Goal: Task Accomplishment & Management: Complete application form

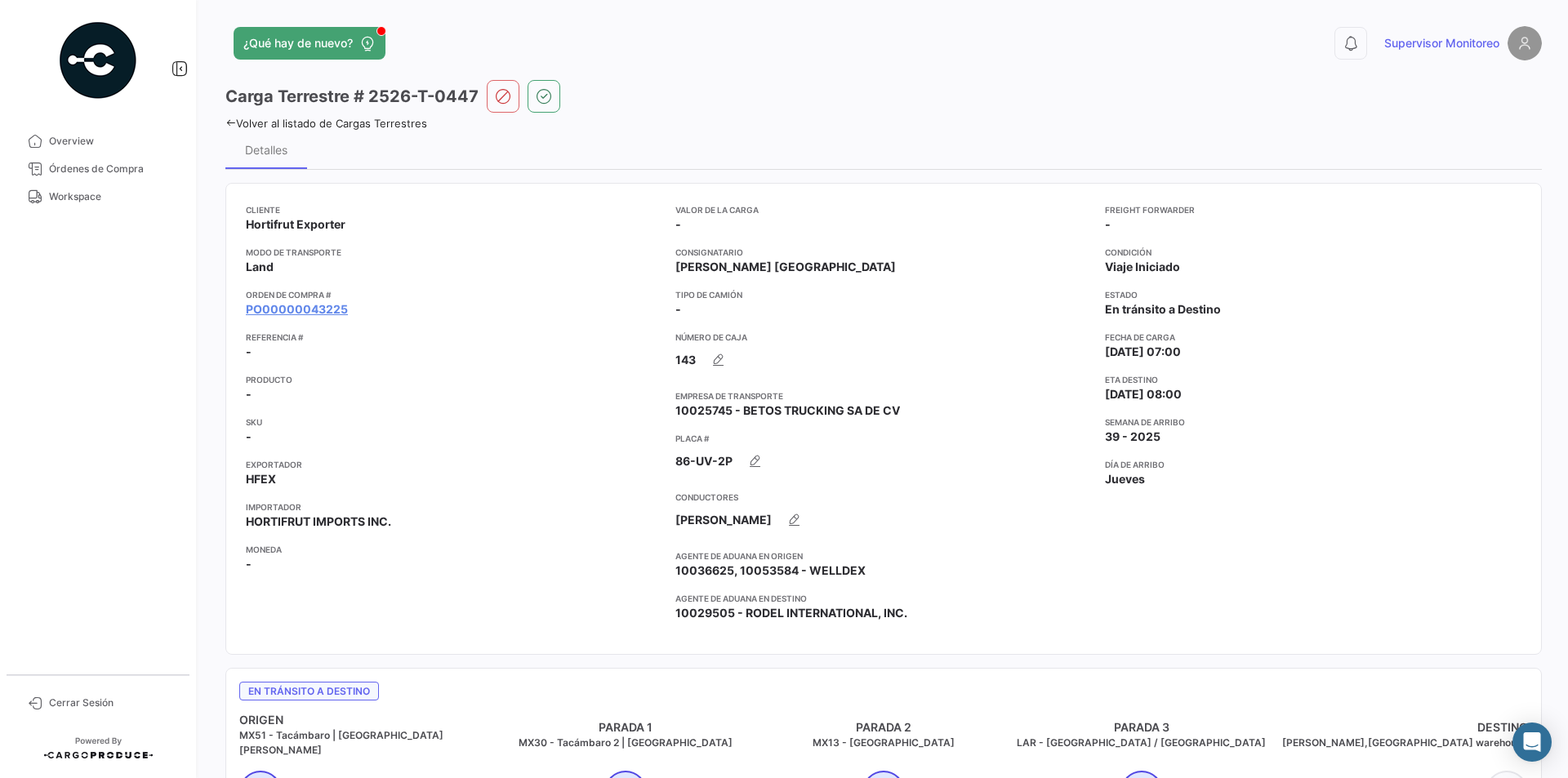
drag, startPoint x: 422, startPoint y: 0, endPoint x: 1225, endPoint y: 42, distance: 804.1
click at [1225, 42] on div "0 Supervisor Monitoreo" at bounding box center [1246, 43] width 592 height 34
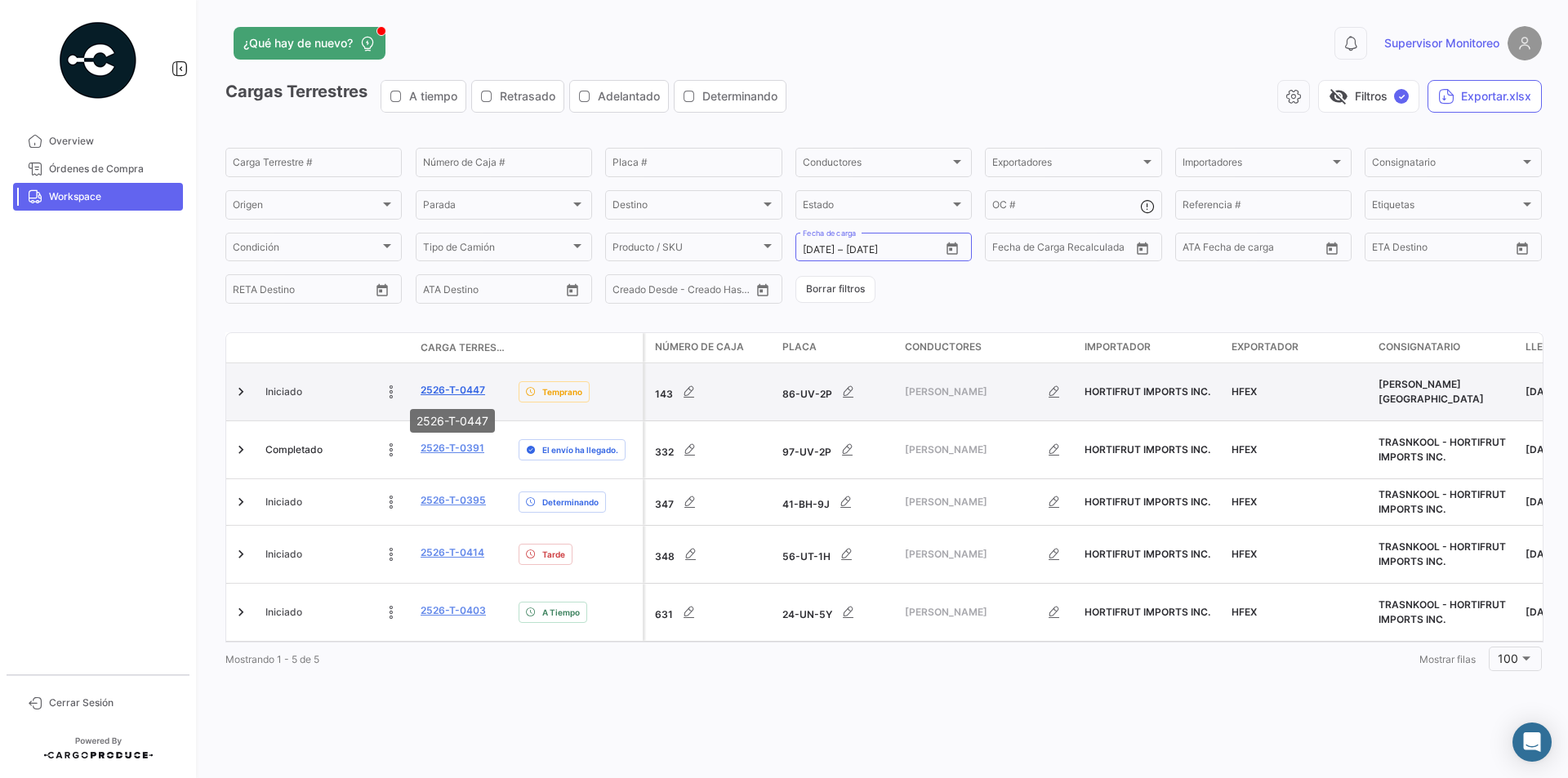
click at [433, 385] on link "2526-T-0447" at bounding box center [453, 390] width 64 height 14
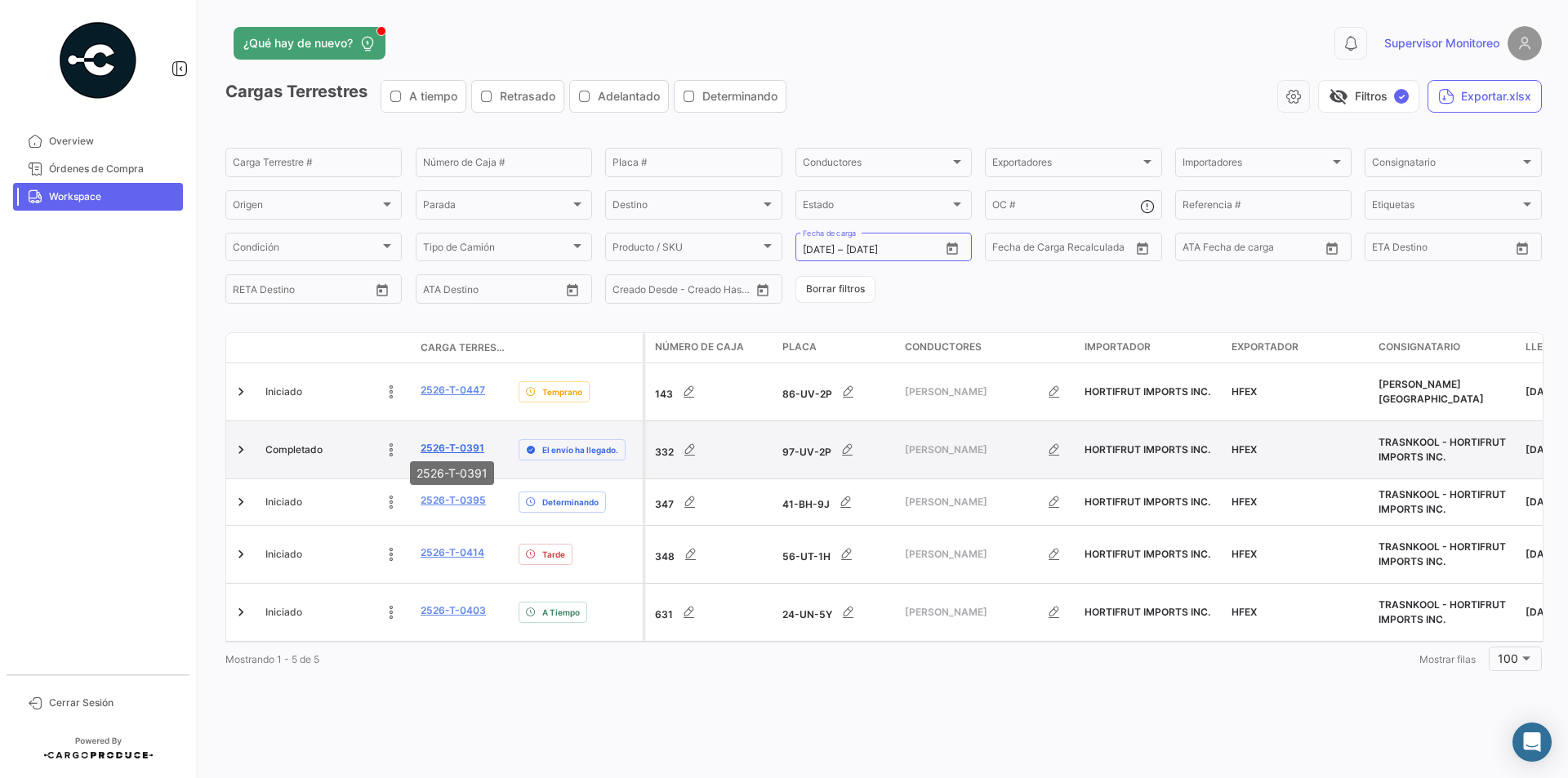
click at [458, 444] on link "2526-T-0391" at bounding box center [452, 448] width 64 height 14
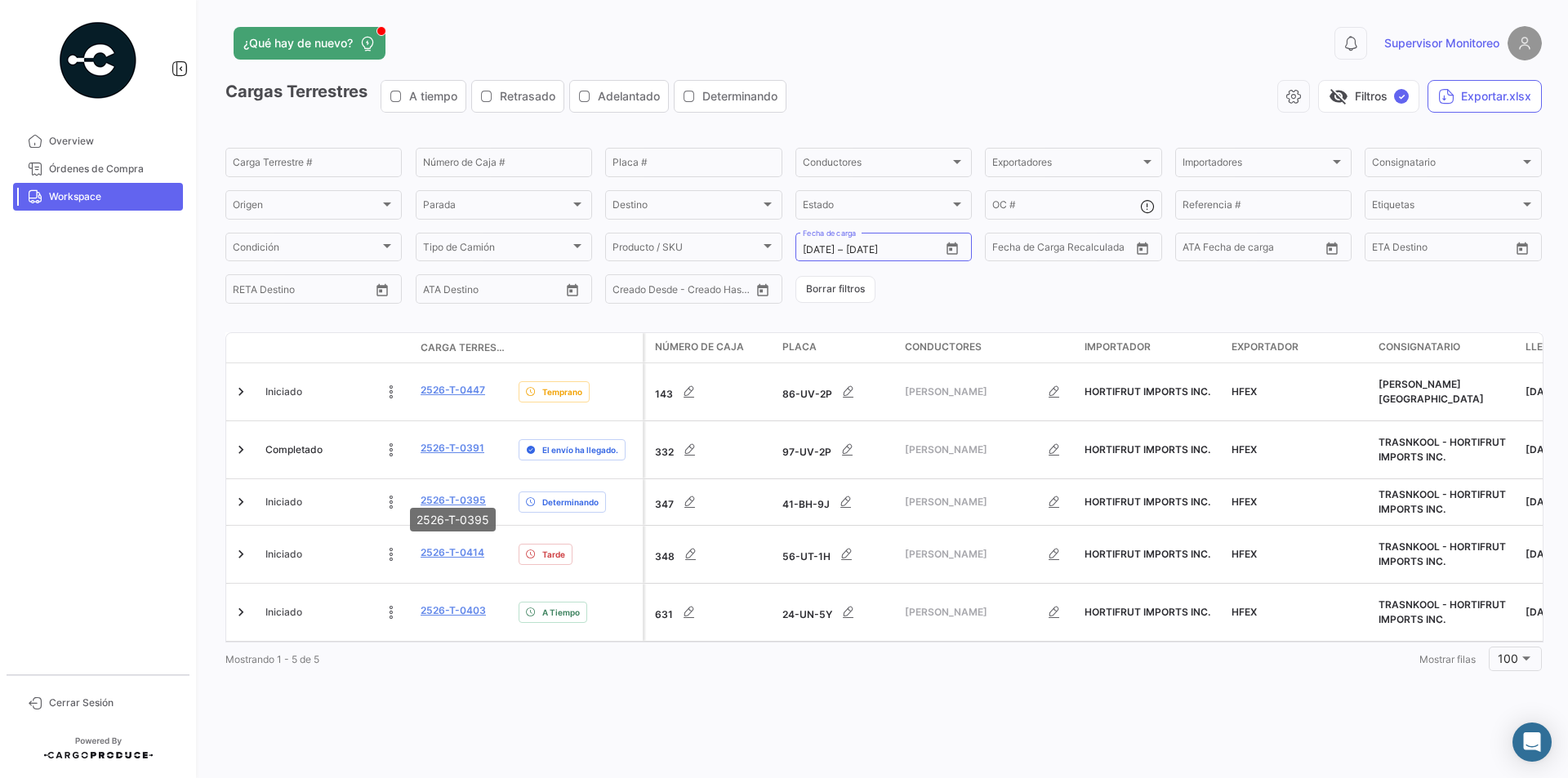
click at [433, 496] on mat-tooltip-component "2526-T-0395" at bounding box center [453, 520] width 108 height 47
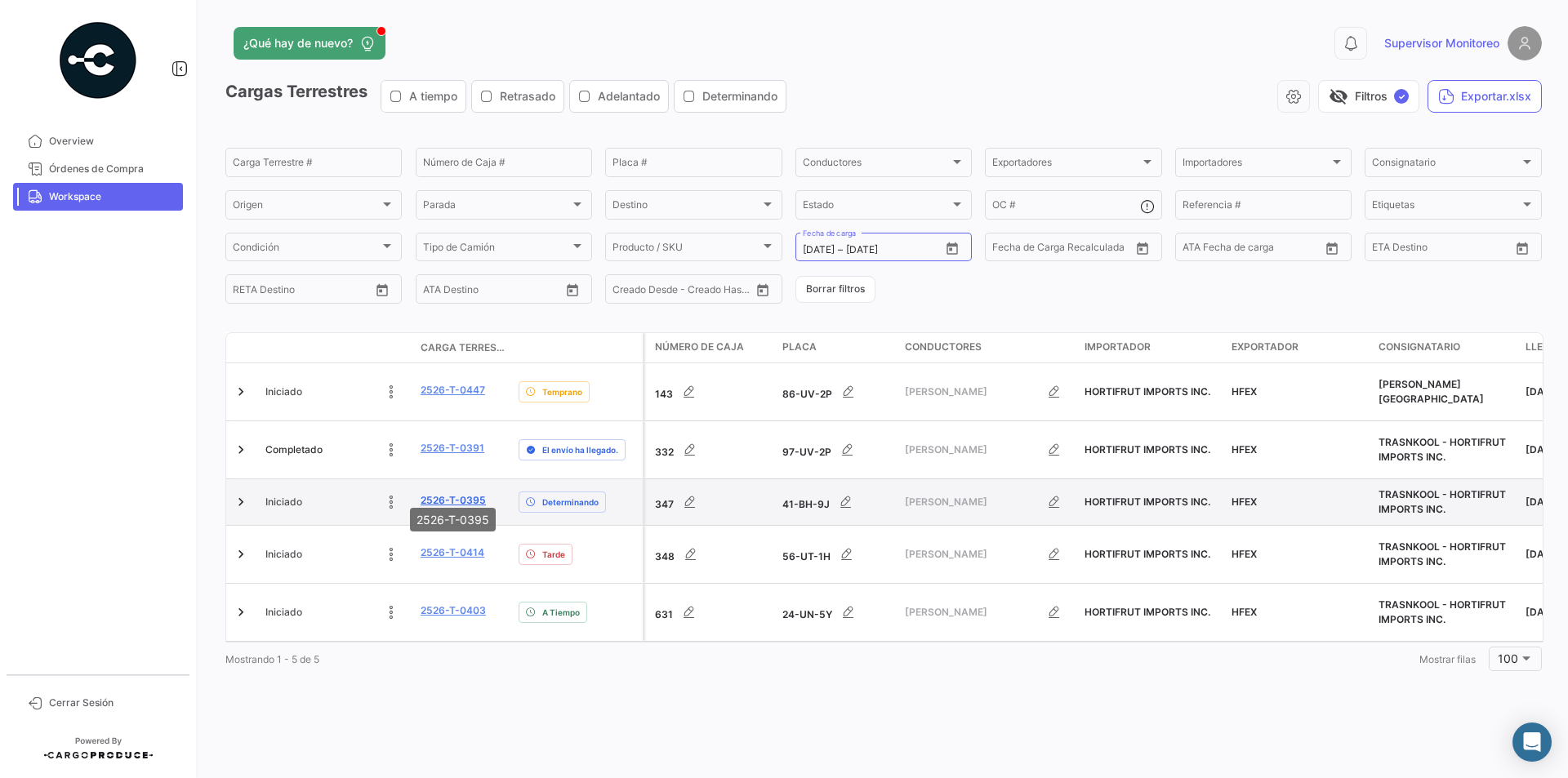
click at [440, 494] on link "2526-T-0395" at bounding box center [453, 501] width 65 height 14
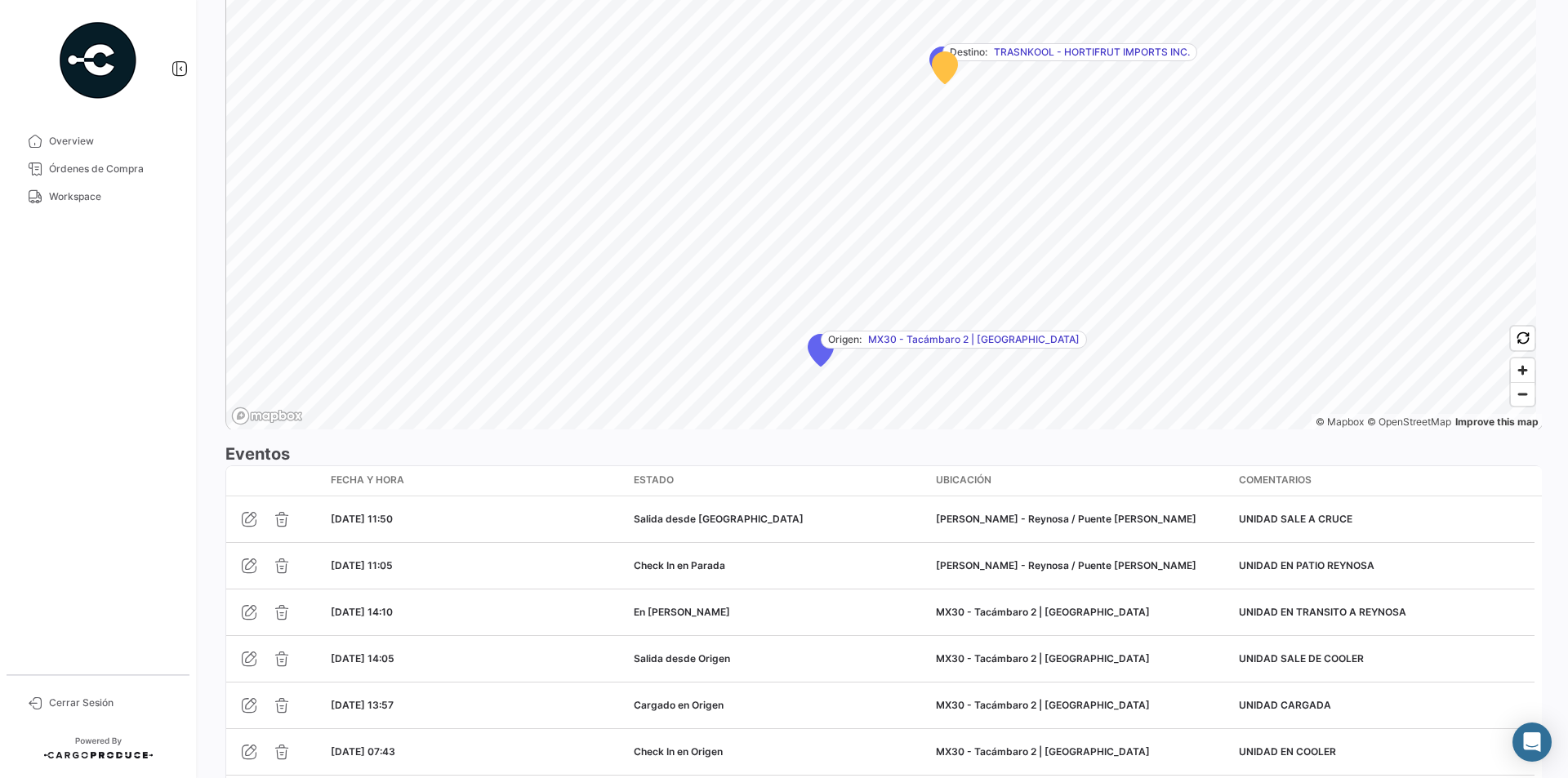
scroll to position [1061, 0]
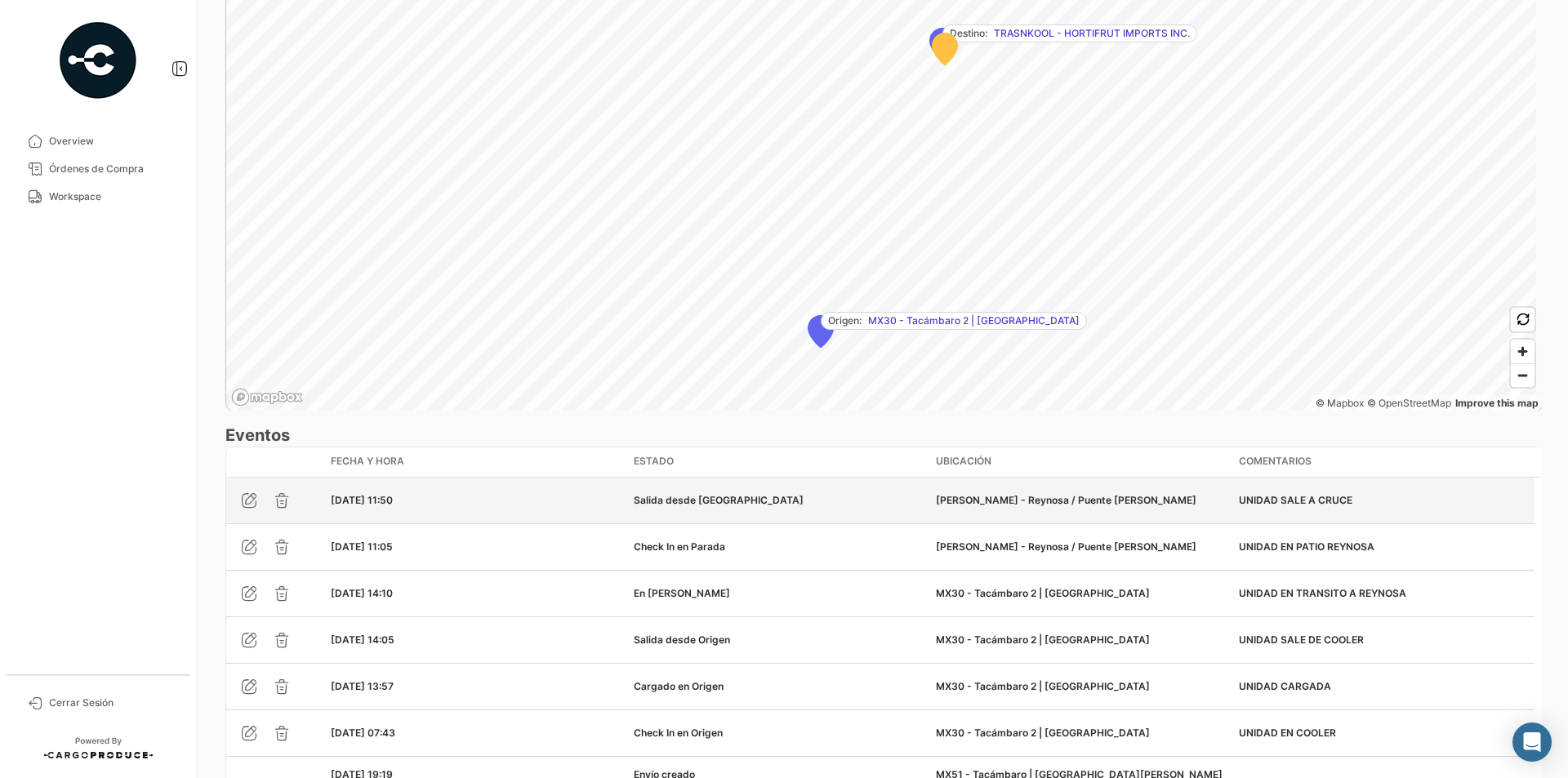
click at [752, 503] on div "Salida desde [GEOGRAPHIC_DATA]" at bounding box center [779, 501] width 290 height 14
click at [589, 512] on datatable-body-cell "[DATE] 11:50" at bounding box center [476, 500] width 303 height 46
click at [511, 510] on datatable-body-cell "[DATE] 11:50" at bounding box center [476, 500] width 303 height 46
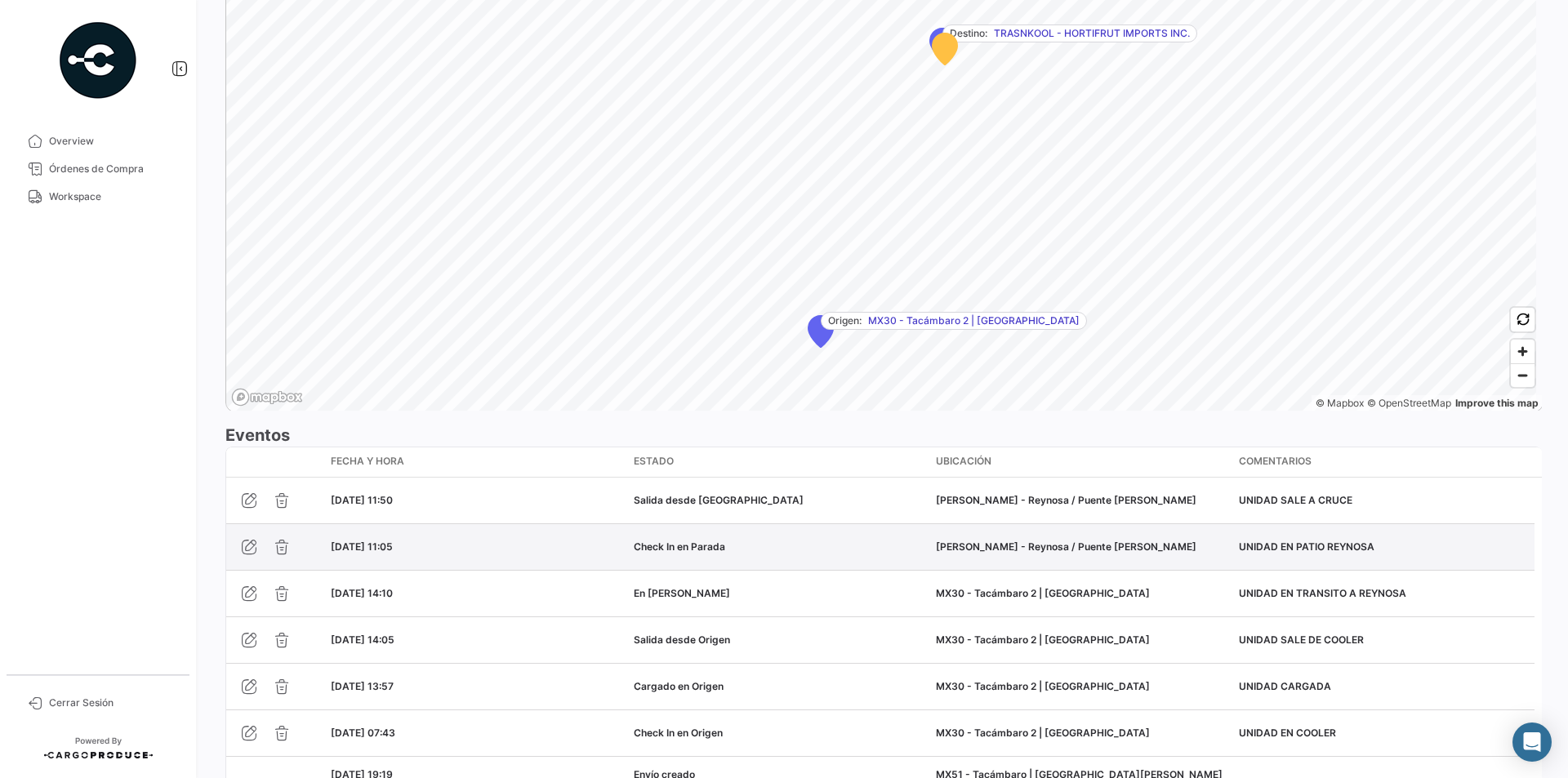
click at [499, 543] on div "[DATE] 11:05" at bounding box center [476, 547] width 290 height 14
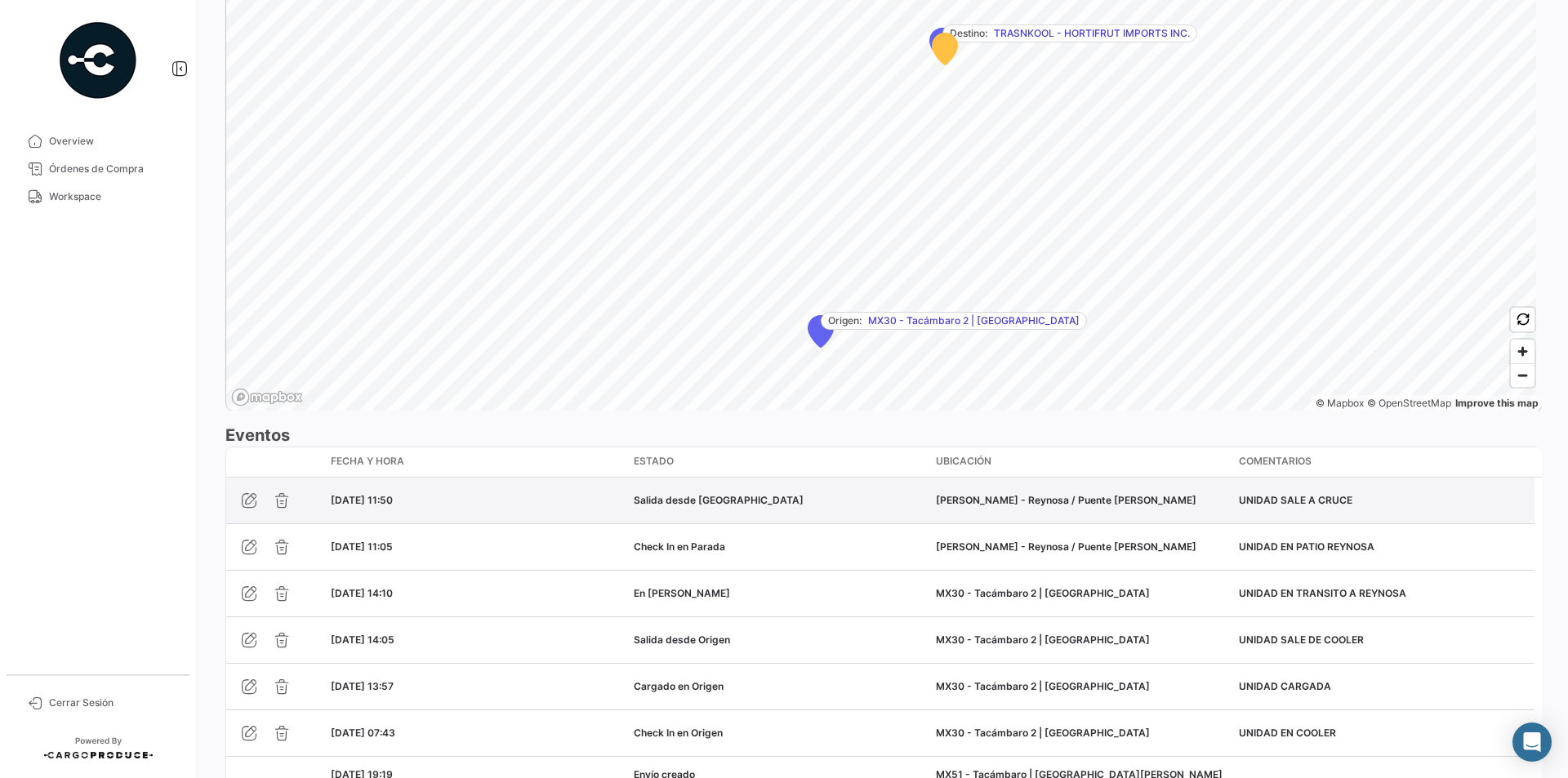
click at [511, 488] on datatable-body-cell "[DATE] 11:50" at bounding box center [476, 500] width 303 height 46
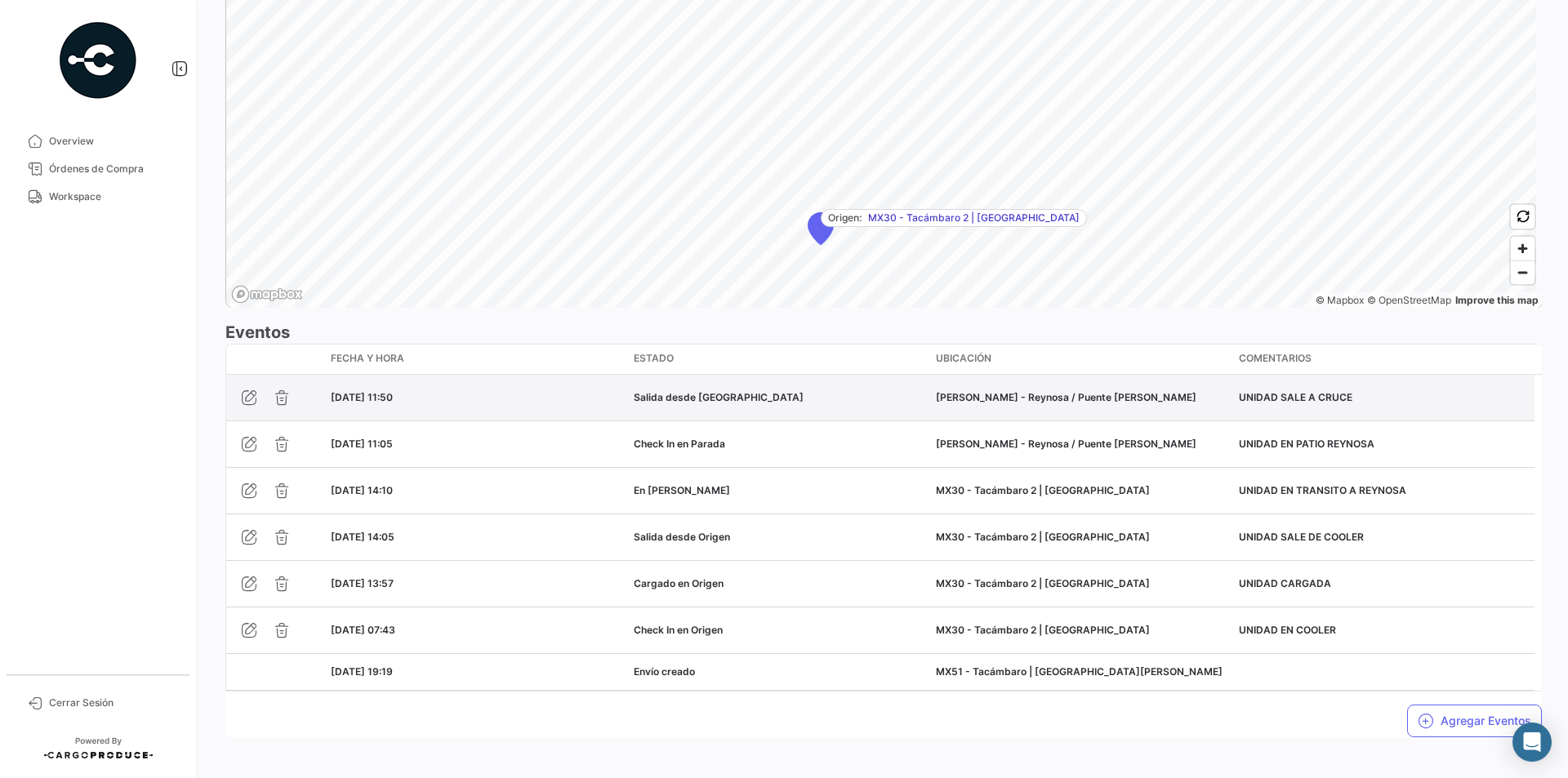
scroll to position [1176, 0]
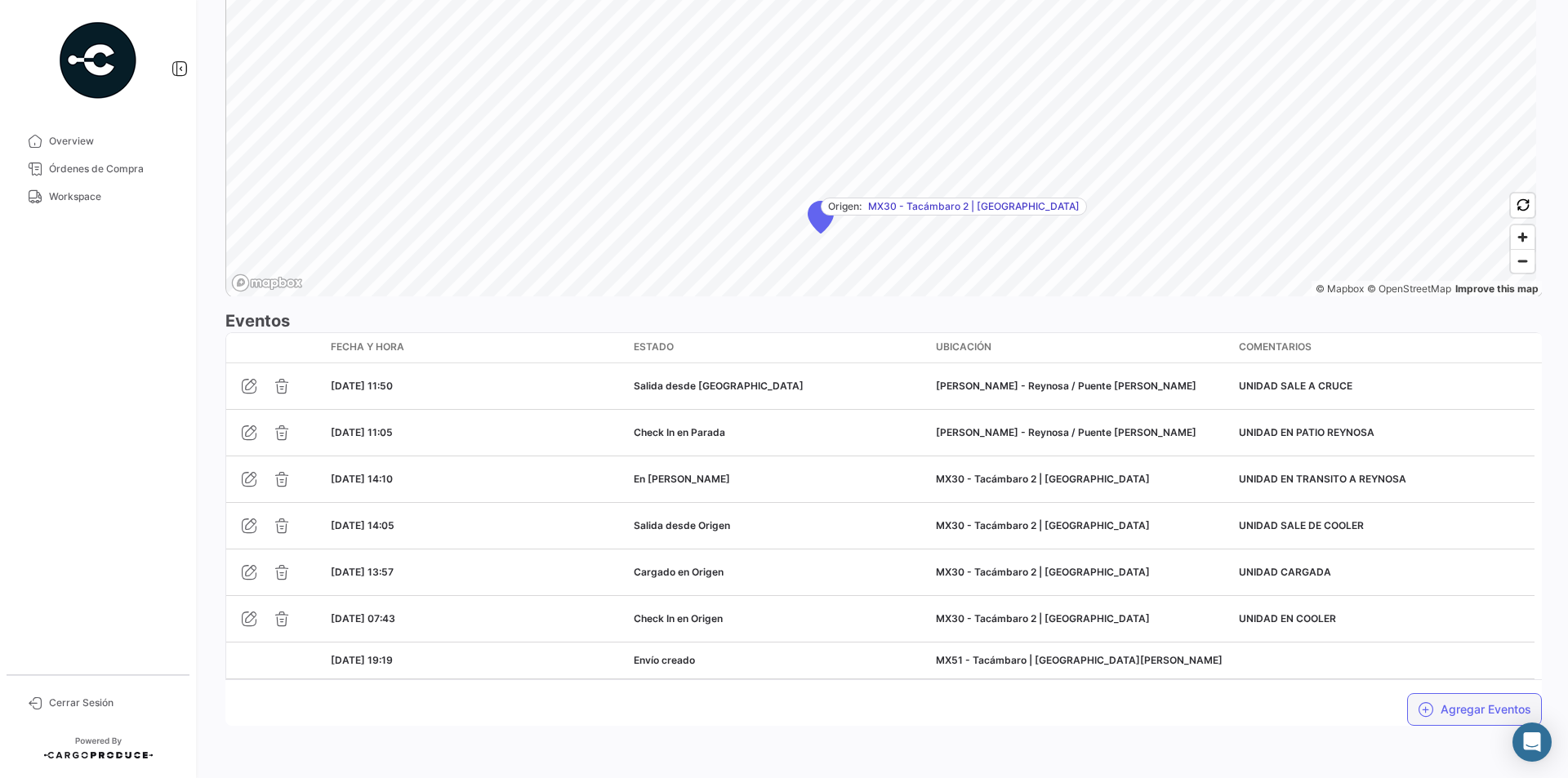
click at [1451, 707] on button "Agregar Eventos" at bounding box center [1475, 709] width 135 height 33
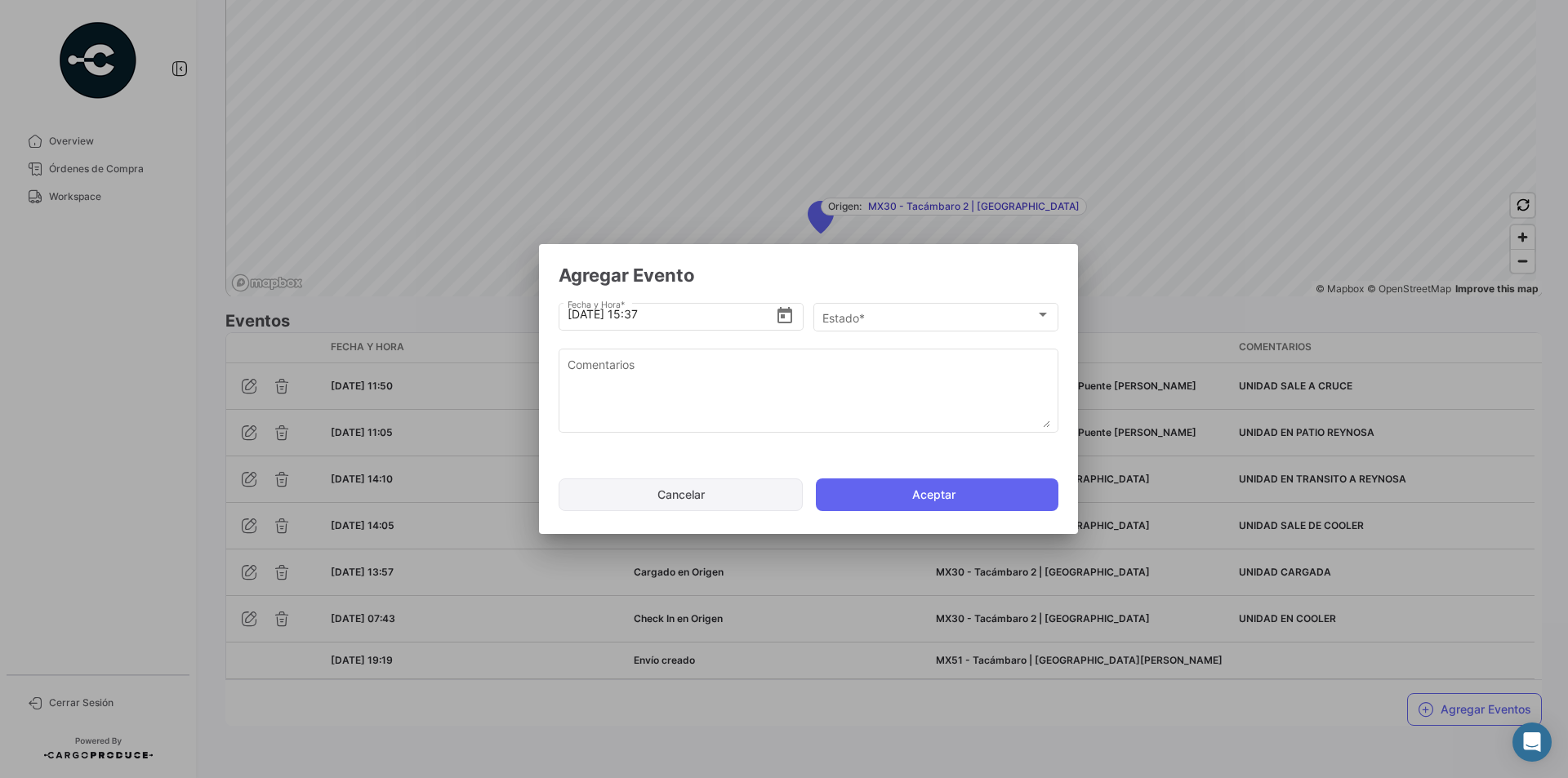
click at [606, 488] on button "Cancelar" at bounding box center [681, 495] width 244 height 33
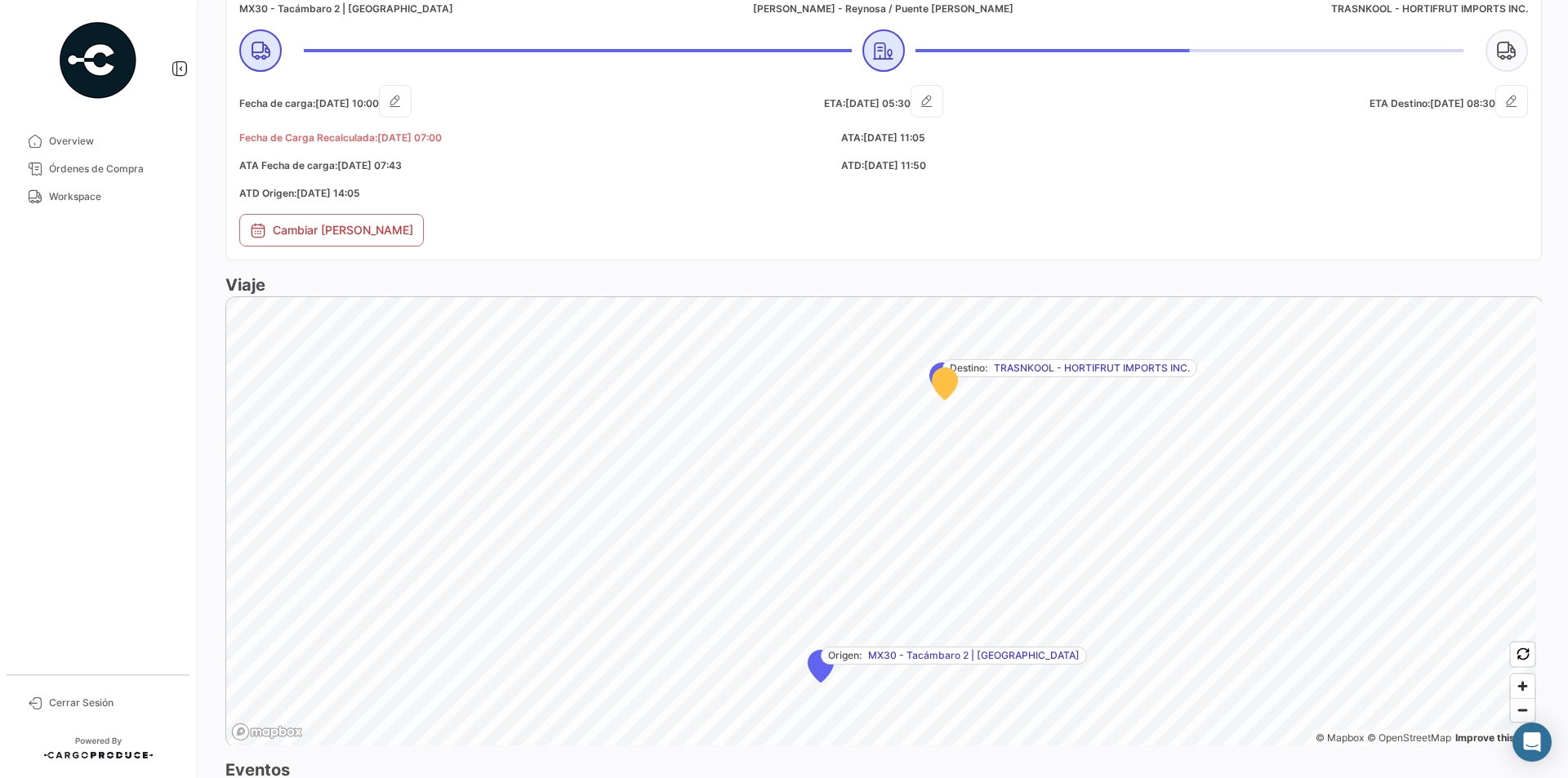
scroll to position [931, 0]
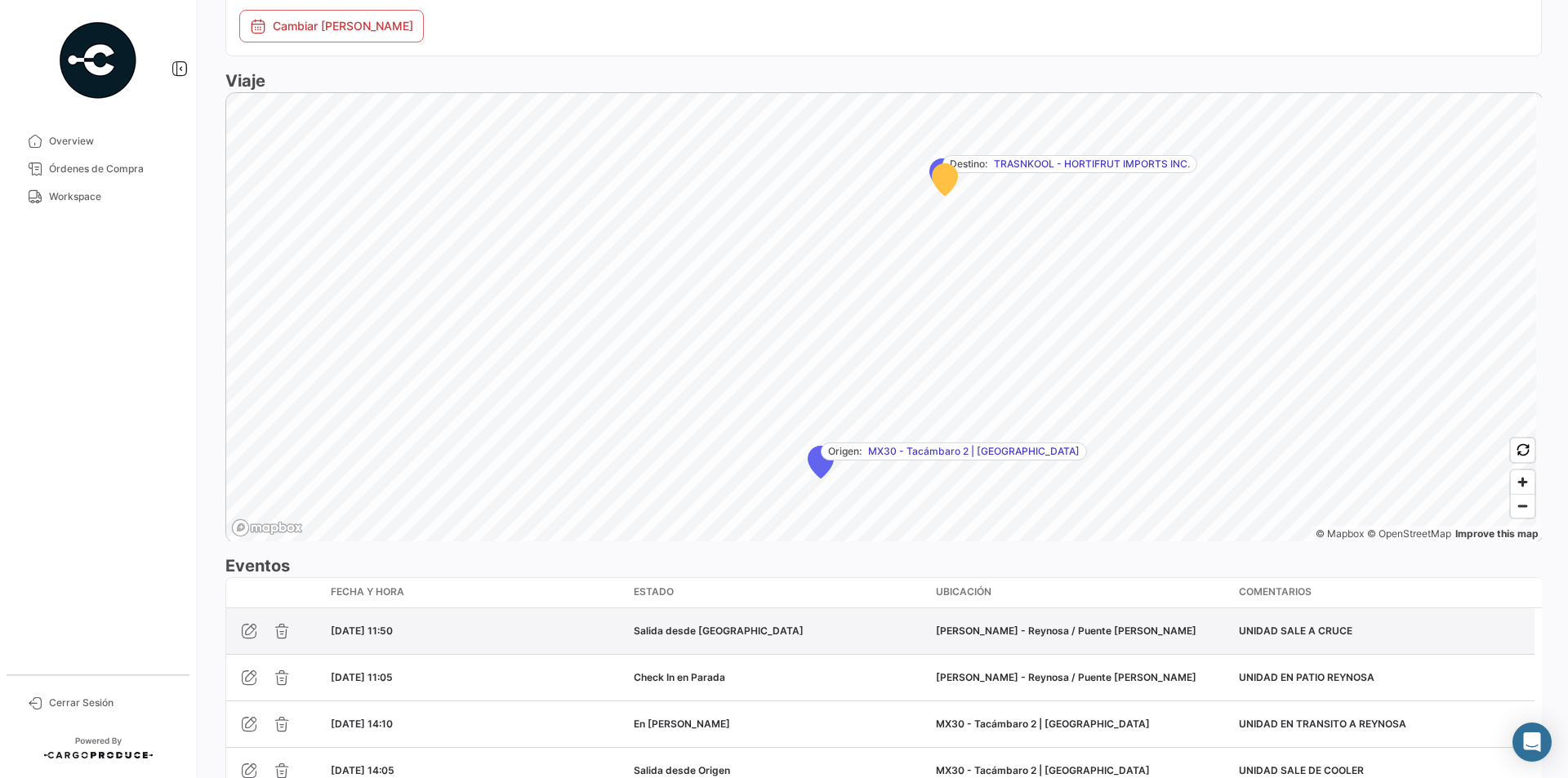
click at [646, 637] on div "Salida desde [GEOGRAPHIC_DATA]" at bounding box center [779, 631] width 290 height 14
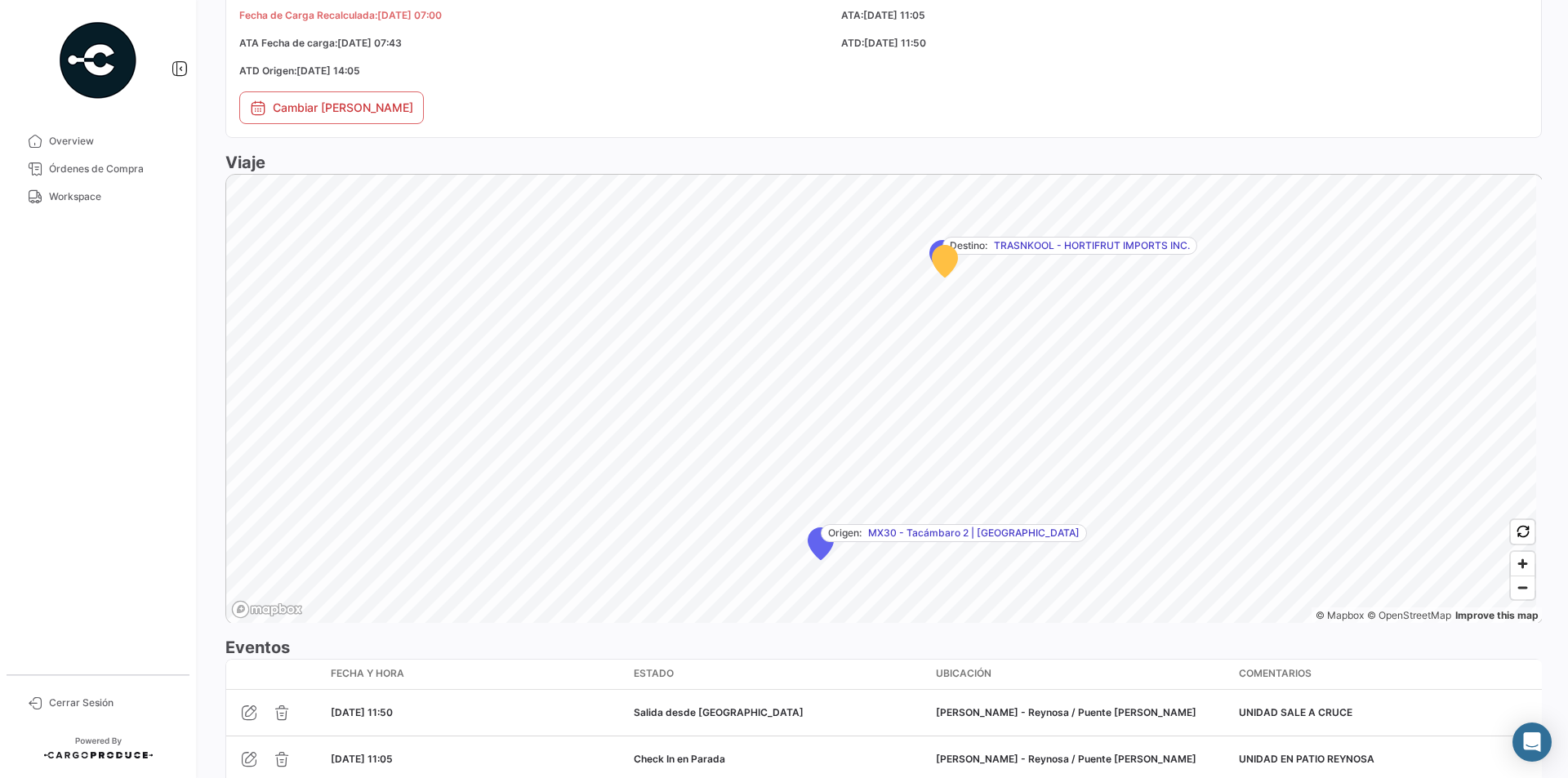
scroll to position [1176, 0]
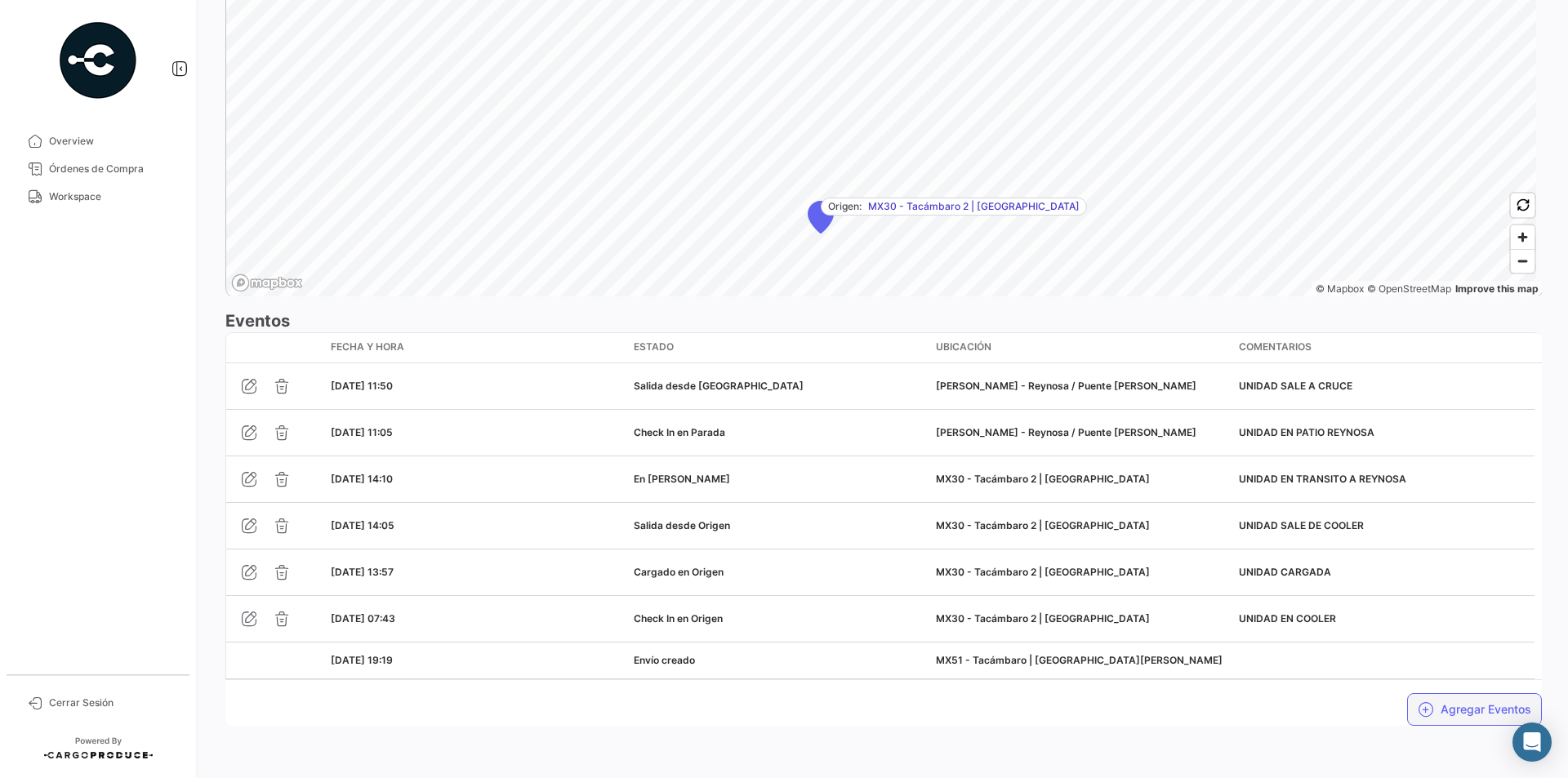
click at [1450, 715] on button "Agregar Eventos" at bounding box center [1475, 709] width 135 height 33
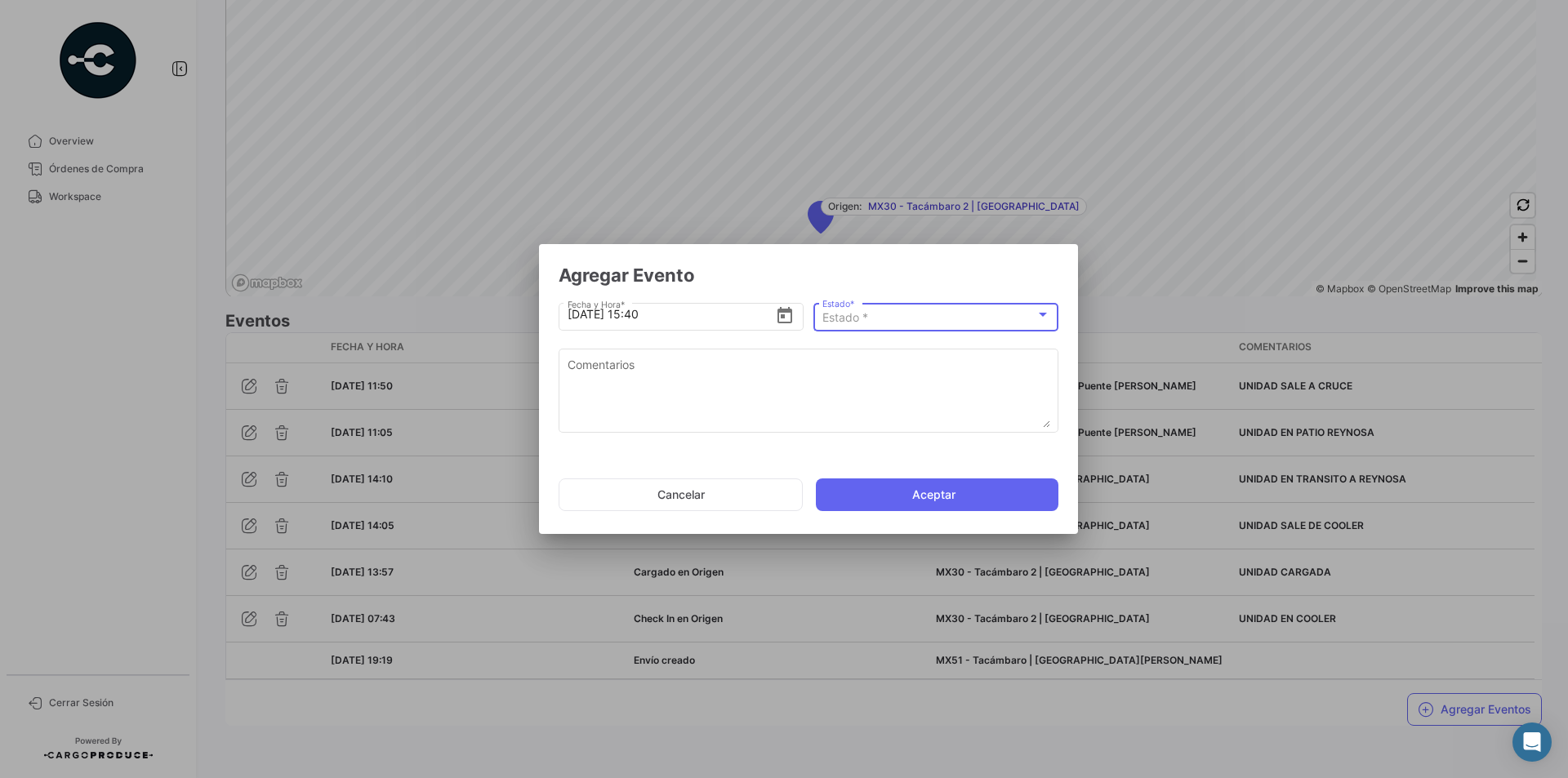
click at [1040, 311] on div at bounding box center [1043, 315] width 14 height 13
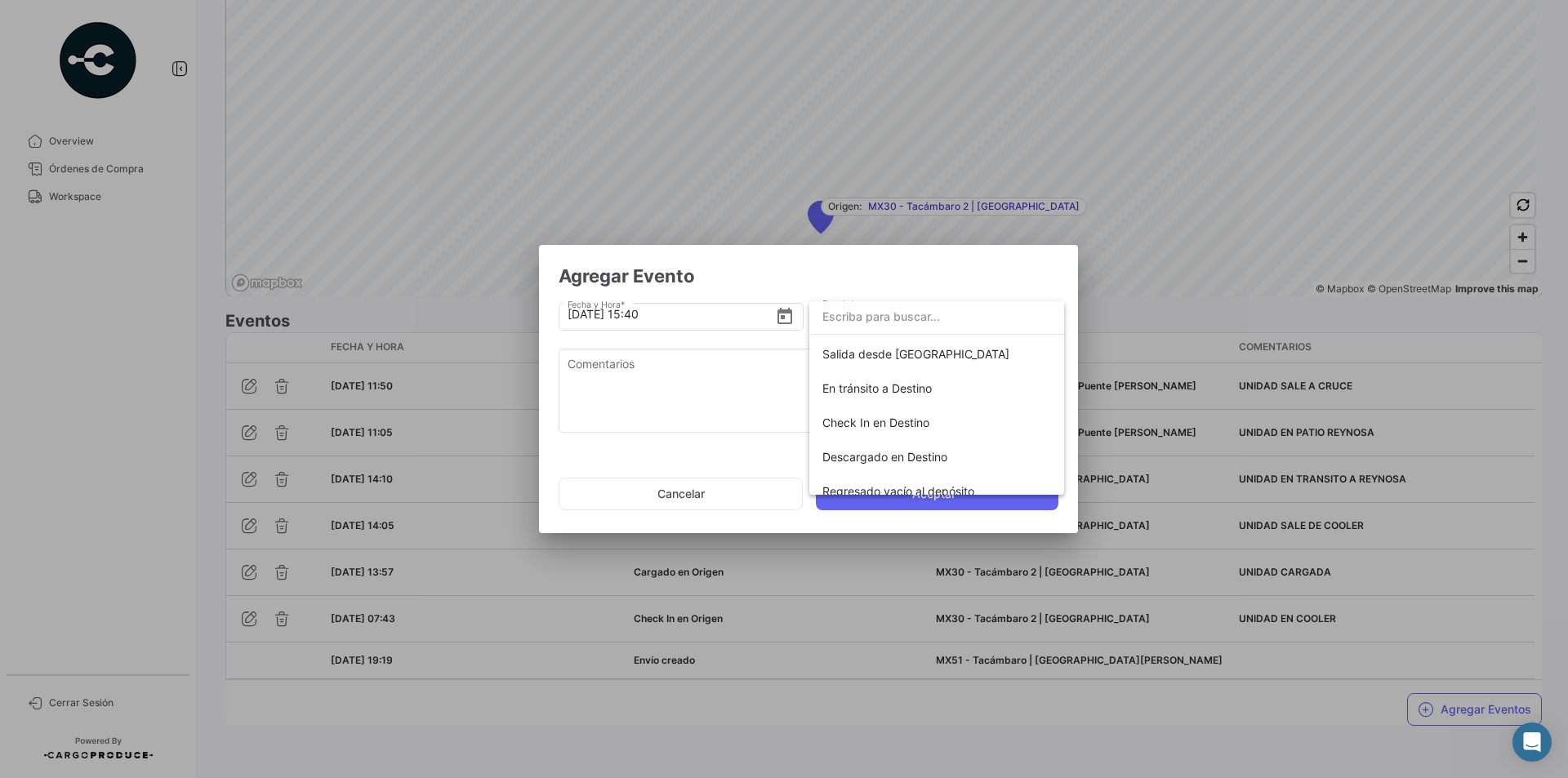
scroll to position [245, 0]
click at [894, 414] on span "Check In en Destino" at bounding box center [877, 417] width 107 height 14
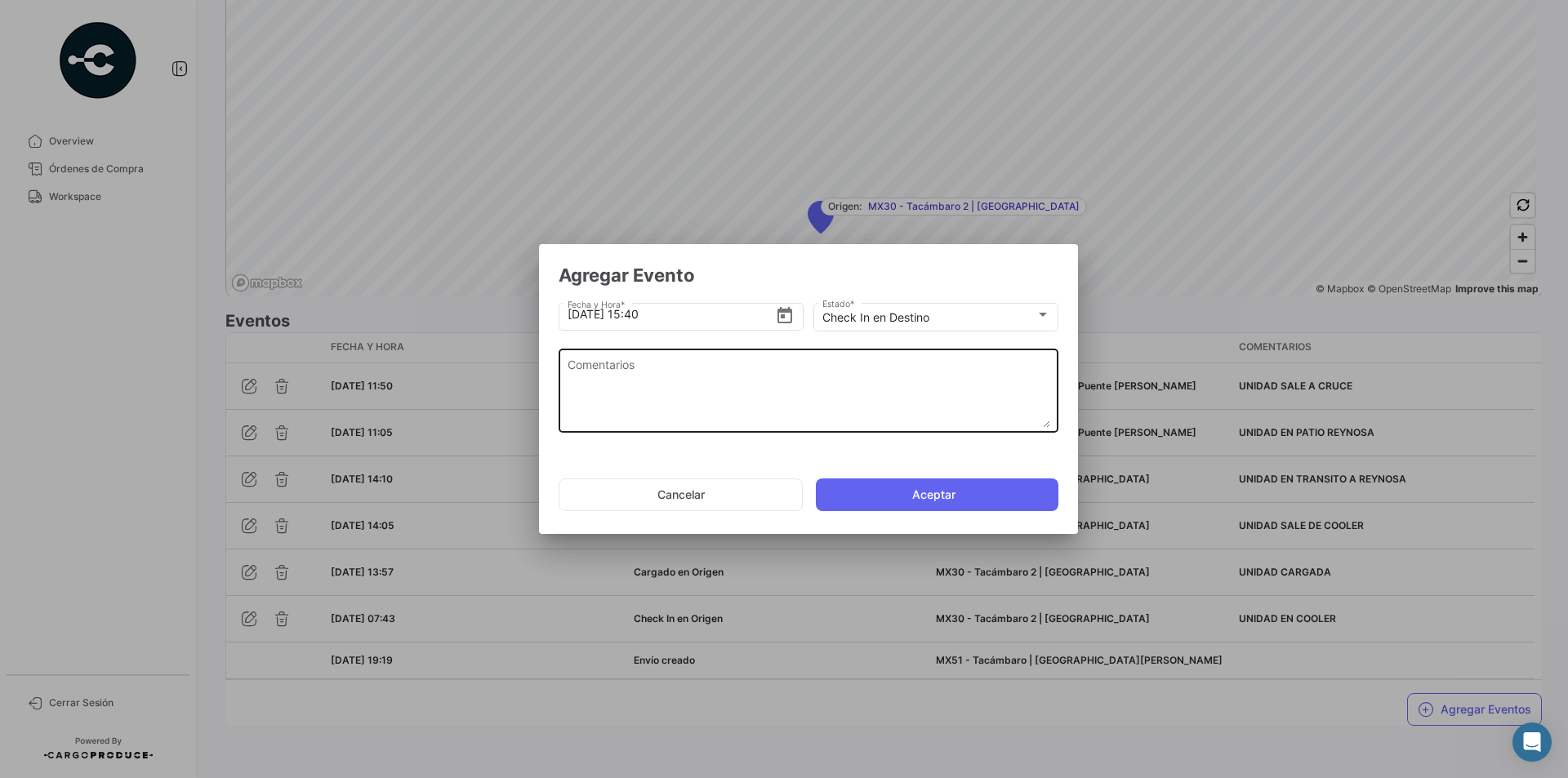
click at [614, 381] on textarea "Comentarios" at bounding box center [809, 392] width 483 height 72
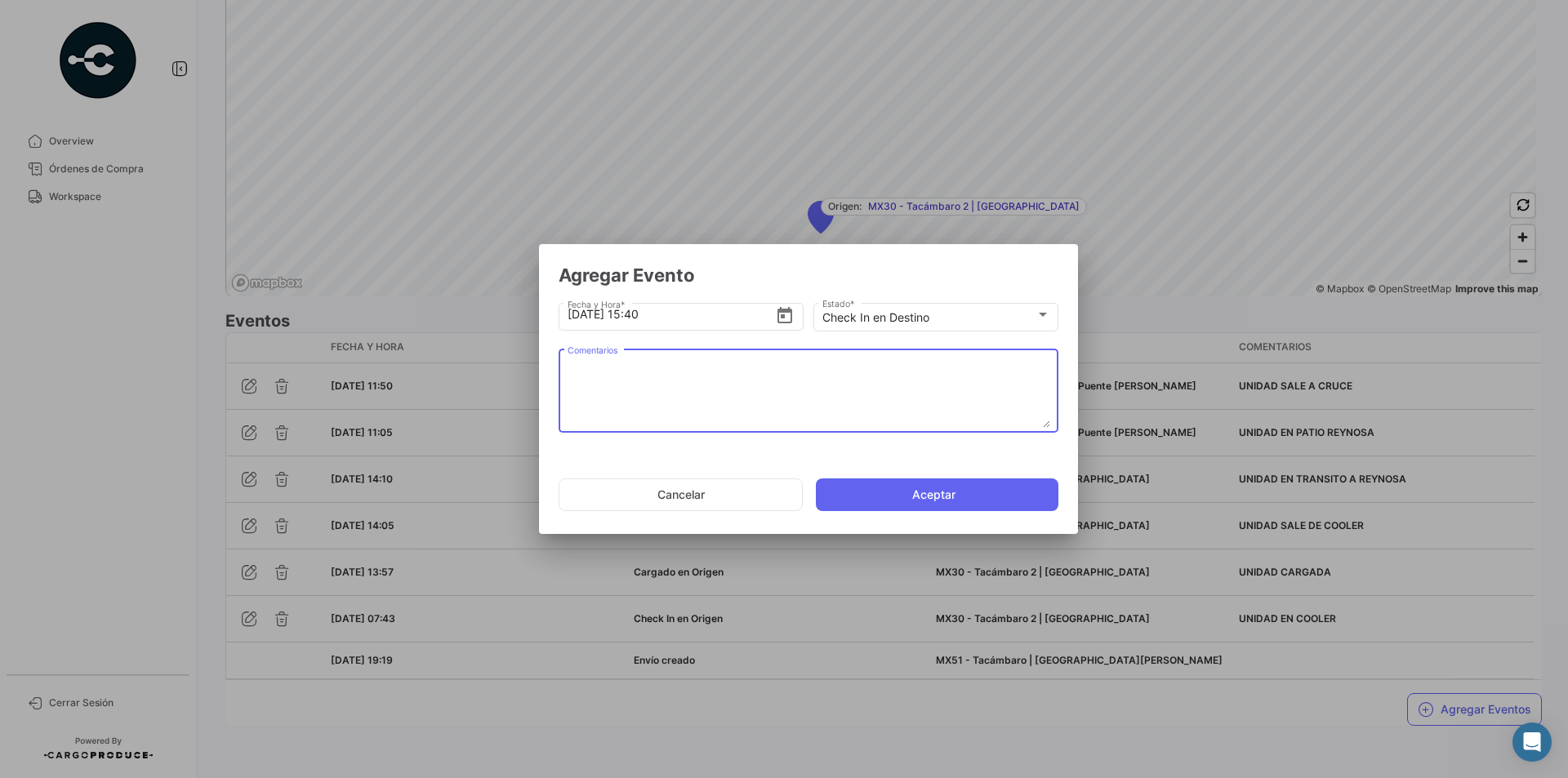
paste textarea "UNIDAD EN TRANSKOOL"
type textarea "UNIDAD EN TRANSKOOL"
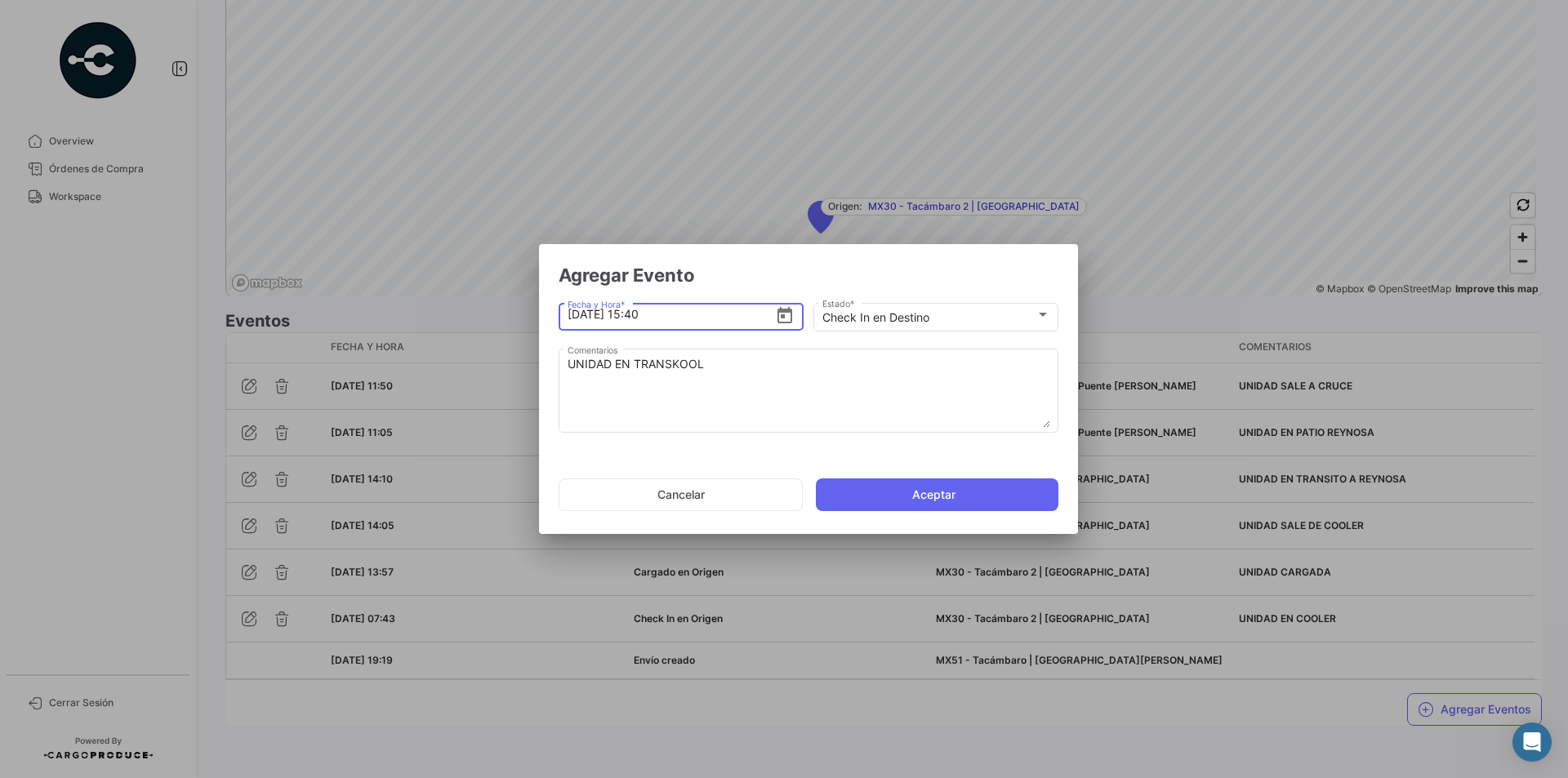
click at [644, 313] on input "[DATE] 15:40" at bounding box center [672, 315] width 208 height 57
click at [668, 316] on input "[DATE] 14:40" at bounding box center [672, 315] width 208 height 57
type input "[DATE] 14:30"
click at [911, 490] on button "Aceptar" at bounding box center [937, 495] width 242 height 33
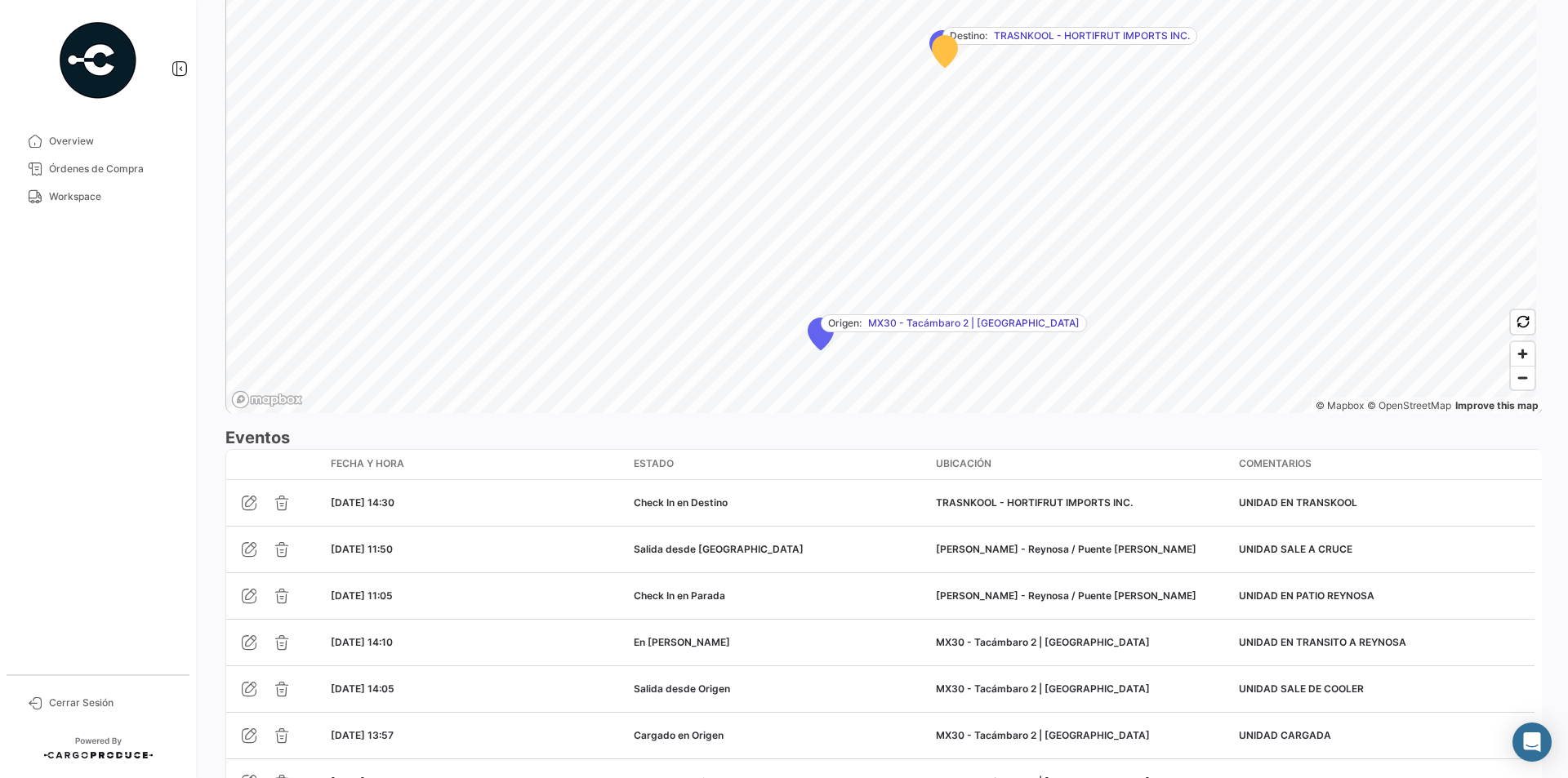
scroll to position [1222, 0]
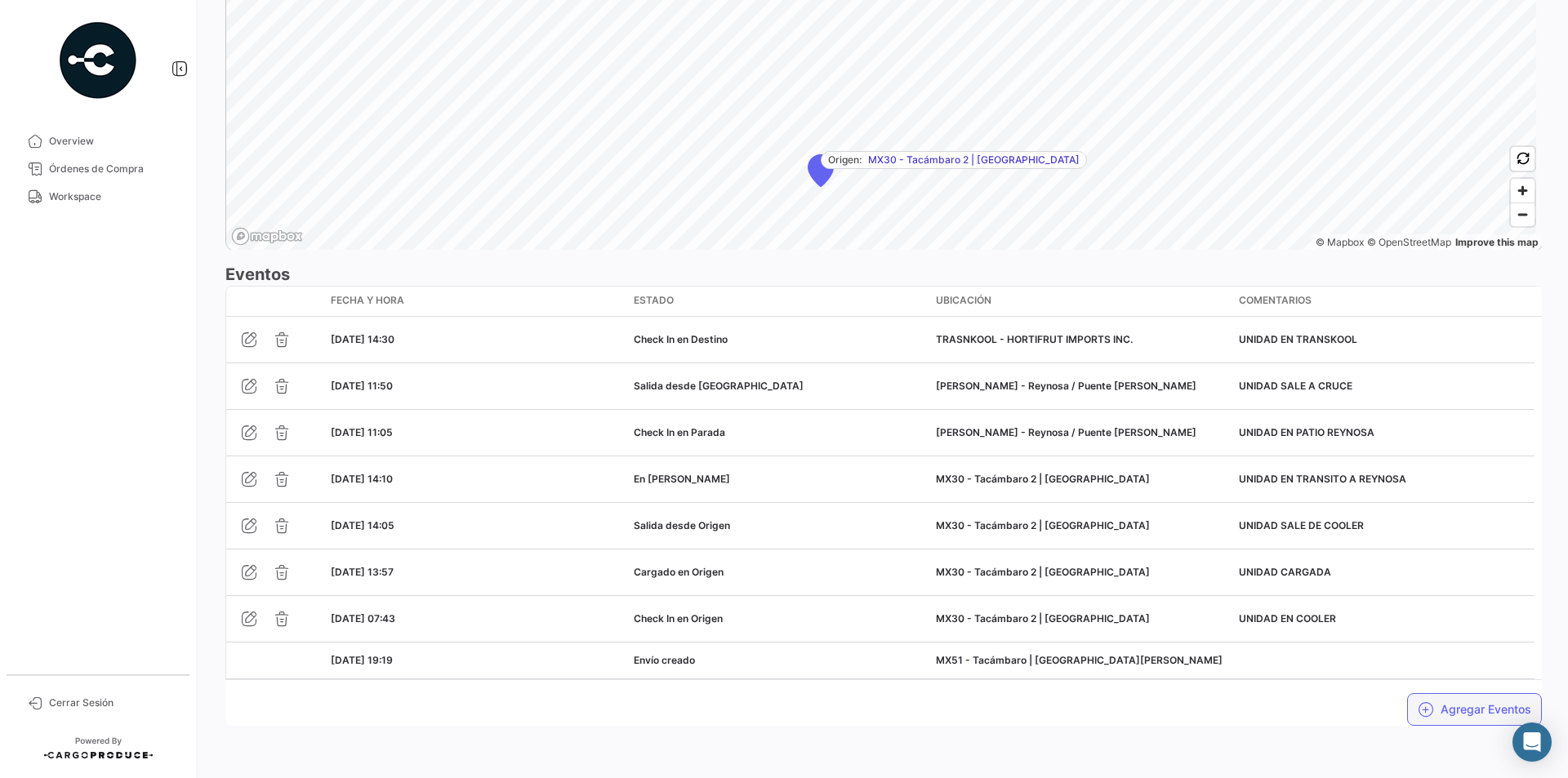
click at [1464, 704] on button "Agregar Eventos" at bounding box center [1475, 709] width 135 height 33
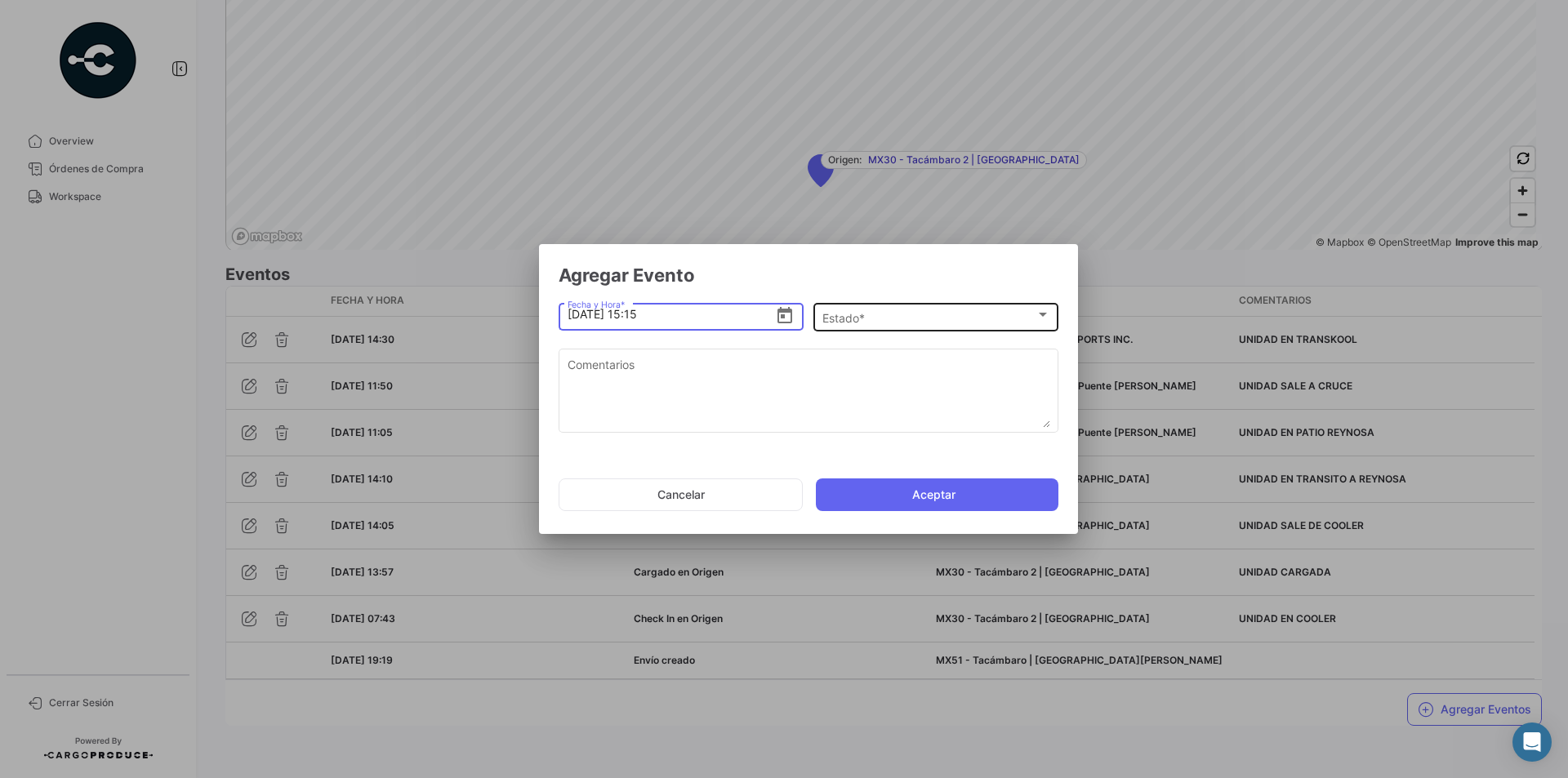
type input "[DATE] 15:15"
click at [1046, 313] on div at bounding box center [1043, 315] width 8 height 4
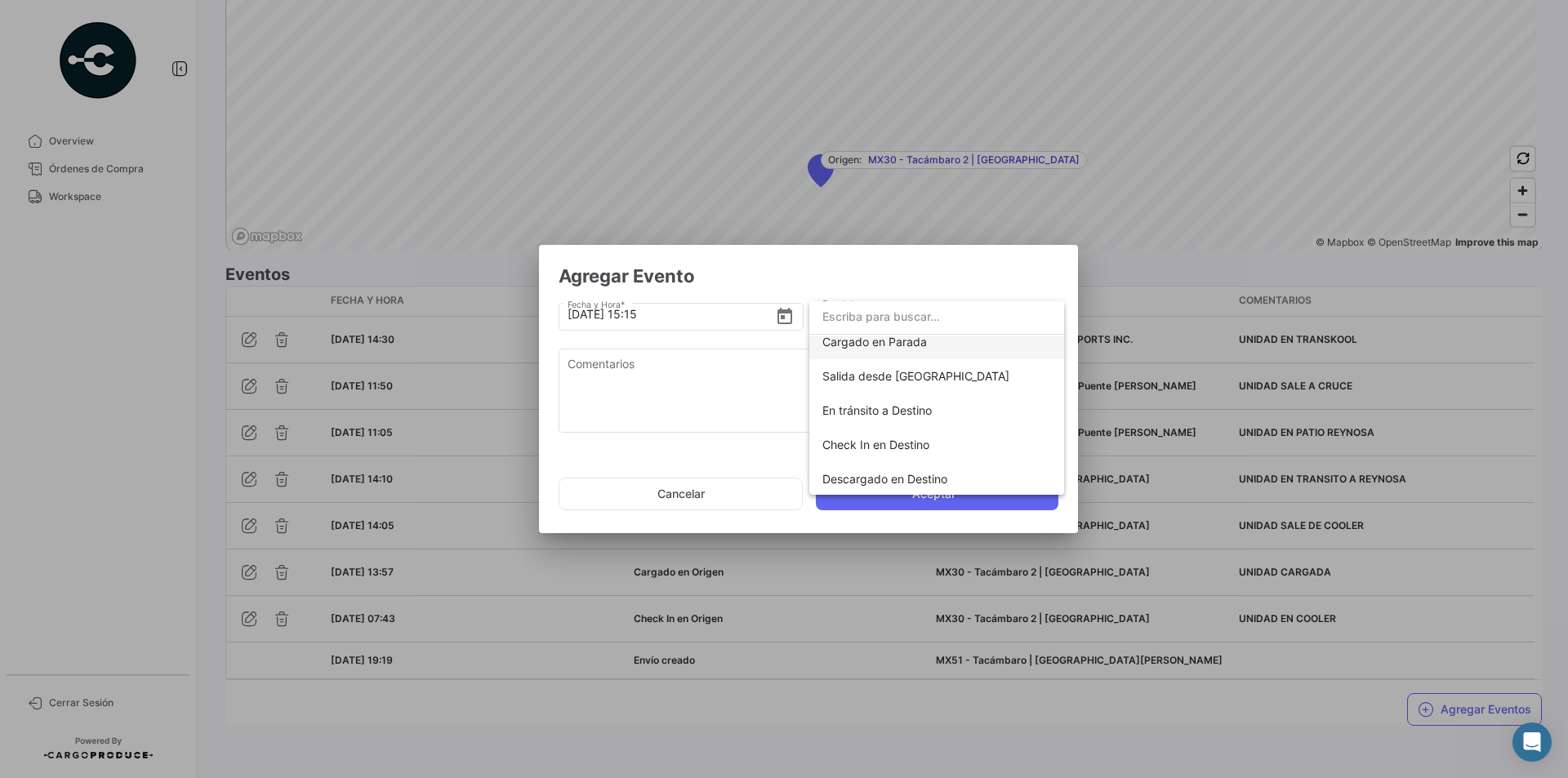
scroll to position [245, 0]
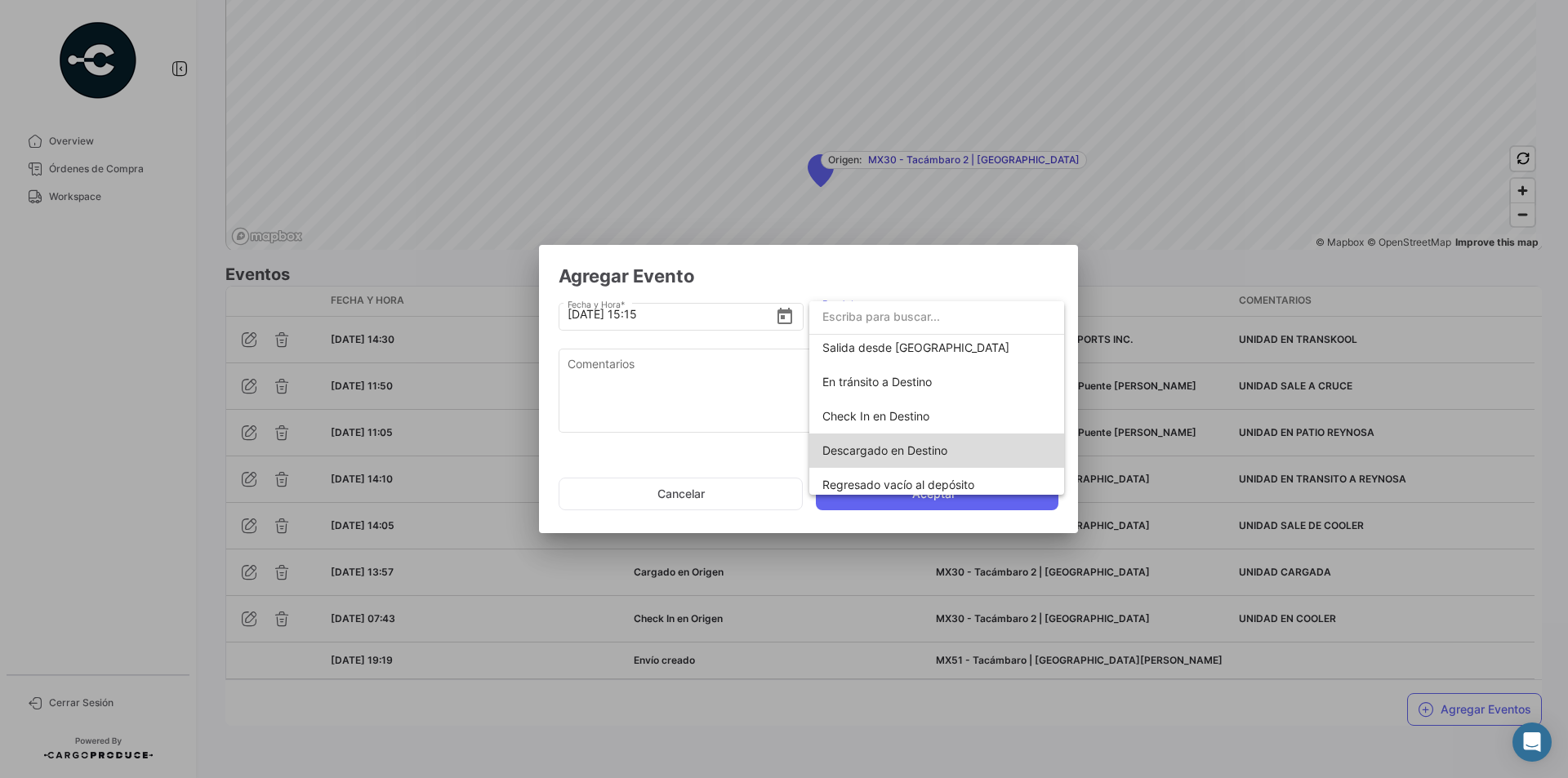
click at [938, 452] on span "Descargado en Destino" at bounding box center [886, 451] width 125 height 14
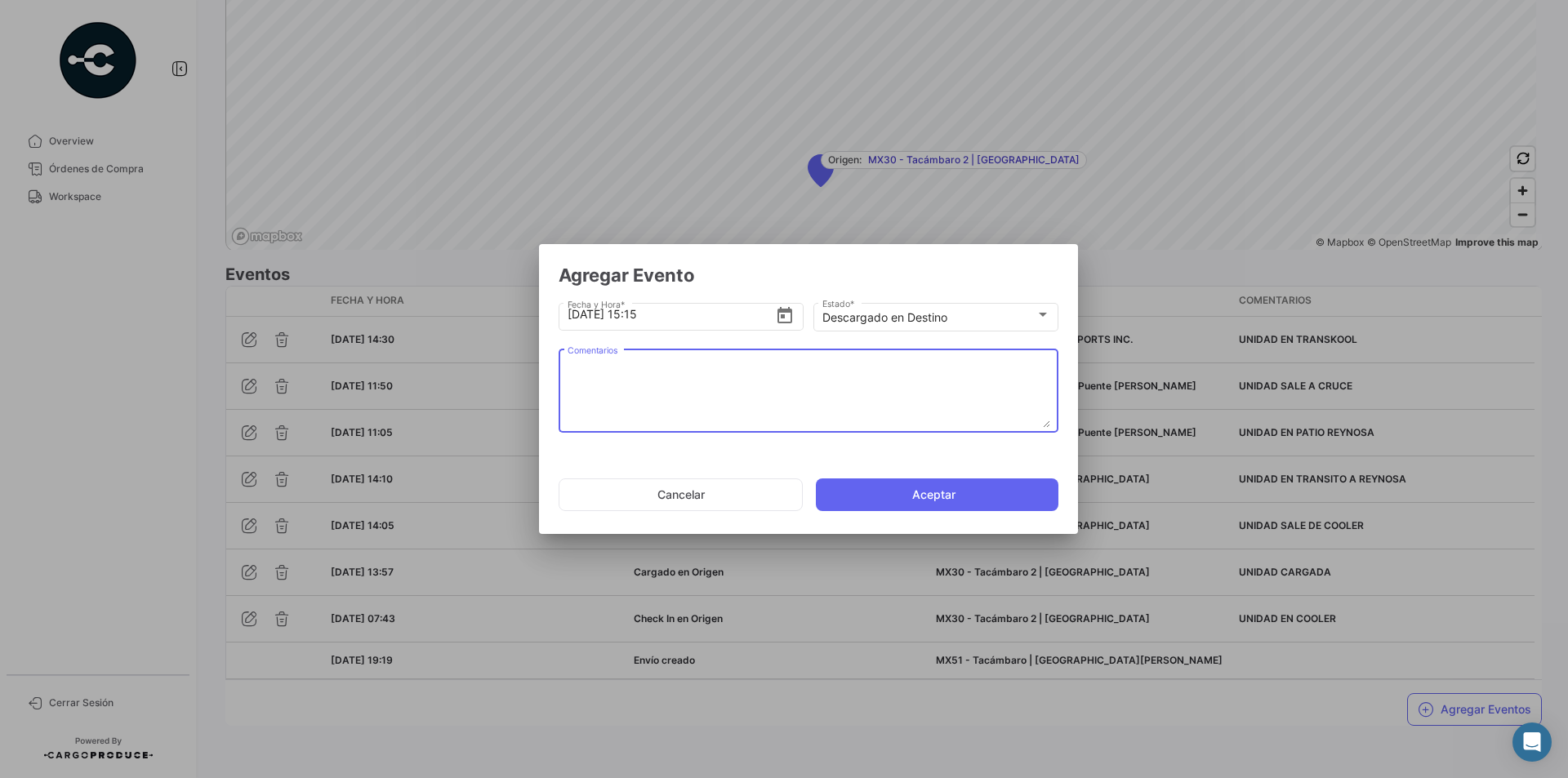
click at [648, 375] on textarea "Comentarios" at bounding box center [809, 392] width 483 height 72
paste textarea "UNIDAD DESCARGADA"
type textarea "UNIDAD DESCARGADA"
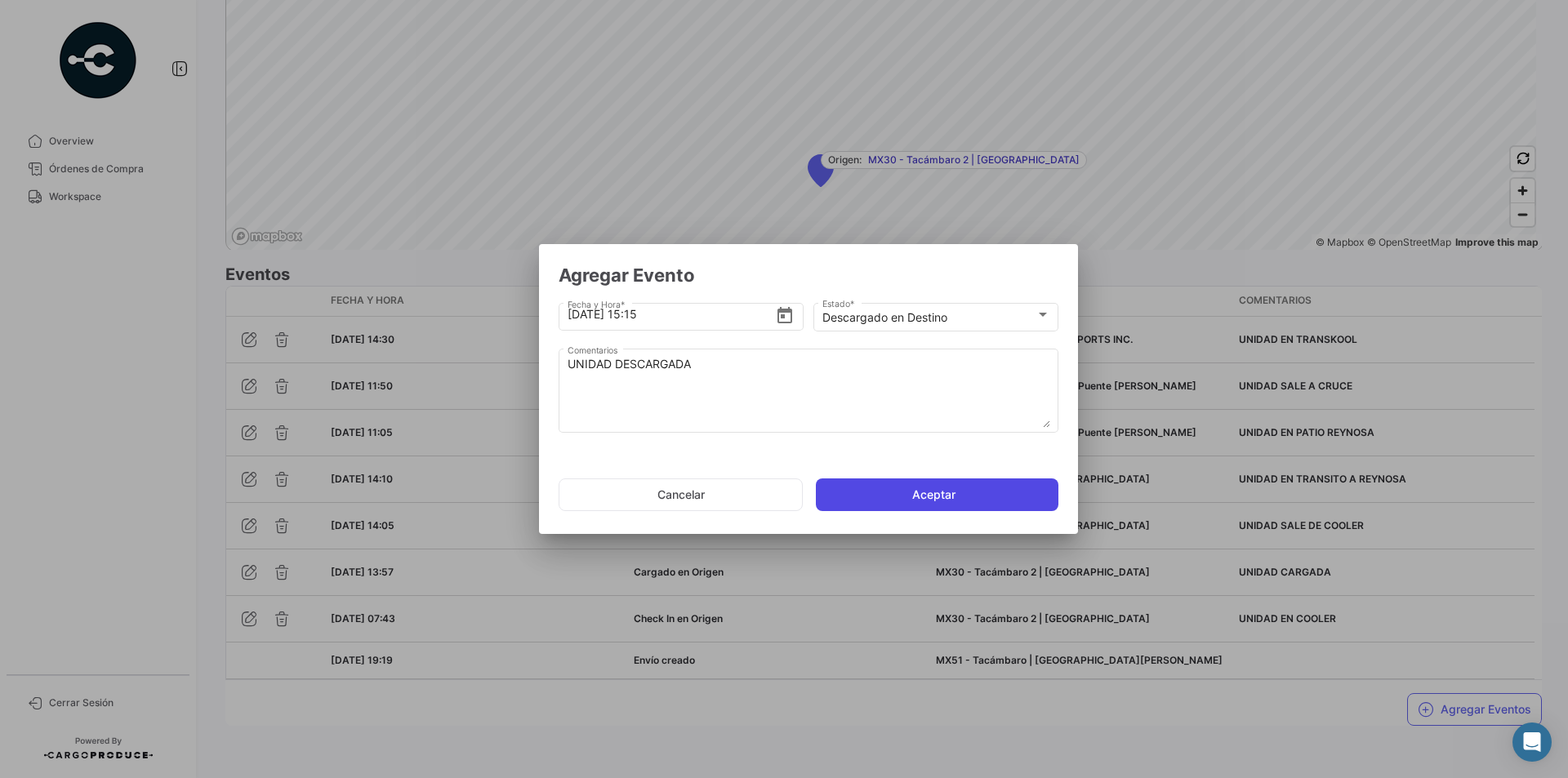
click at [907, 495] on button "Aceptar" at bounding box center [937, 495] width 242 height 33
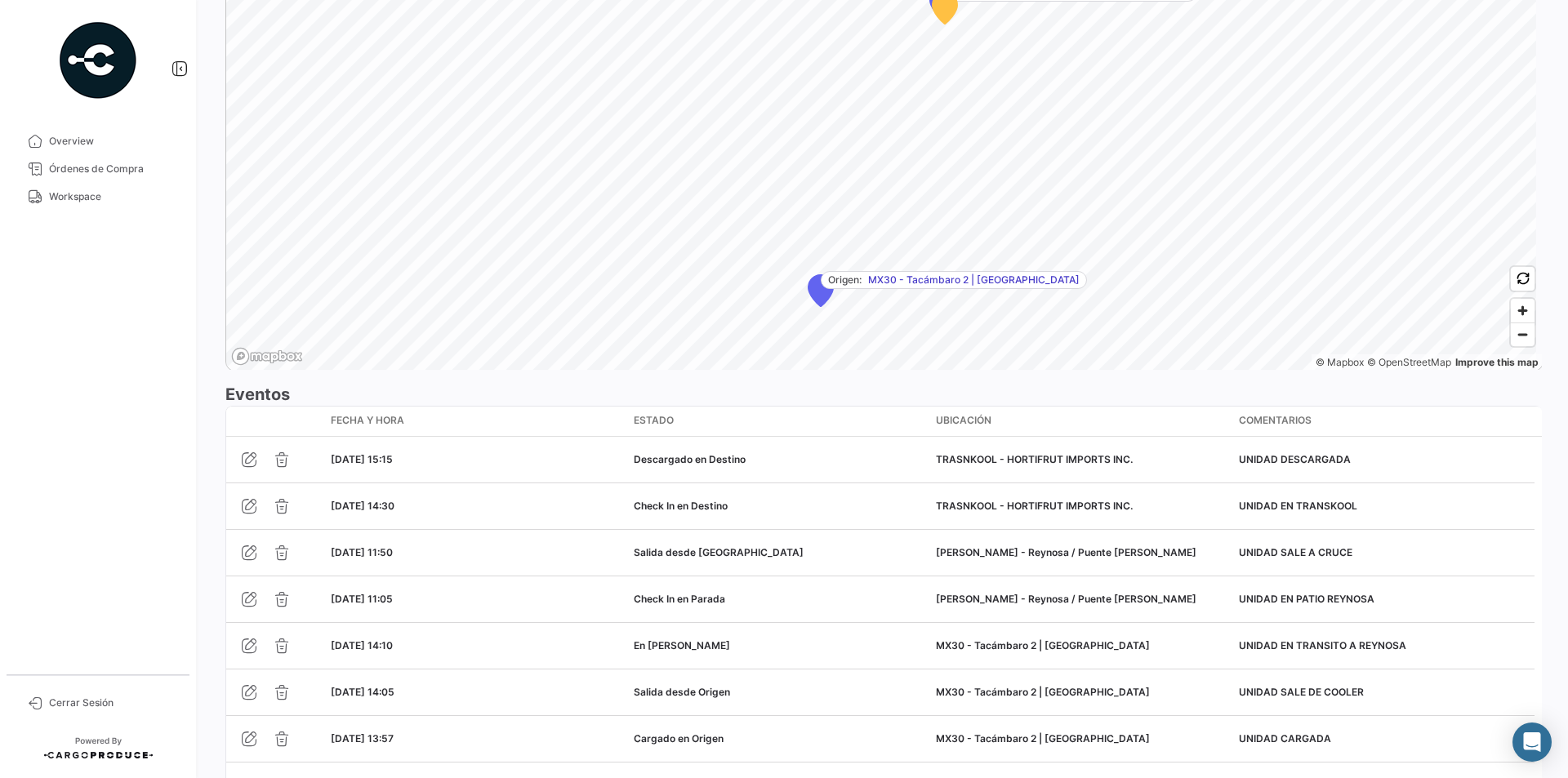
scroll to position [1269, 0]
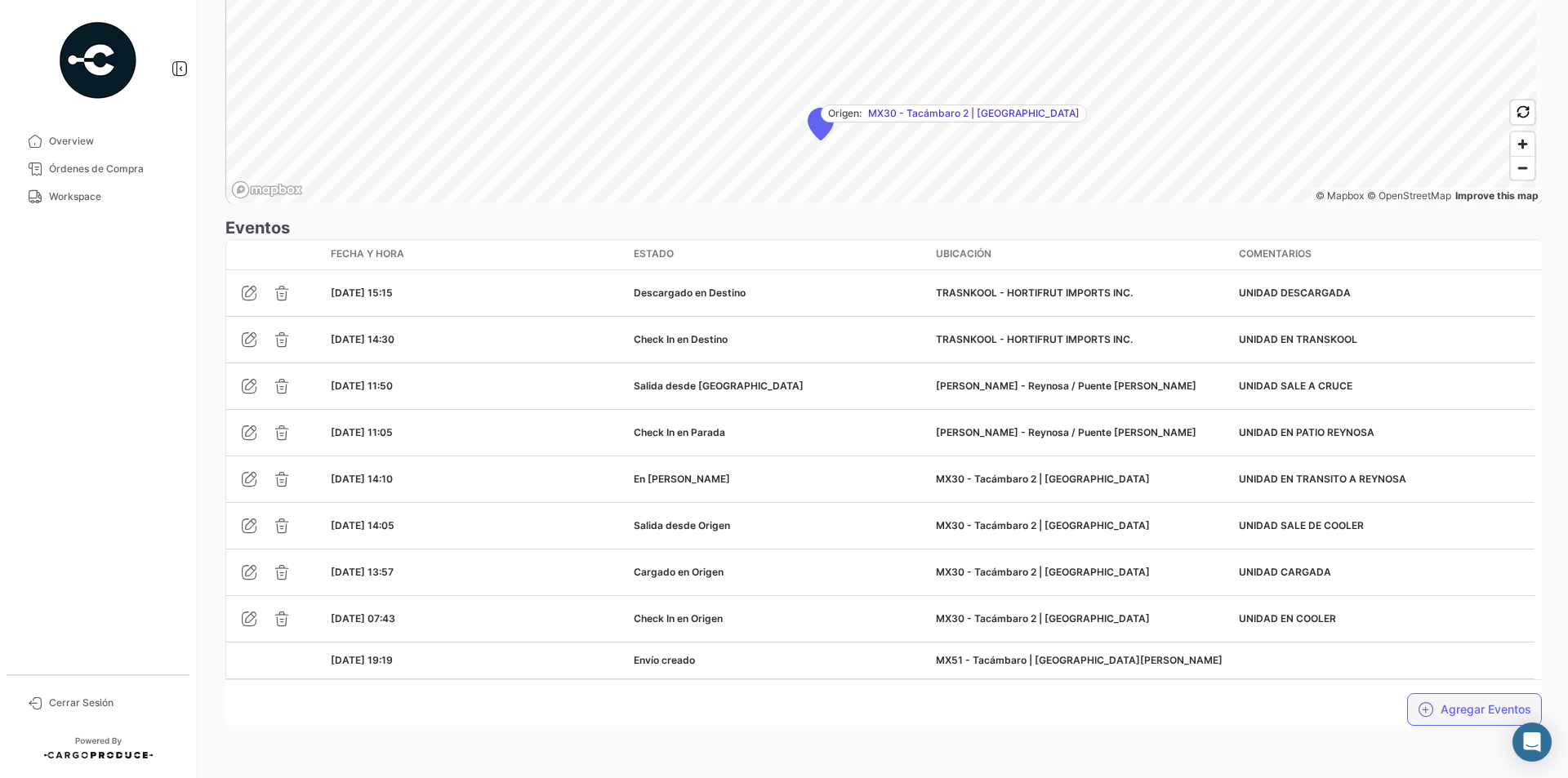
click at [1471, 711] on button "Agregar Eventos" at bounding box center [1475, 709] width 135 height 33
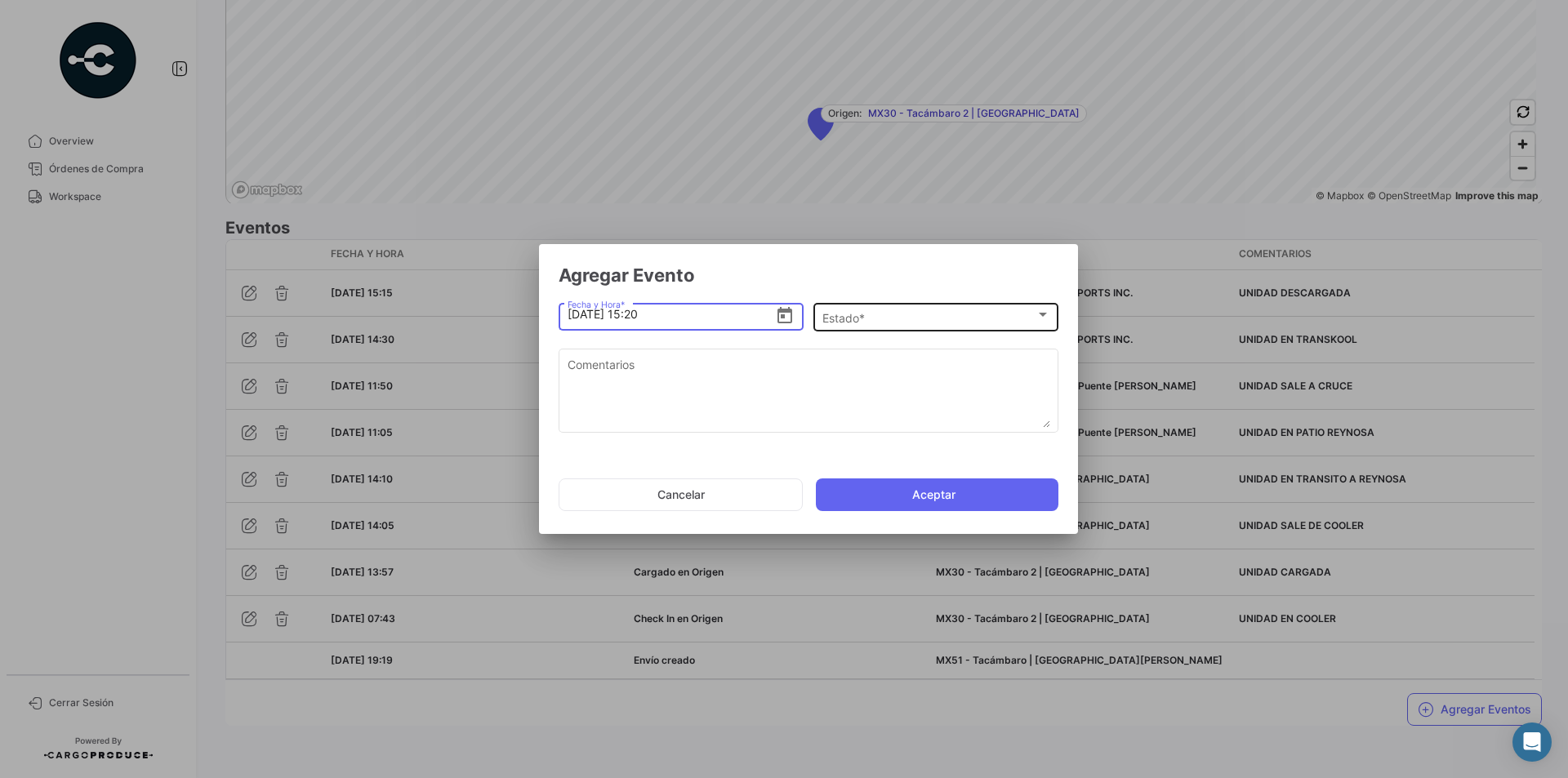
type input "[DATE] 15:20"
click at [1050, 312] on div at bounding box center [1043, 315] width 14 height 13
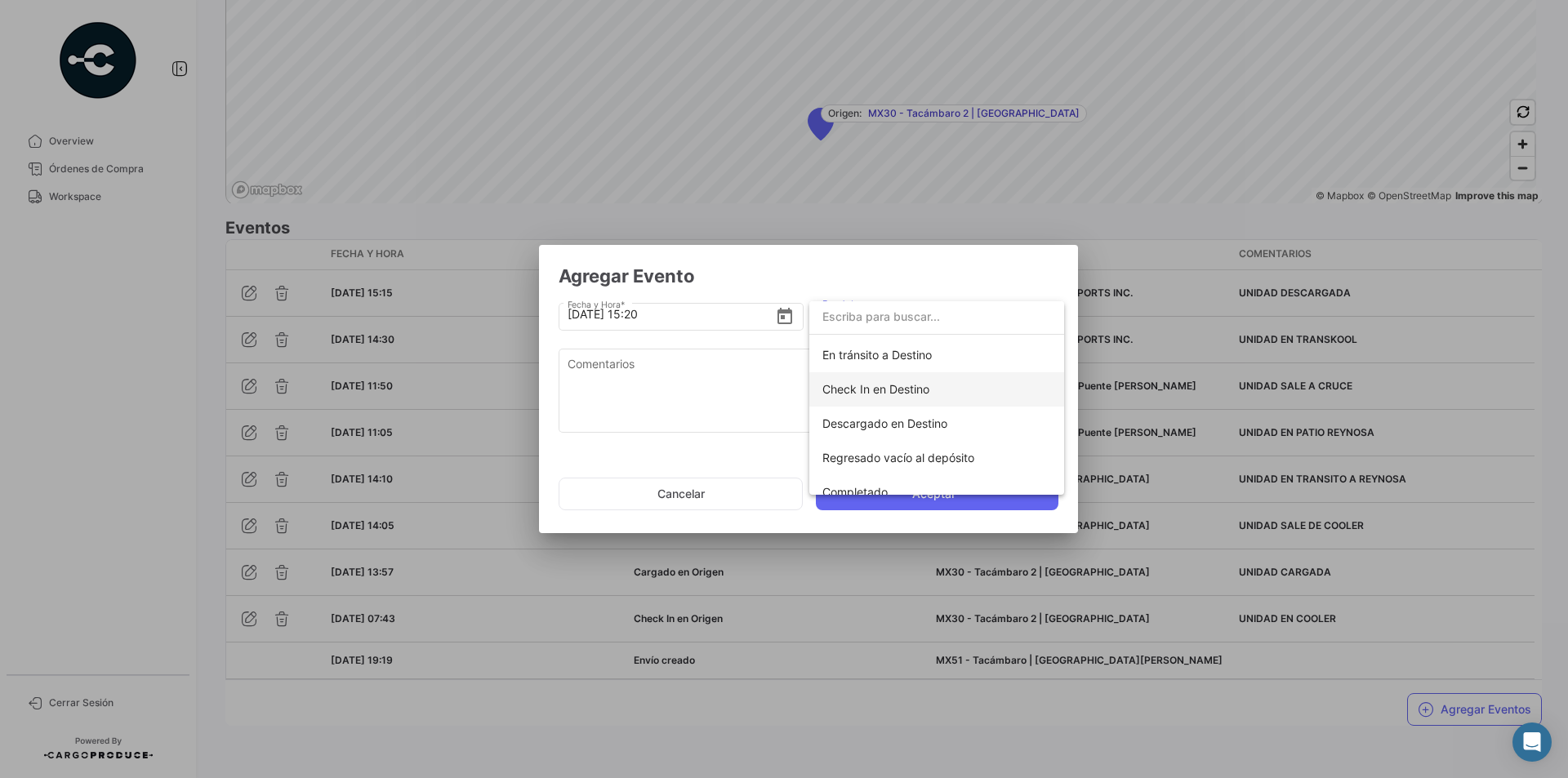
scroll to position [287, 0]
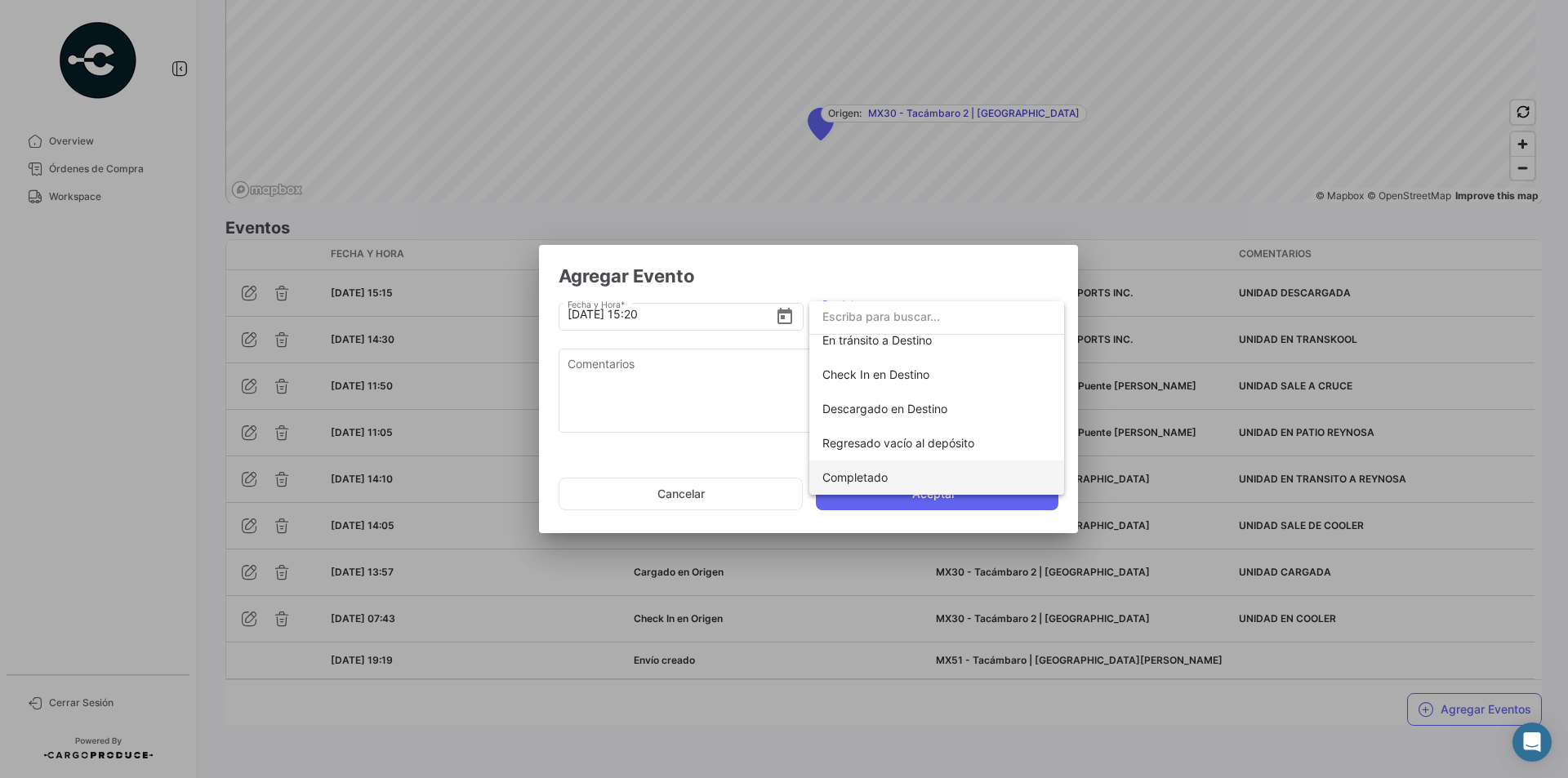
click at [888, 480] on span "Completado" at bounding box center [855, 478] width 65 height 14
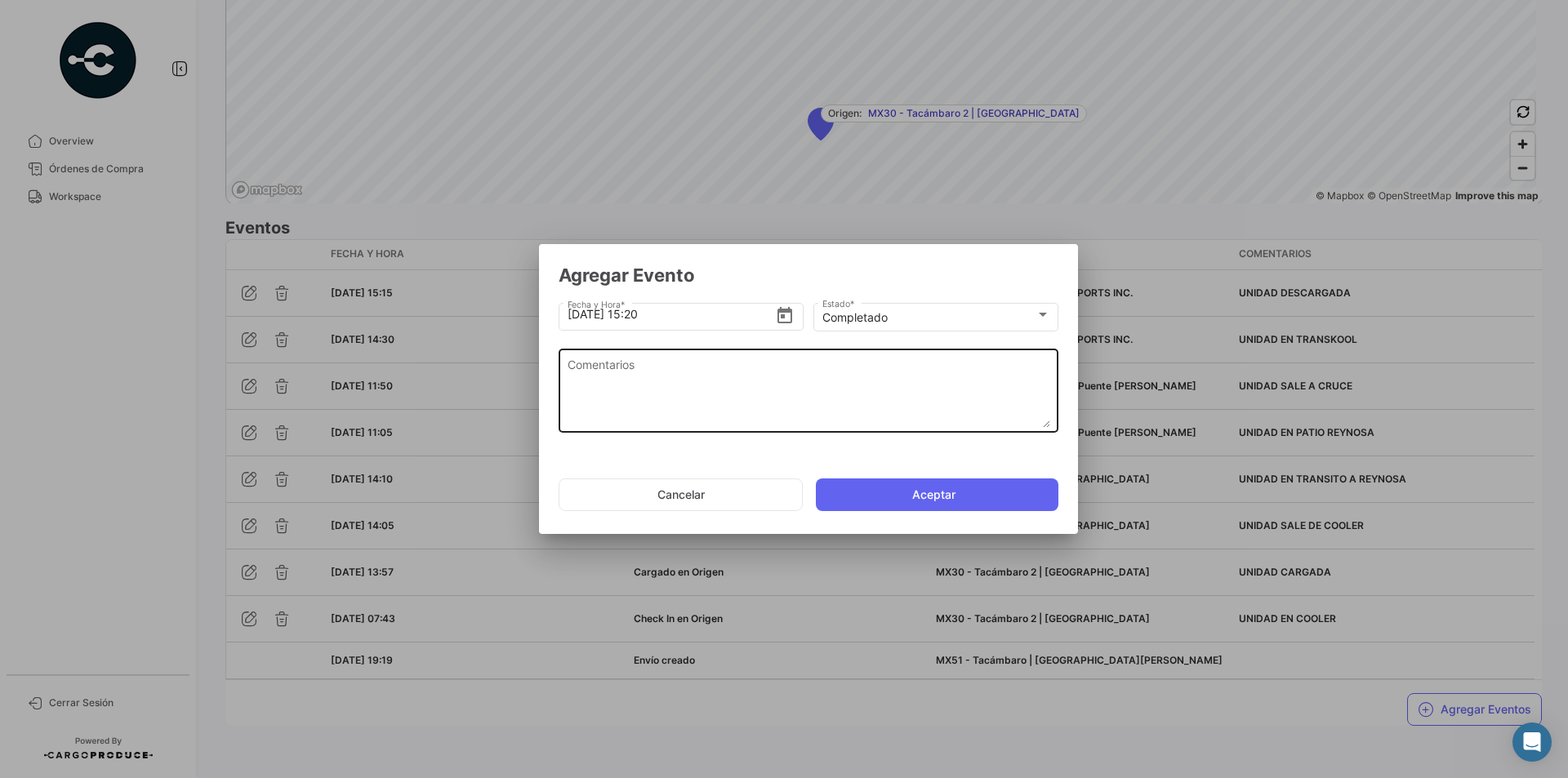
click at [681, 376] on textarea "Comentarios" at bounding box center [809, 392] width 483 height 72
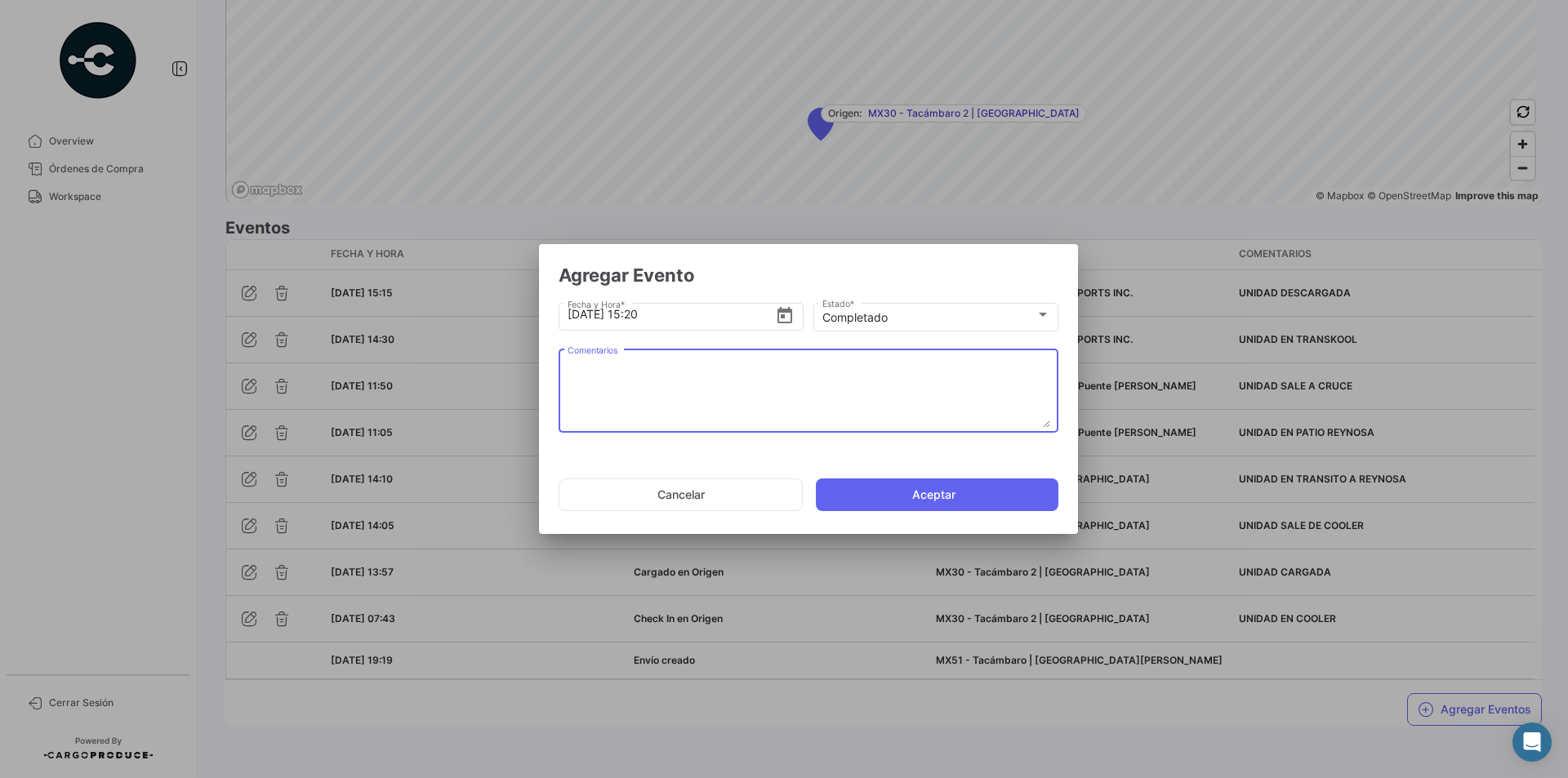
paste textarea "UNIDAD ENTREGADA"
type textarea "UNIDAD ENTREGADA"
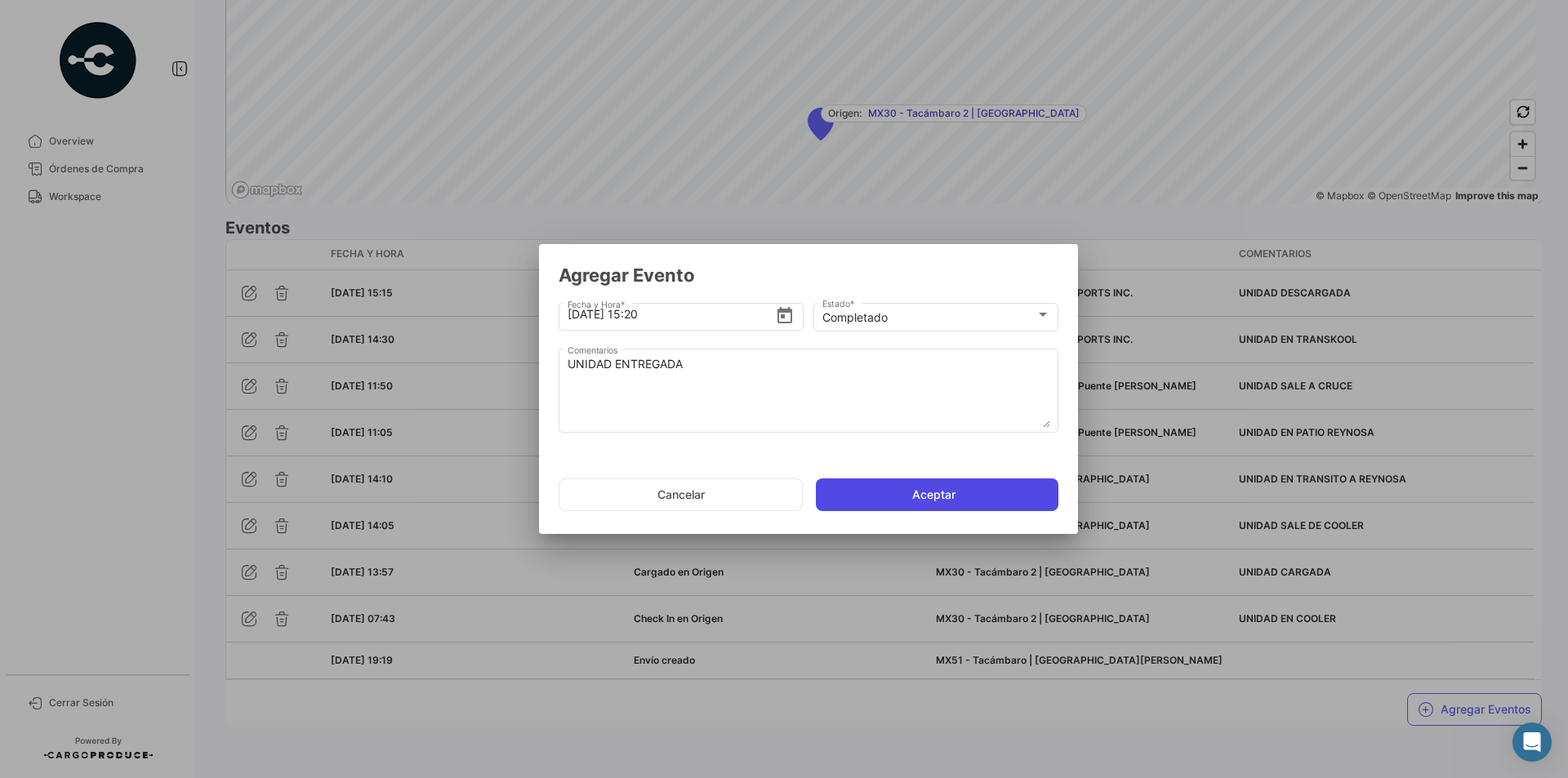
click at [943, 495] on button "Aceptar" at bounding box center [937, 495] width 242 height 33
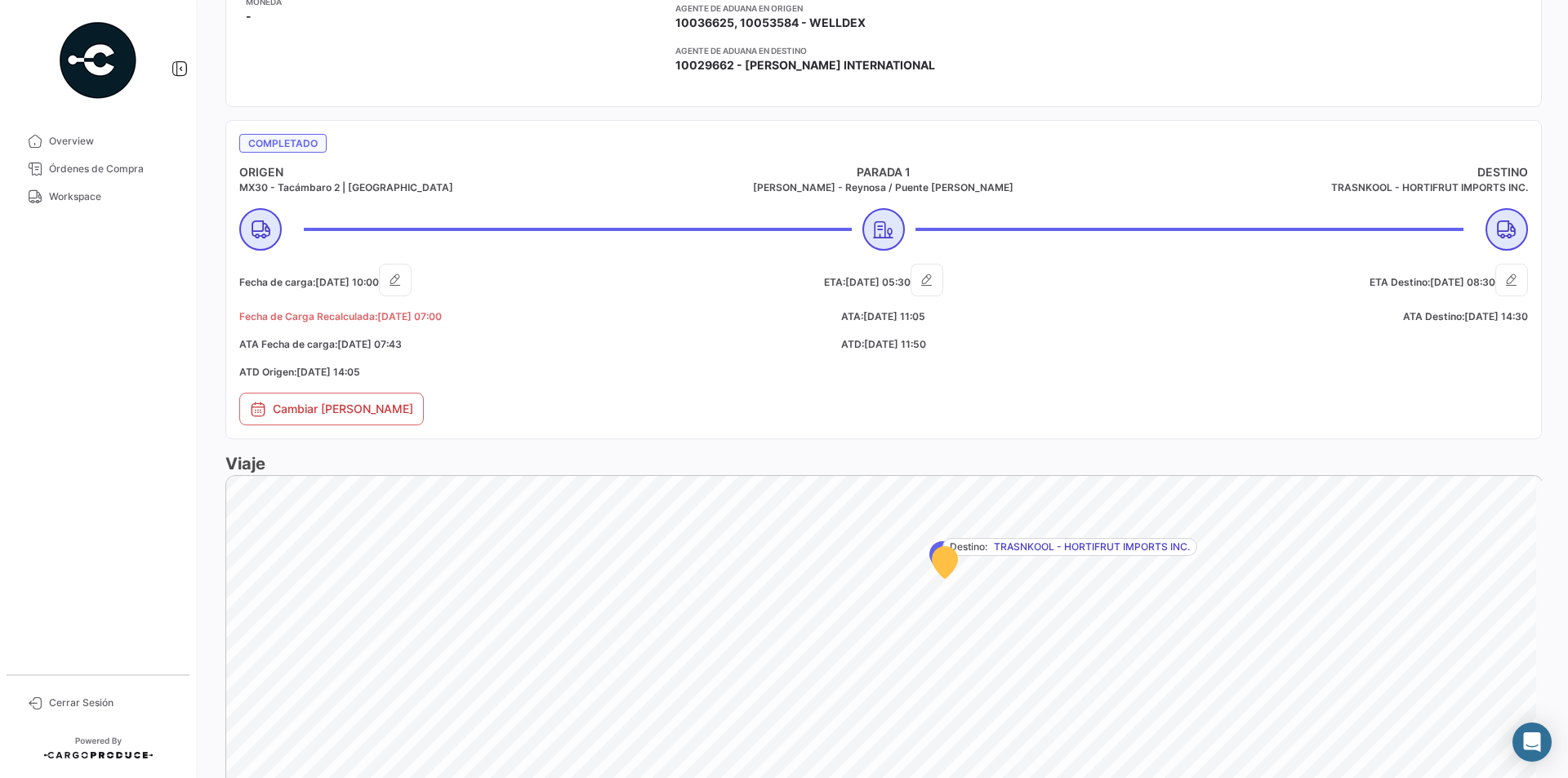
scroll to position [571, 0]
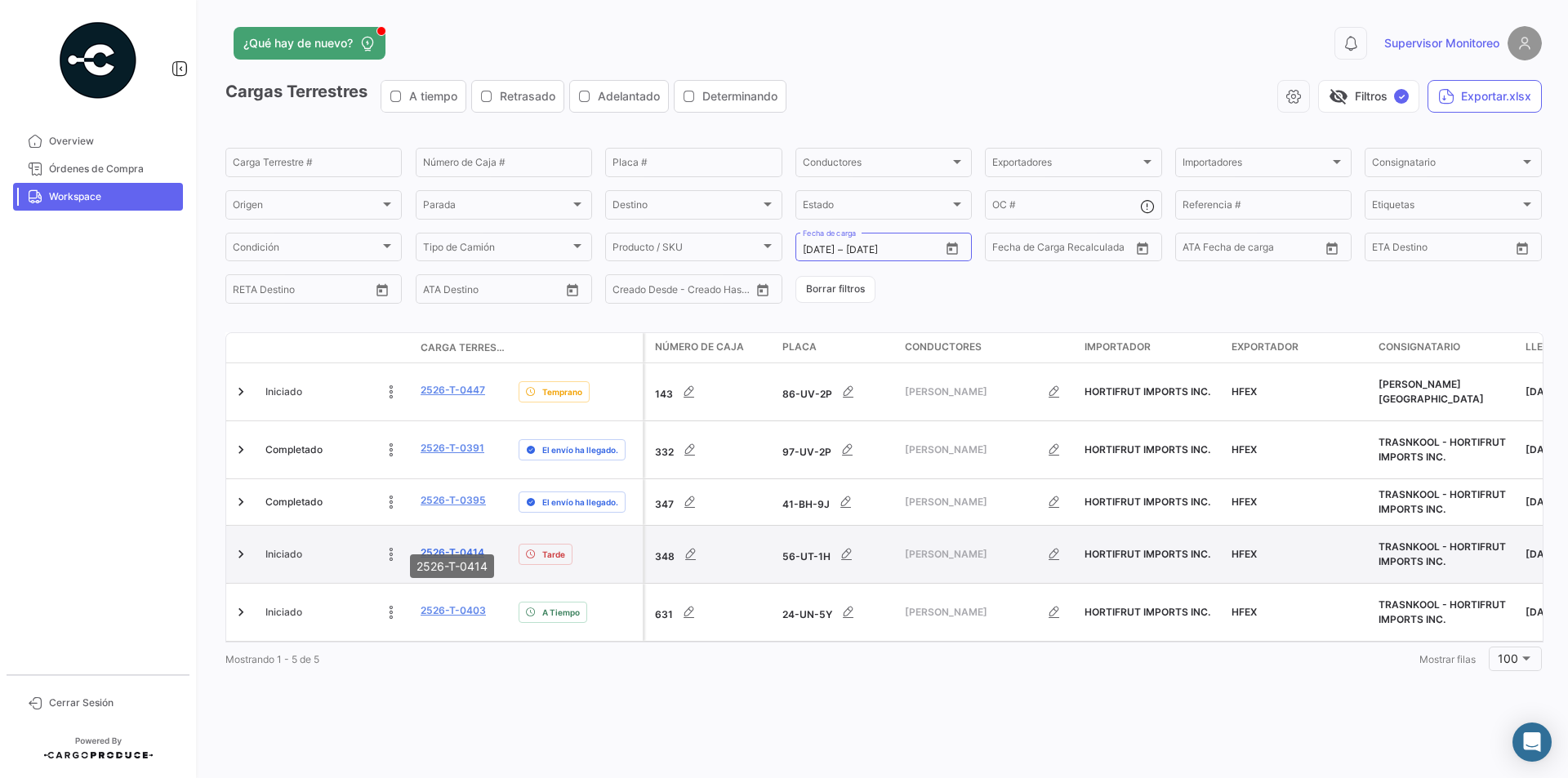
click at [450, 545] on link "2526-T-0414" at bounding box center [452, 553] width 64 height 14
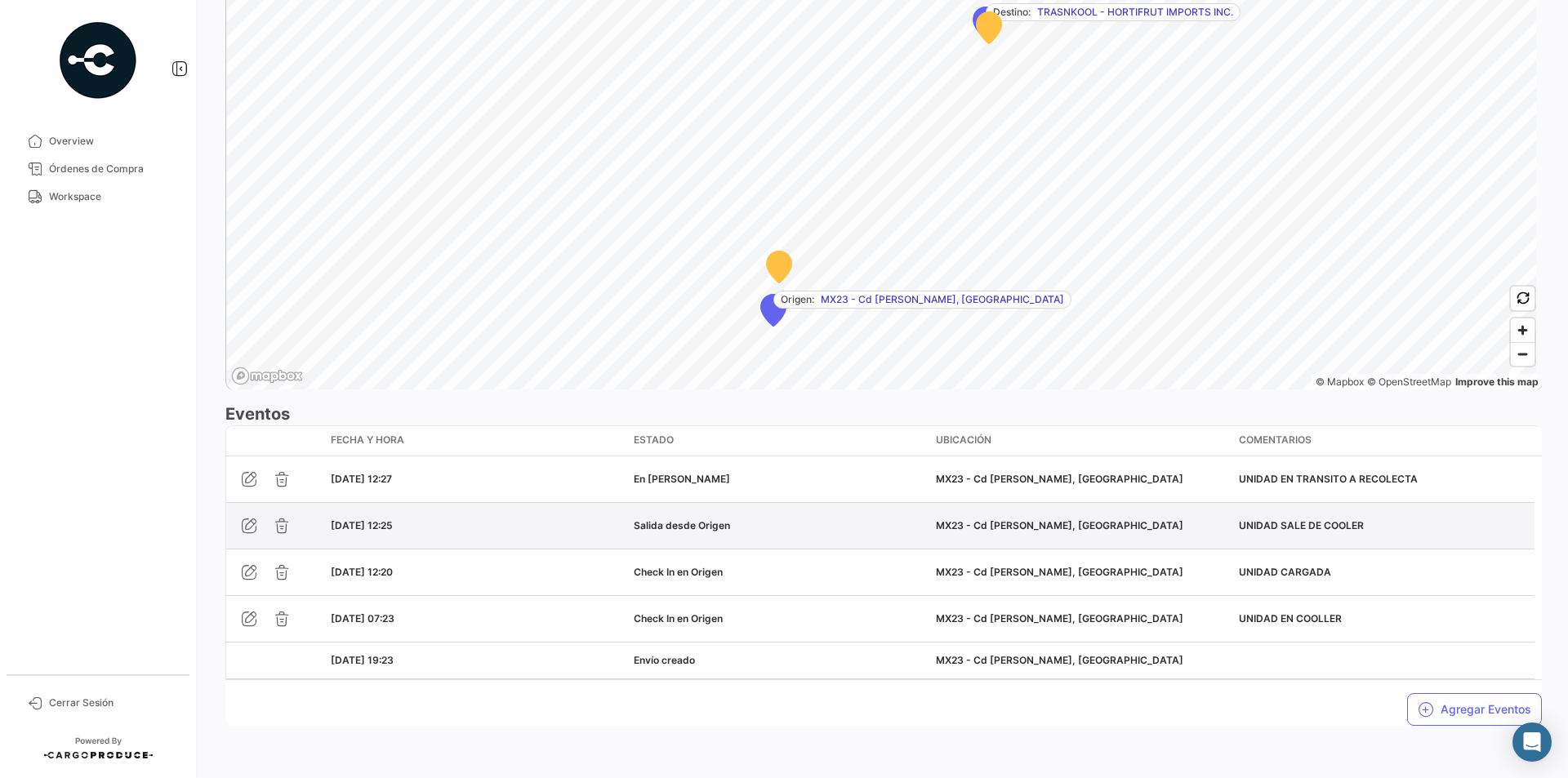
scroll to position [1002, 0]
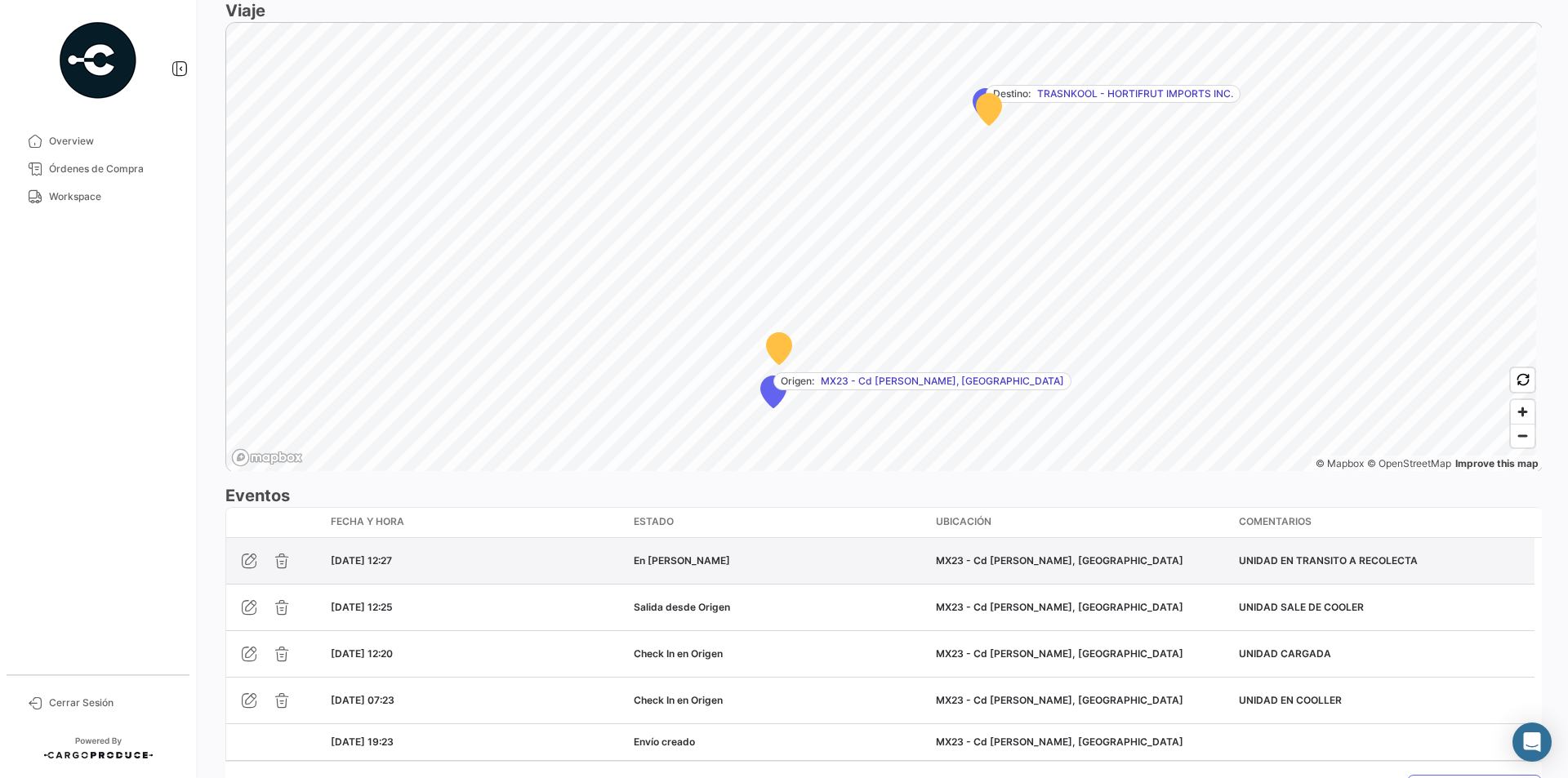
click at [739, 550] on datatable-body-cell "En [PERSON_NAME]" at bounding box center [778, 561] width 303 height 46
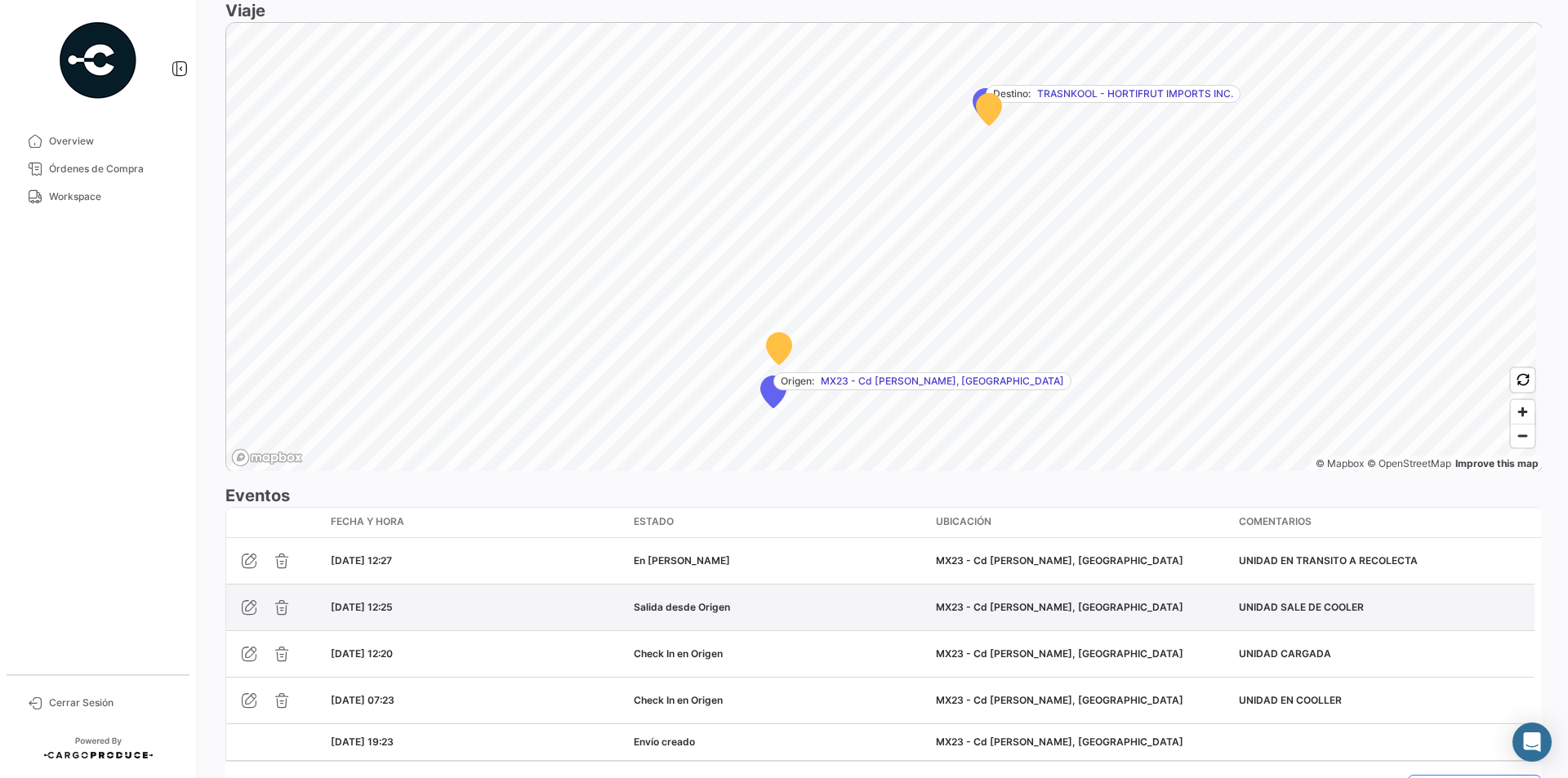
click at [646, 597] on datatable-body-cell "Salida desde Origen" at bounding box center [778, 607] width 303 height 46
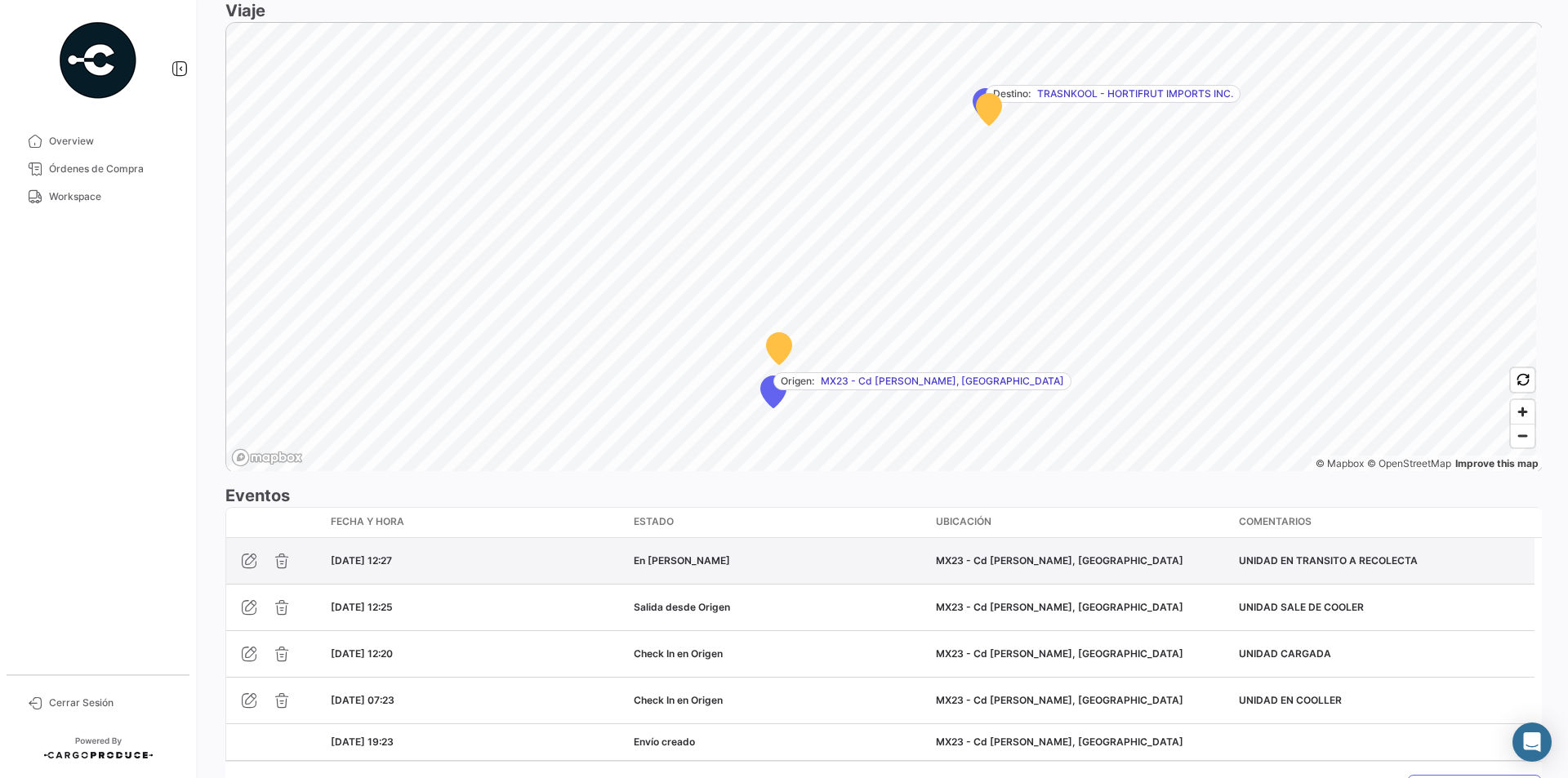
click at [617, 553] on datatable-body-cell "[DATE] 12:27" at bounding box center [476, 561] width 303 height 46
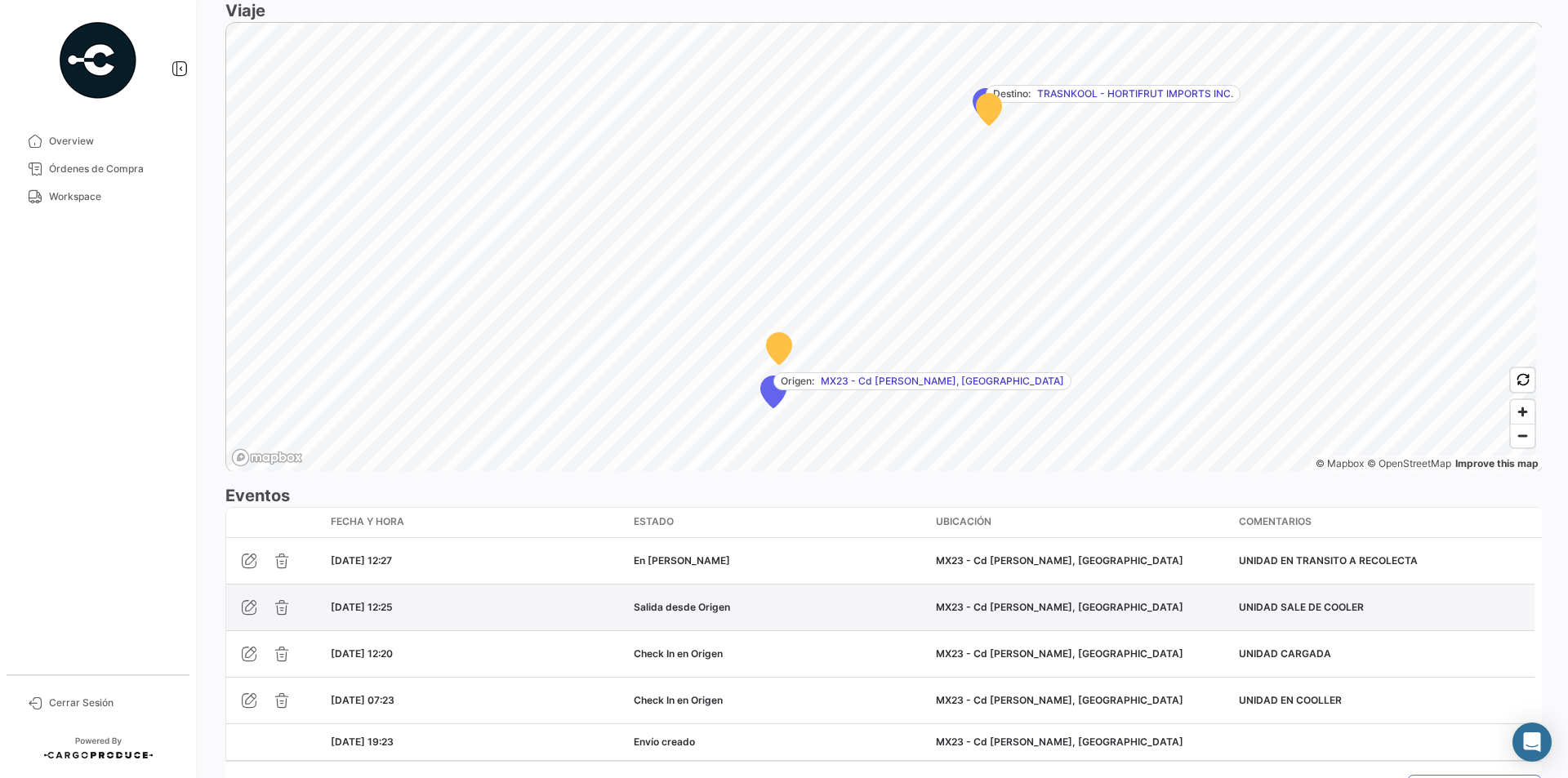
click at [523, 597] on datatable-body-cell "[DATE] 12:25" at bounding box center [476, 607] width 303 height 46
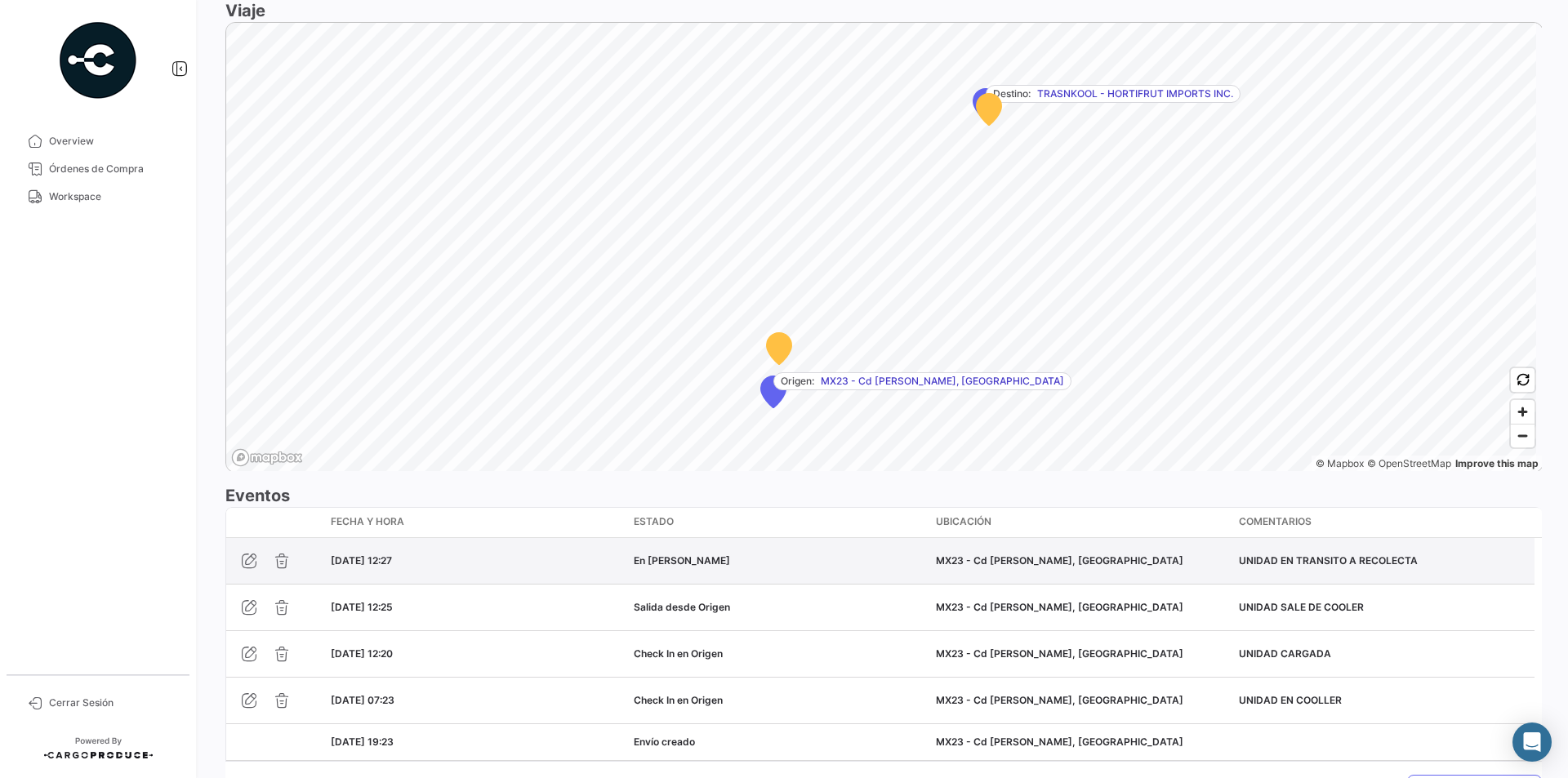
click at [531, 568] on div "[DATE] 12:27" at bounding box center [476, 561] width 290 height 14
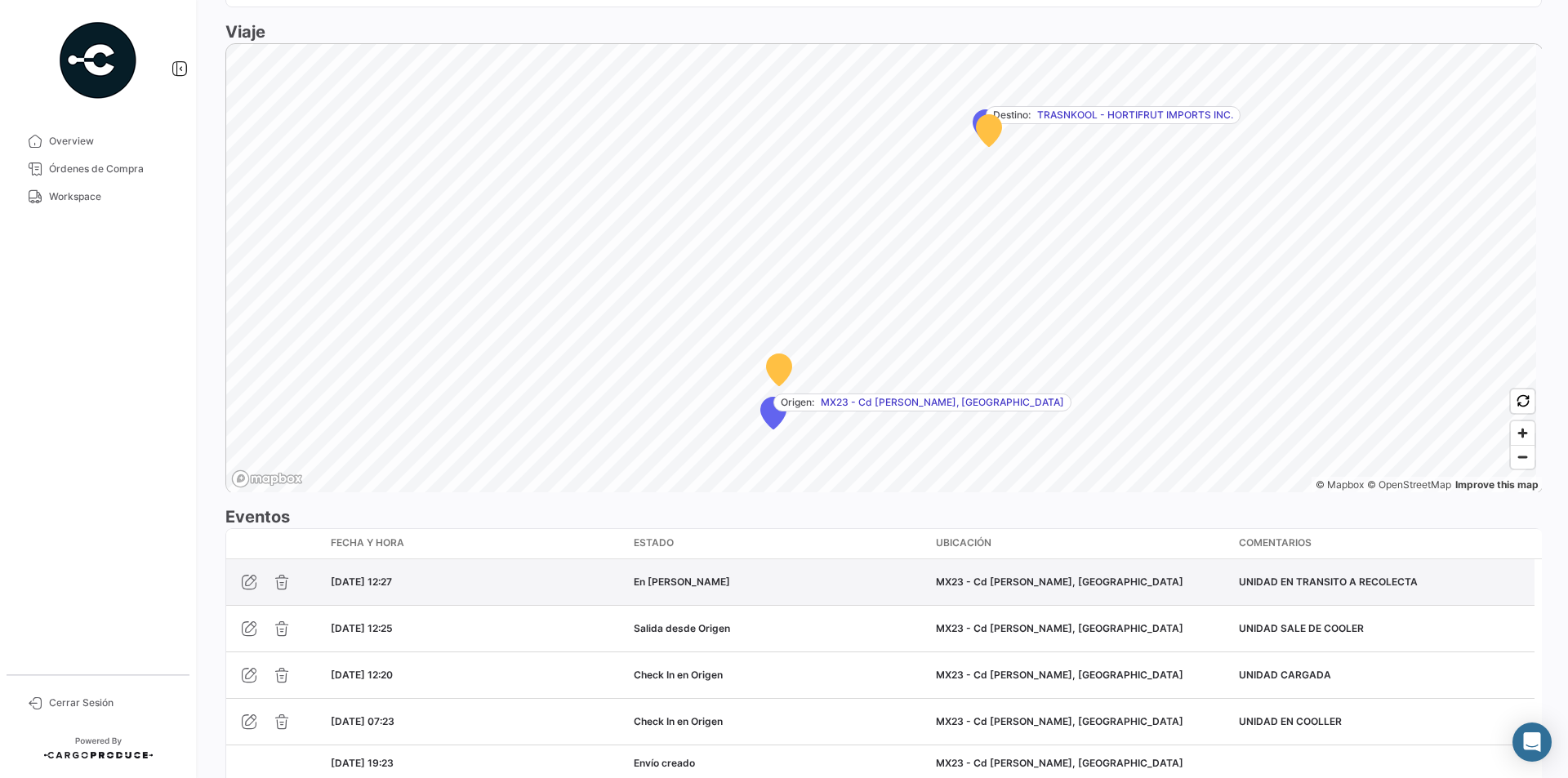
scroll to position [1061, 0]
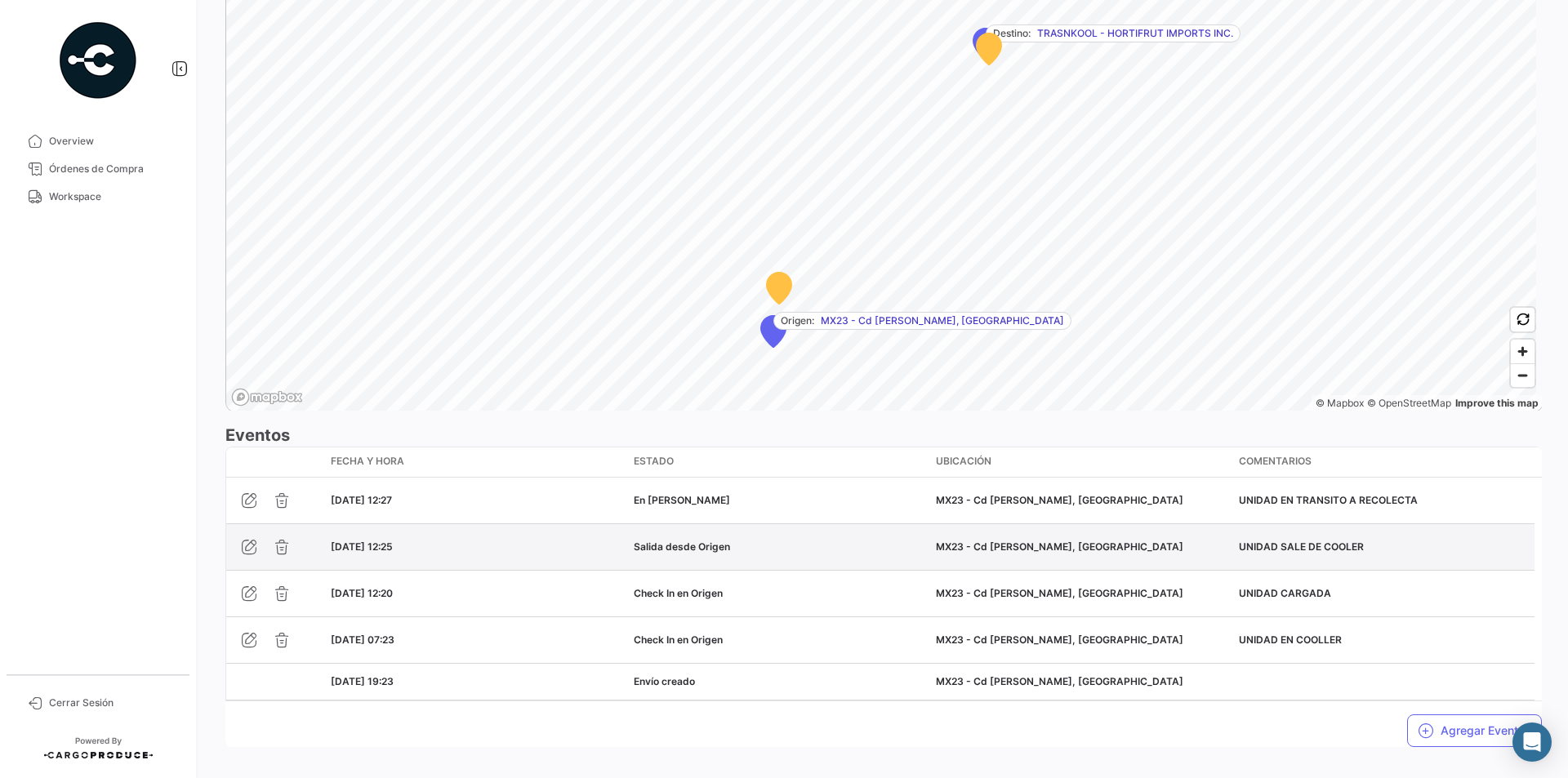
click at [487, 545] on div "[DATE] 12:25" at bounding box center [476, 547] width 290 height 14
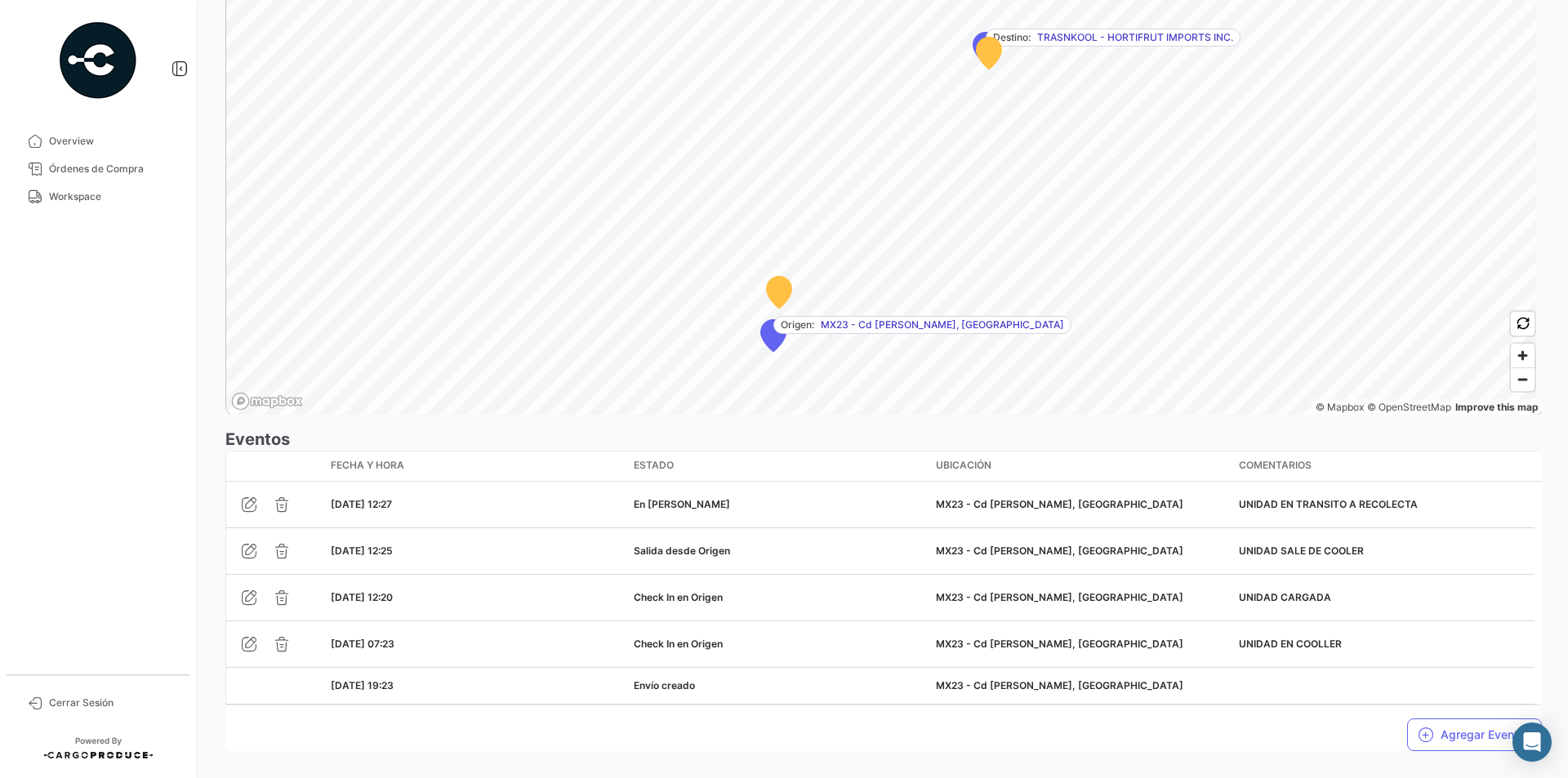
scroll to position [1083, 0]
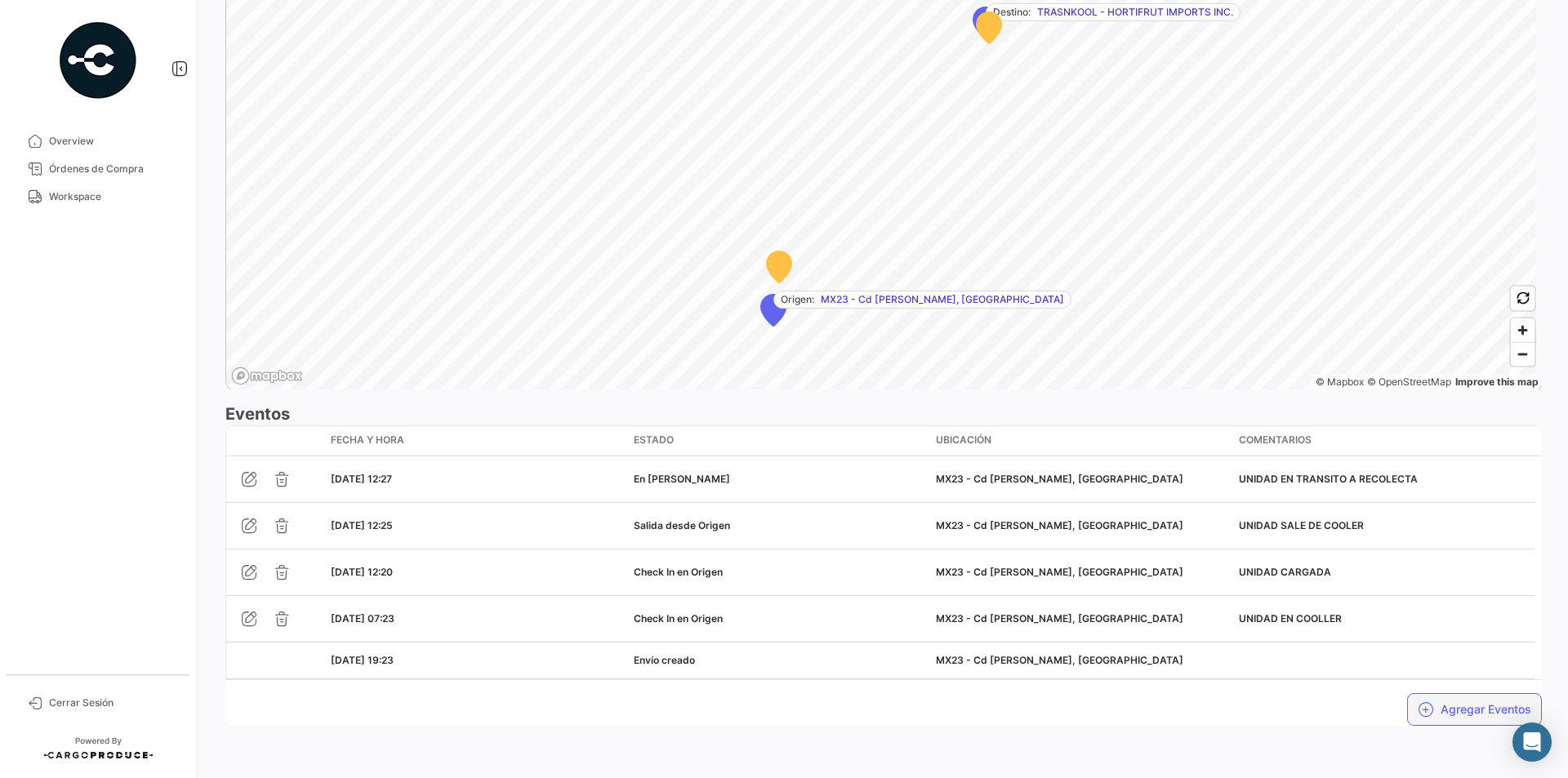
click at [1461, 709] on button "Agregar Eventos" at bounding box center [1475, 709] width 135 height 33
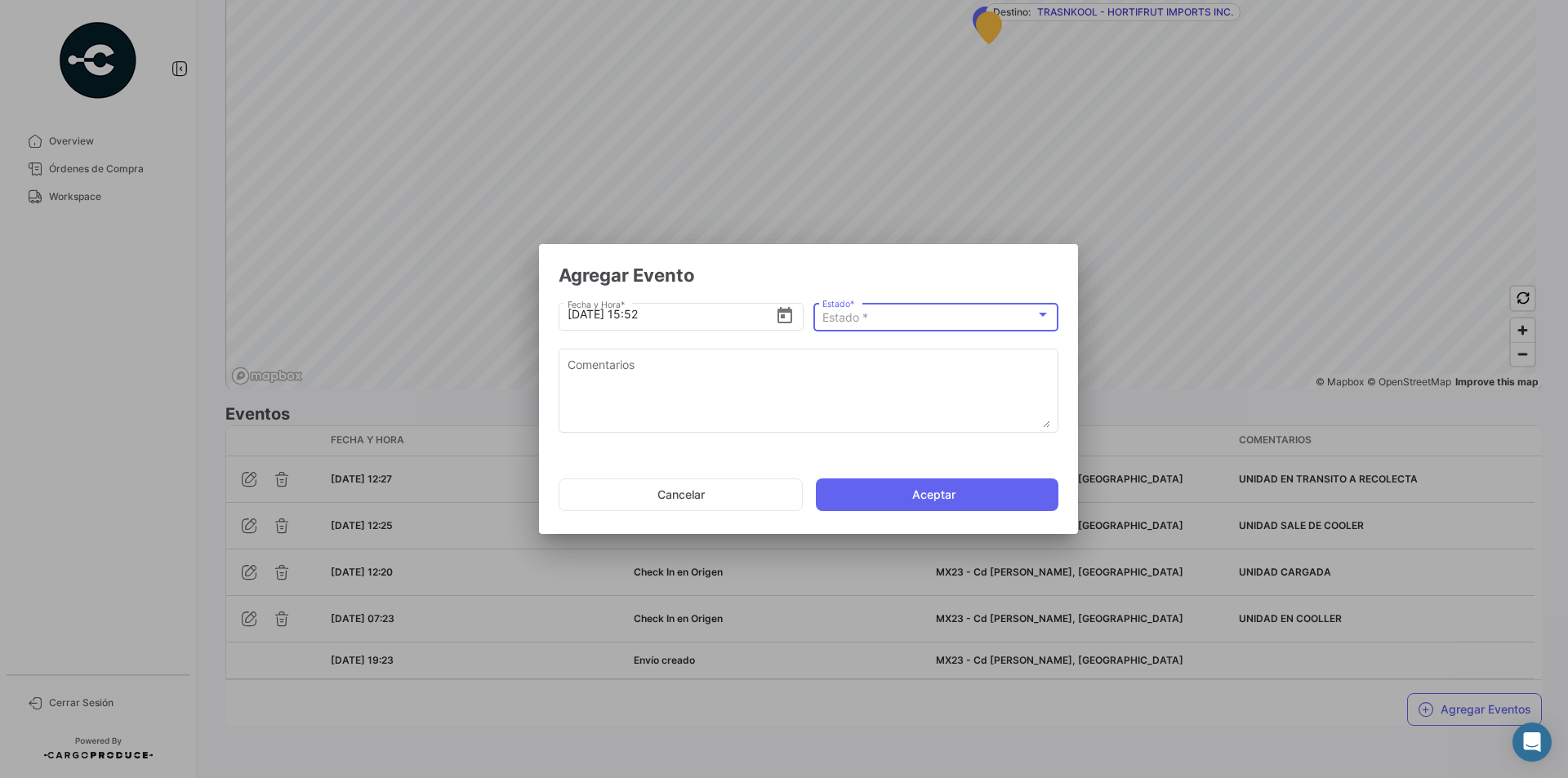
click at [1045, 312] on div at bounding box center [1043, 315] width 14 height 13
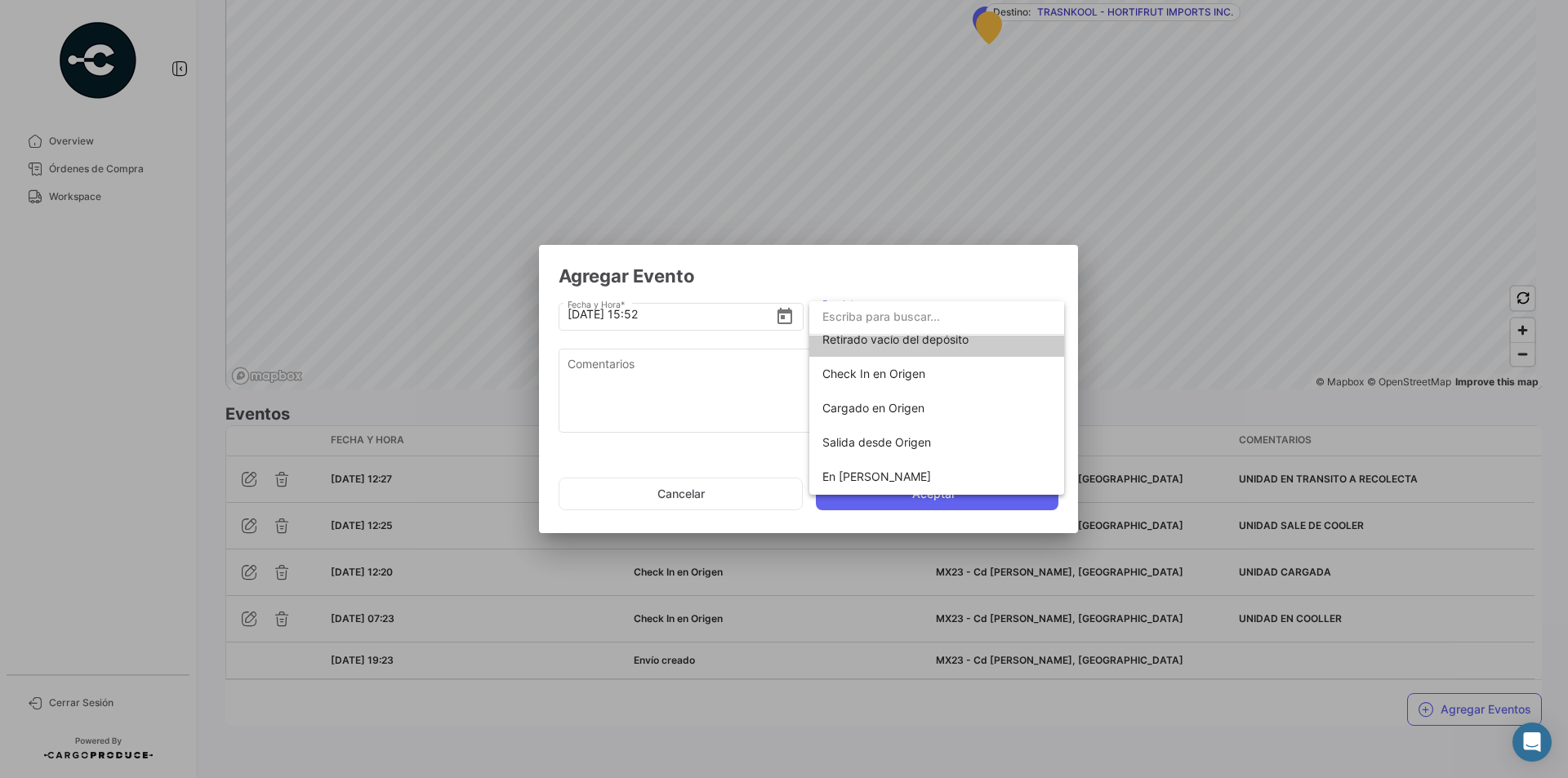
scroll to position [0, 0]
click at [823, 706] on div at bounding box center [784, 389] width 1568 height 778
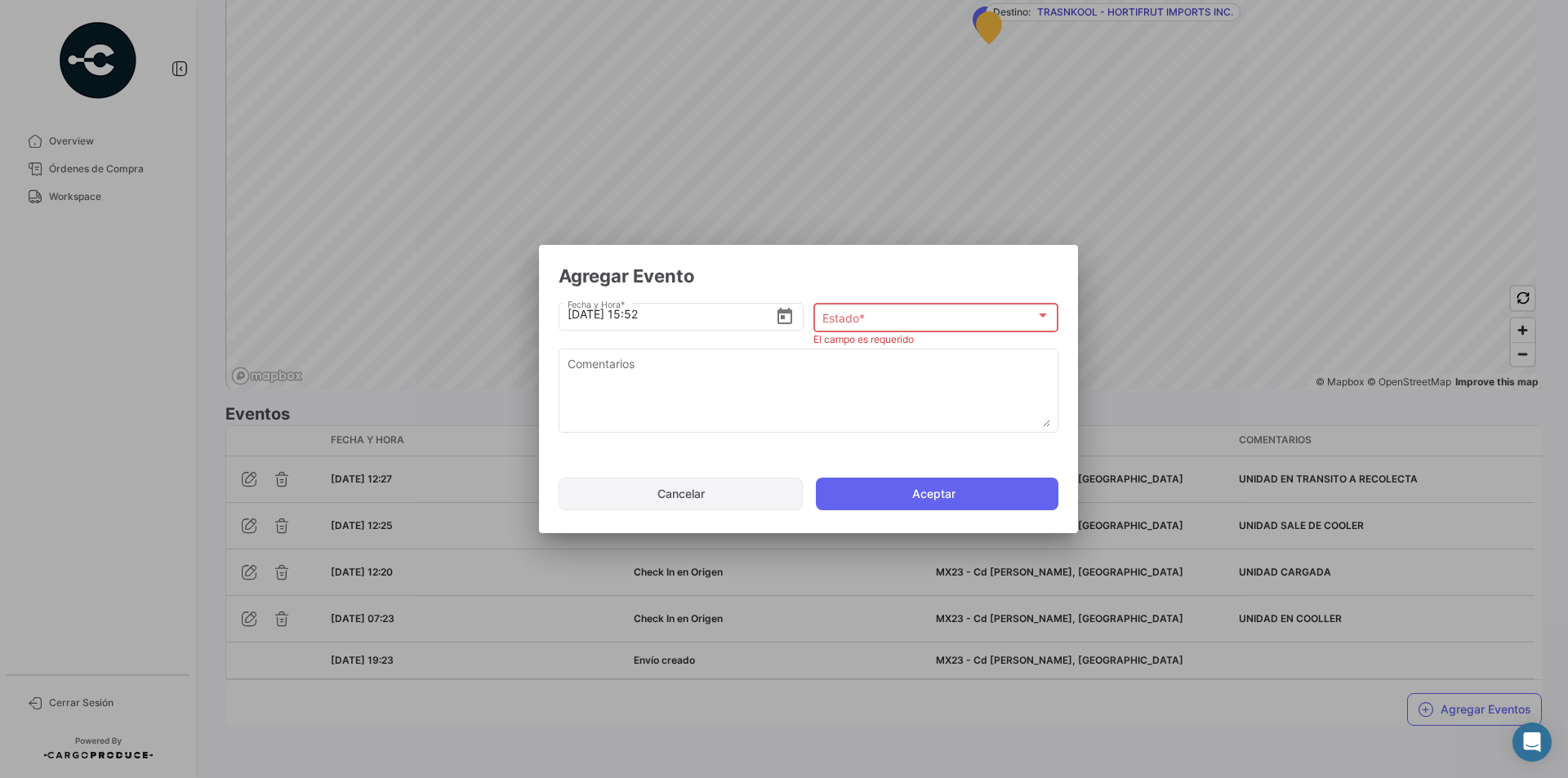
click at [632, 486] on button "Cancelar" at bounding box center [681, 494] width 244 height 33
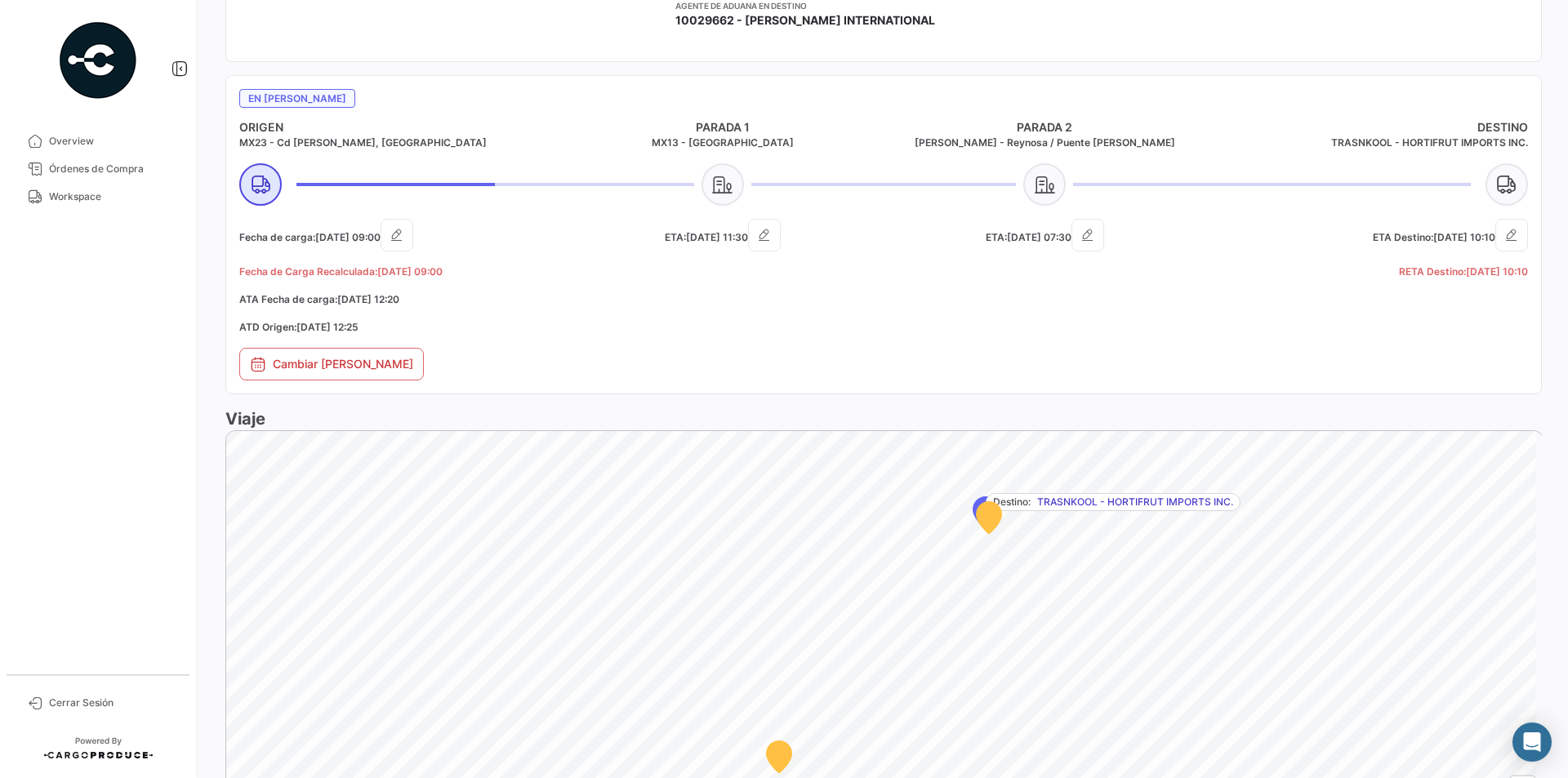
scroll to position [512, 0]
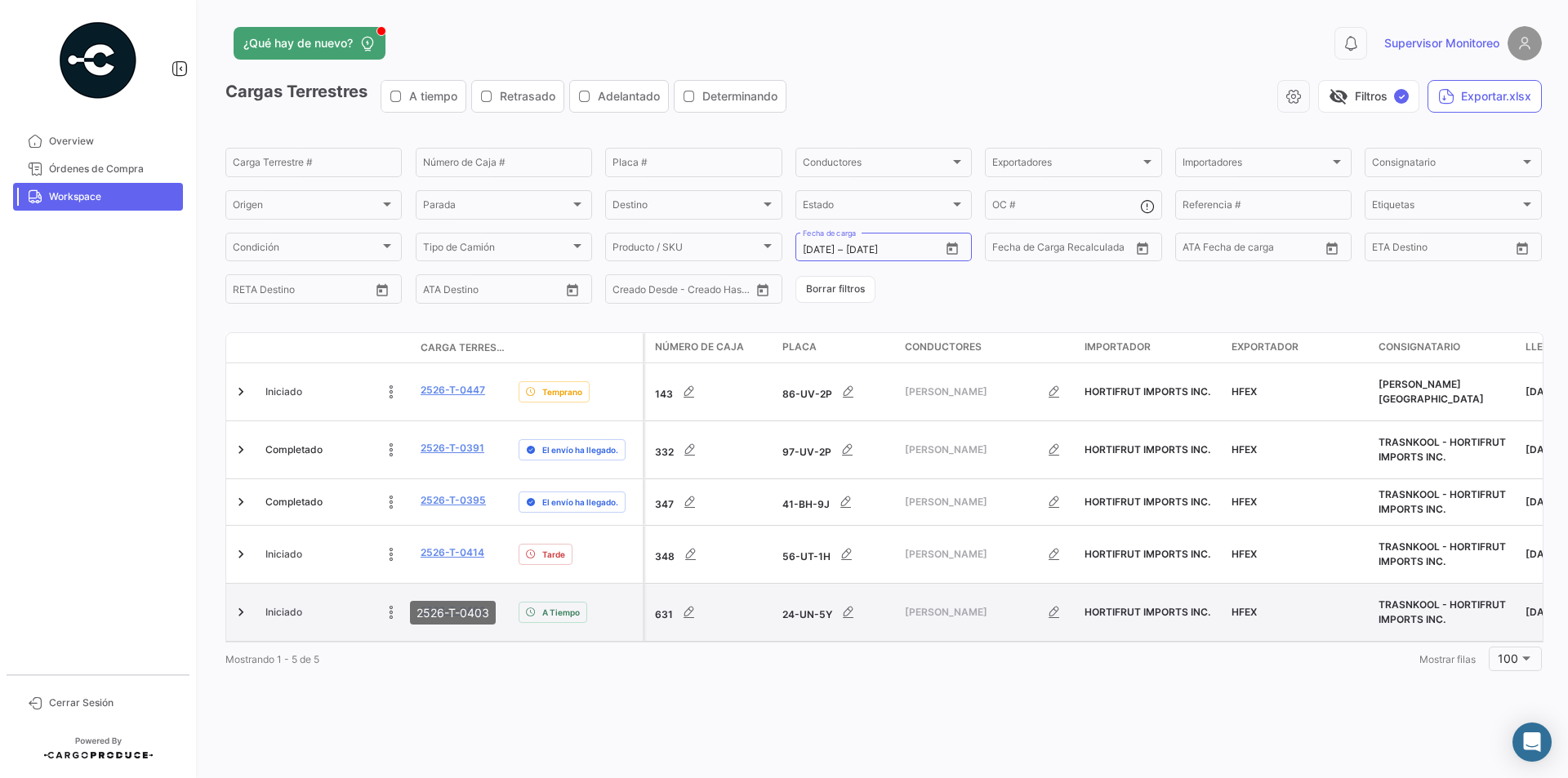
click at [442, 604] on link "2526-T-0403" at bounding box center [453, 611] width 65 height 14
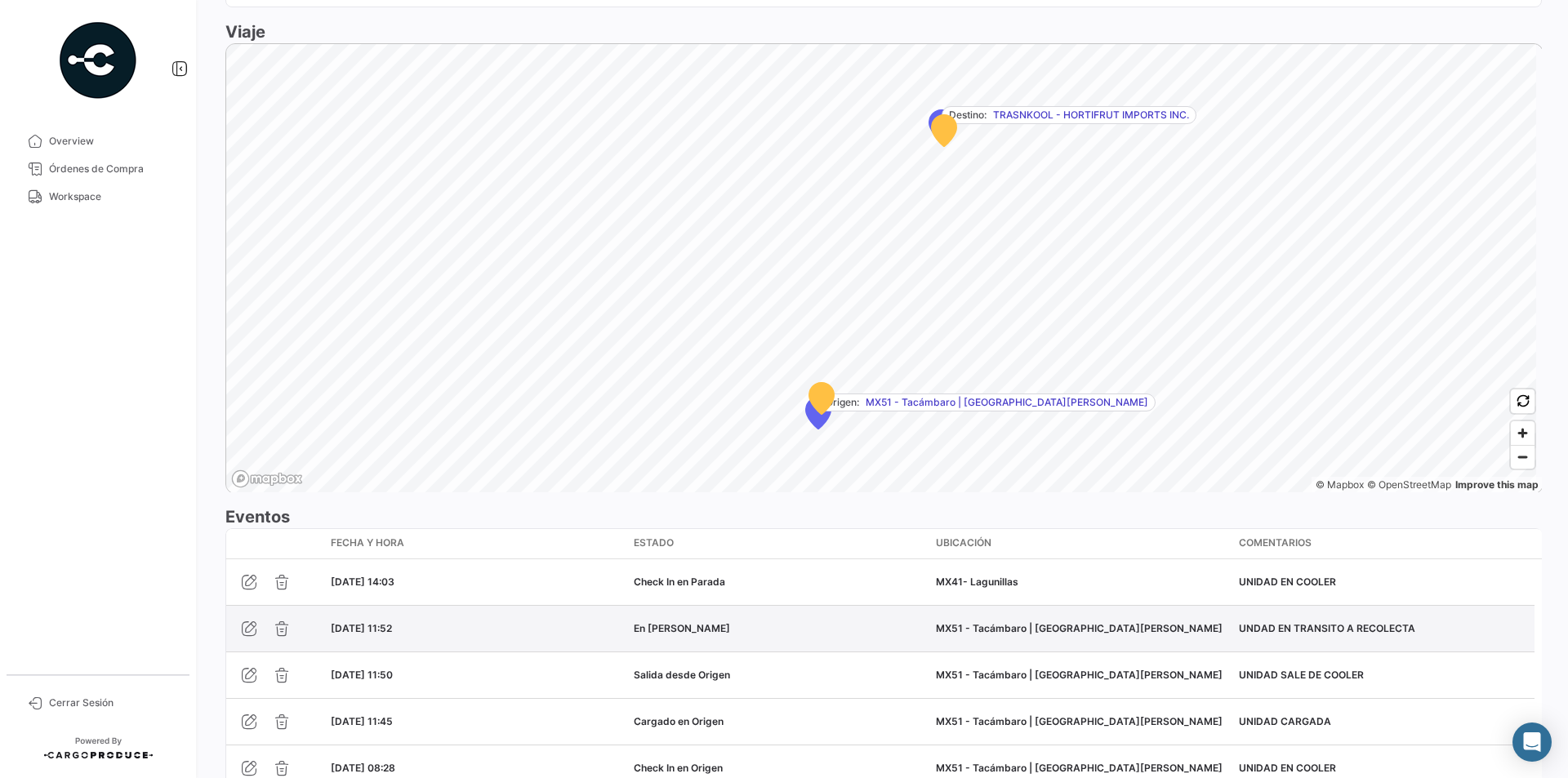
scroll to position [1129, 0]
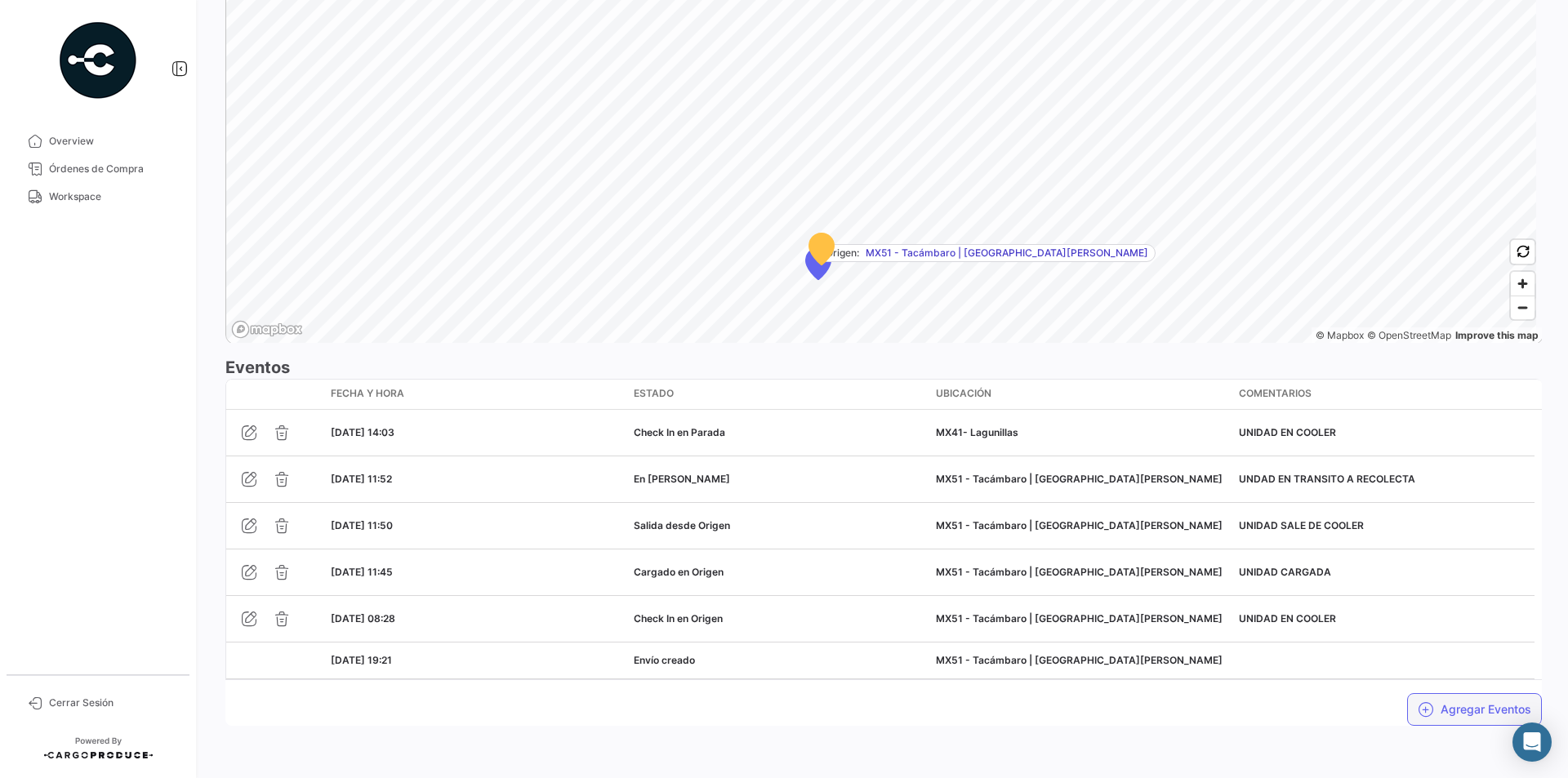
click at [1471, 703] on button "Agregar Eventos" at bounding box center [1475, 709] width 135 height 33
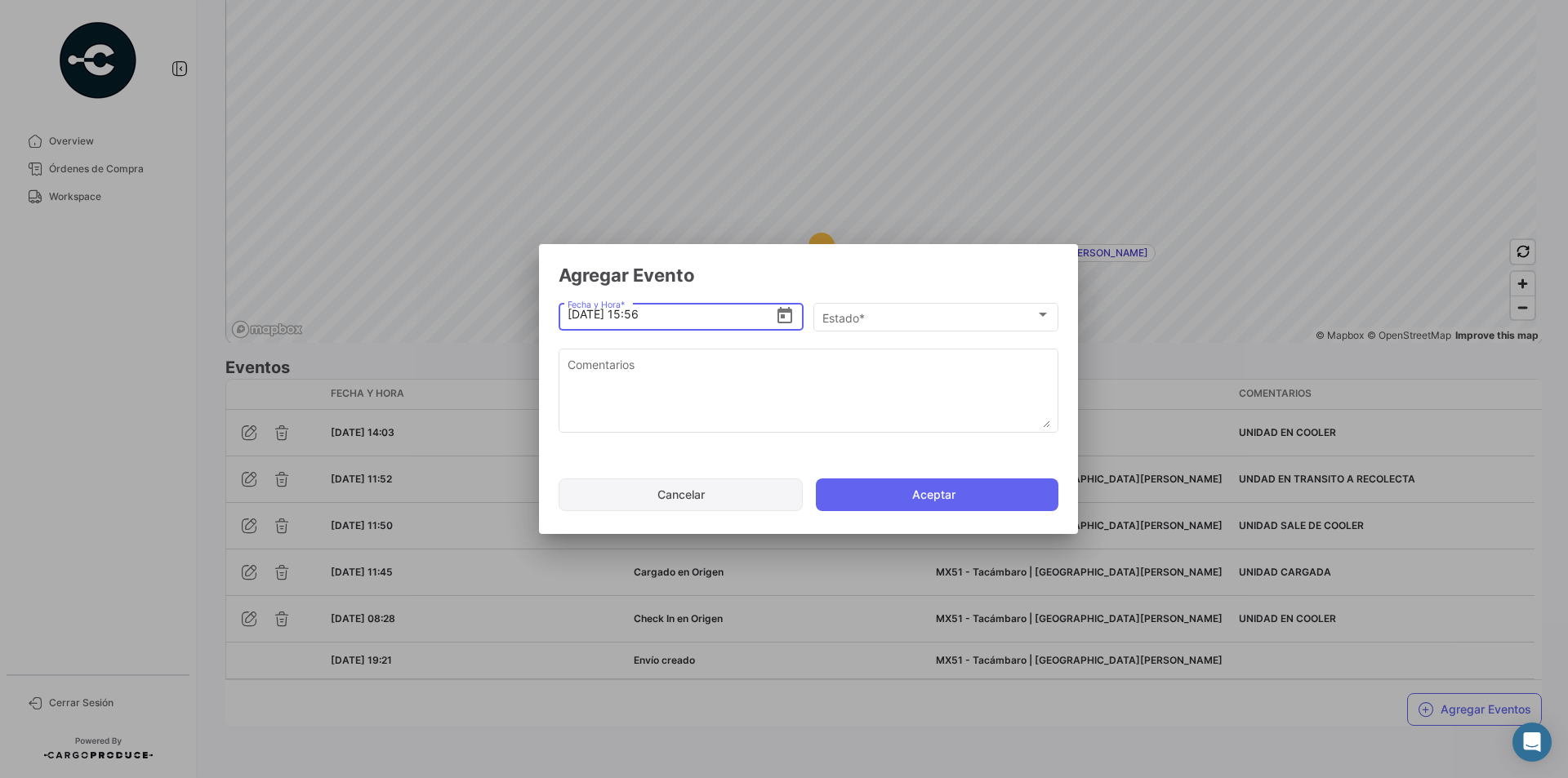
click at [634, 482] on button "Cancelar" at bounding box center [681, 495] width 244 height 33
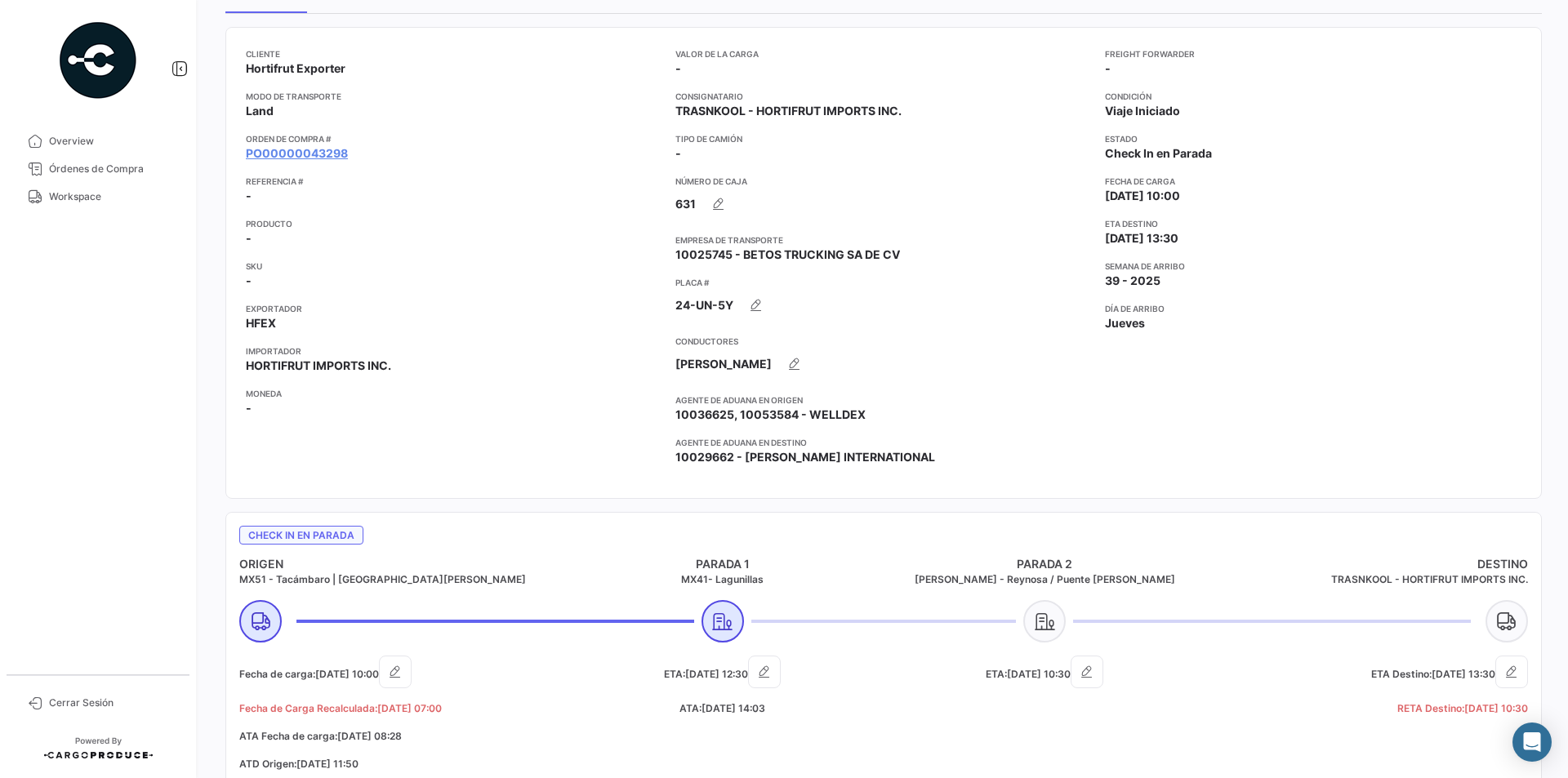
scroll to position [326, 0]
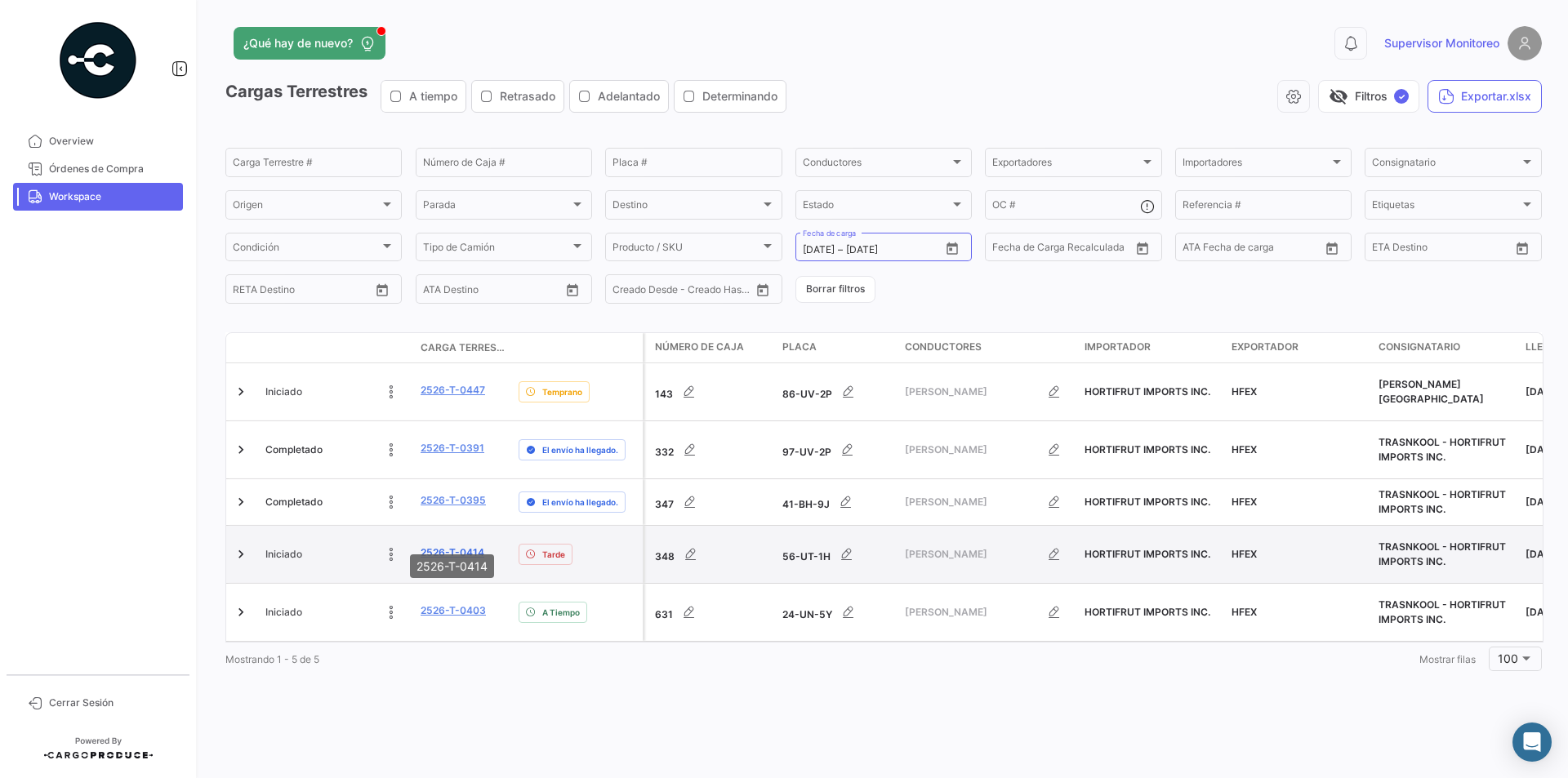
click at [437, 545] on link "2526-T-0414" at bounding box center [452, 553] width 64 height 14
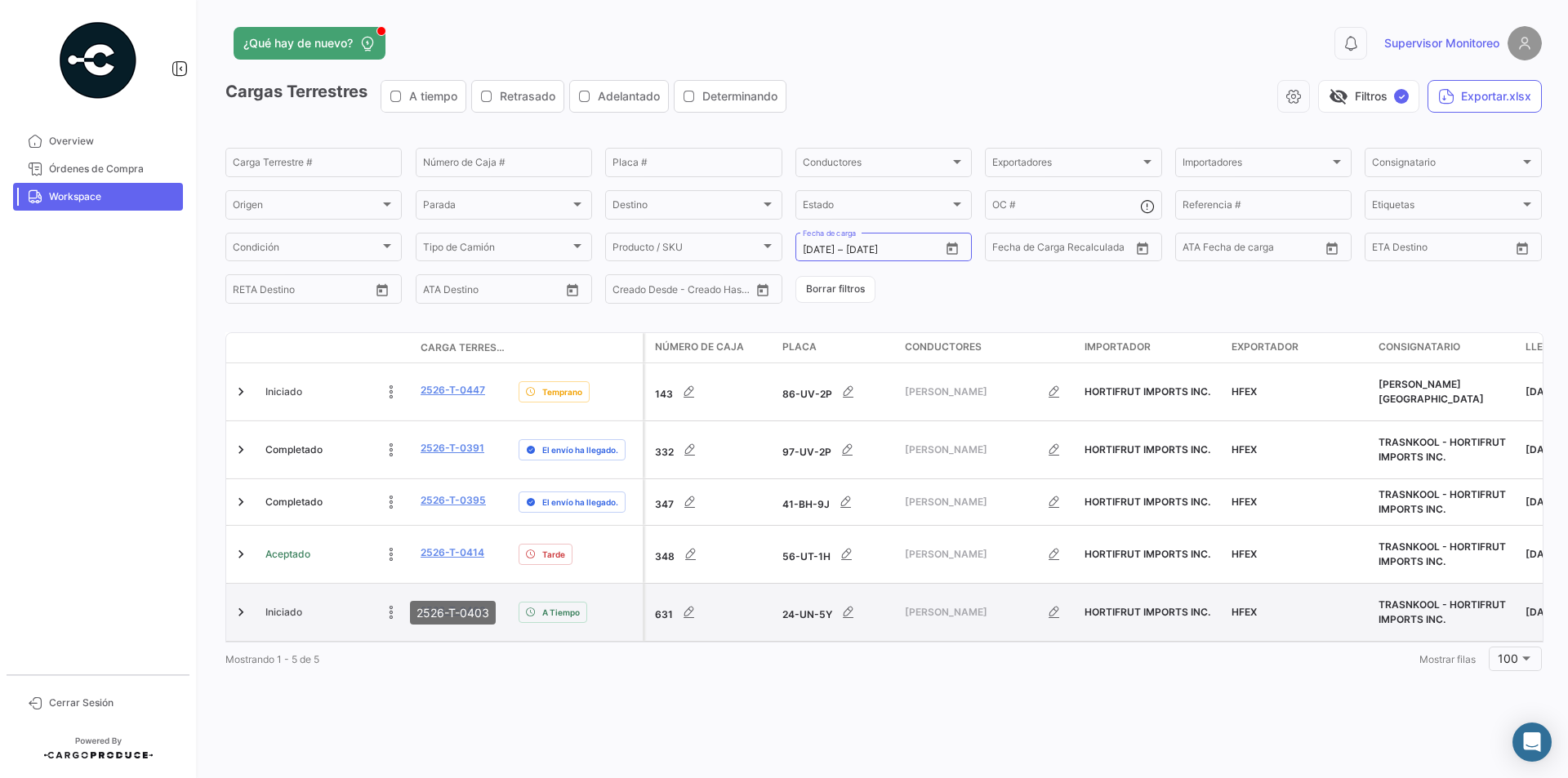
click at [470, 604] on link "2526-T-0403" at bounding box center [453, 611] width 65 height 14
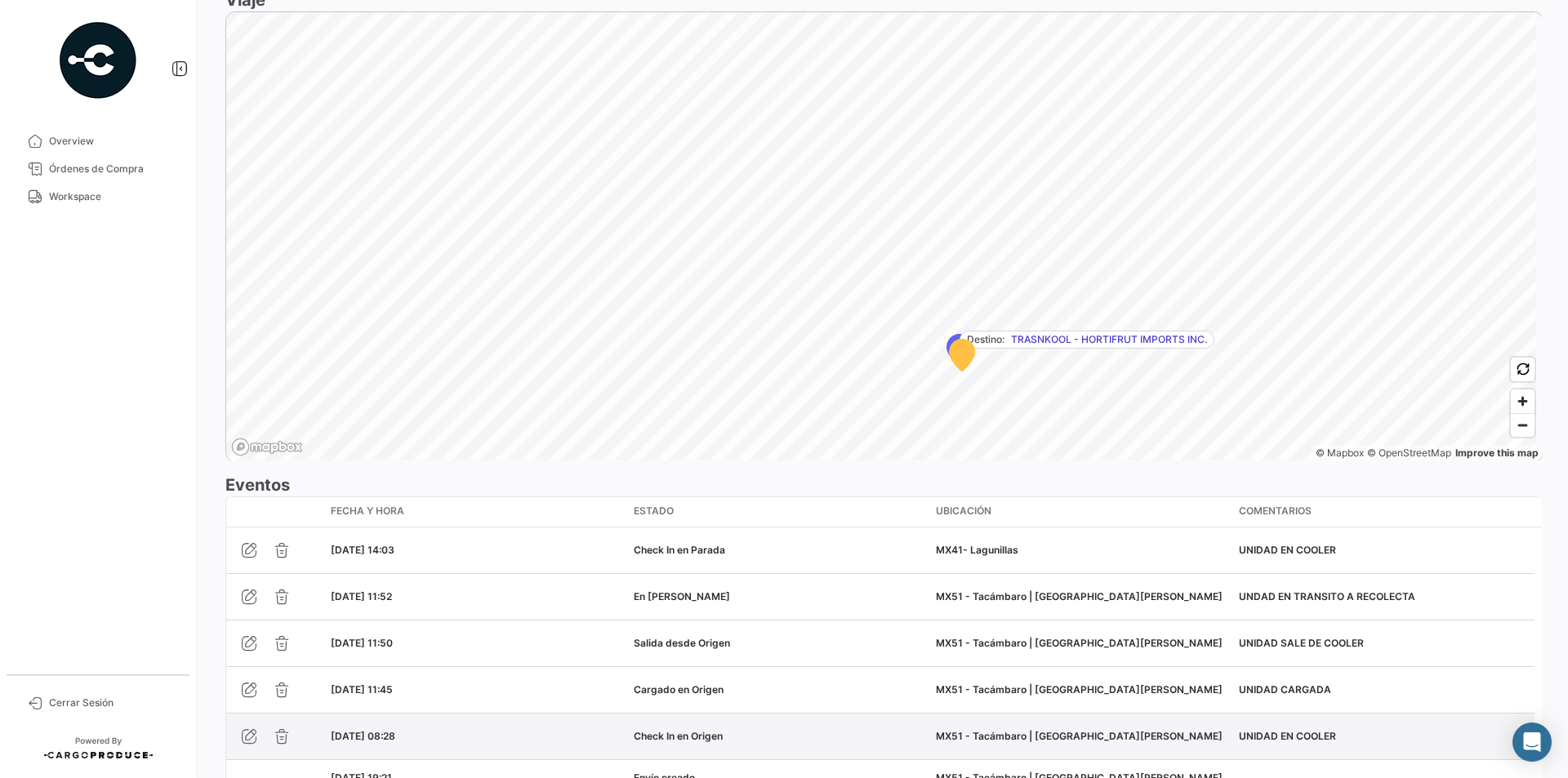
scroll to position [1129, 0]
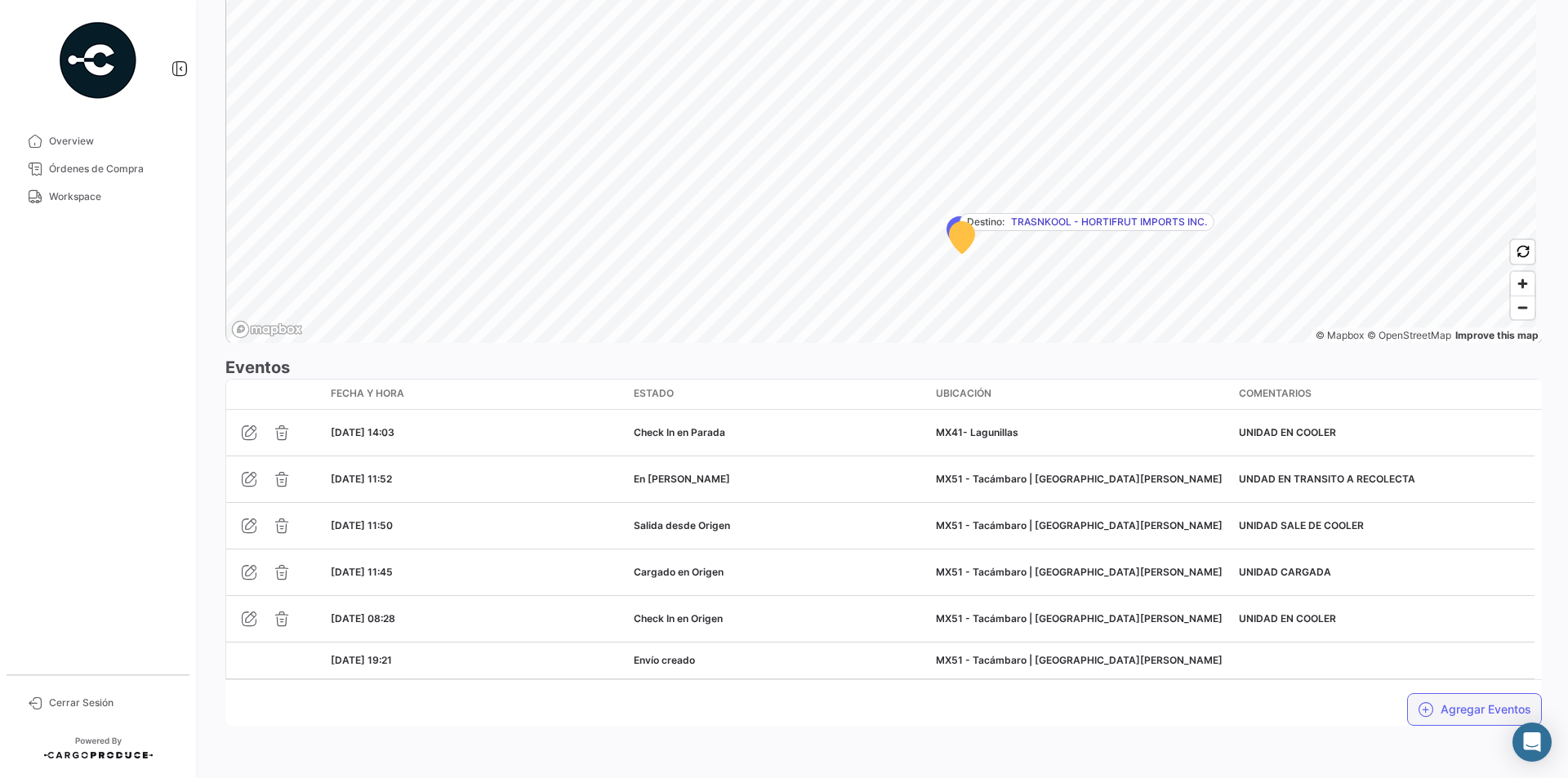
click at [1462, 713] on button "Agregar Eventos" at bounding box center [1475, 709] width 135 height 33
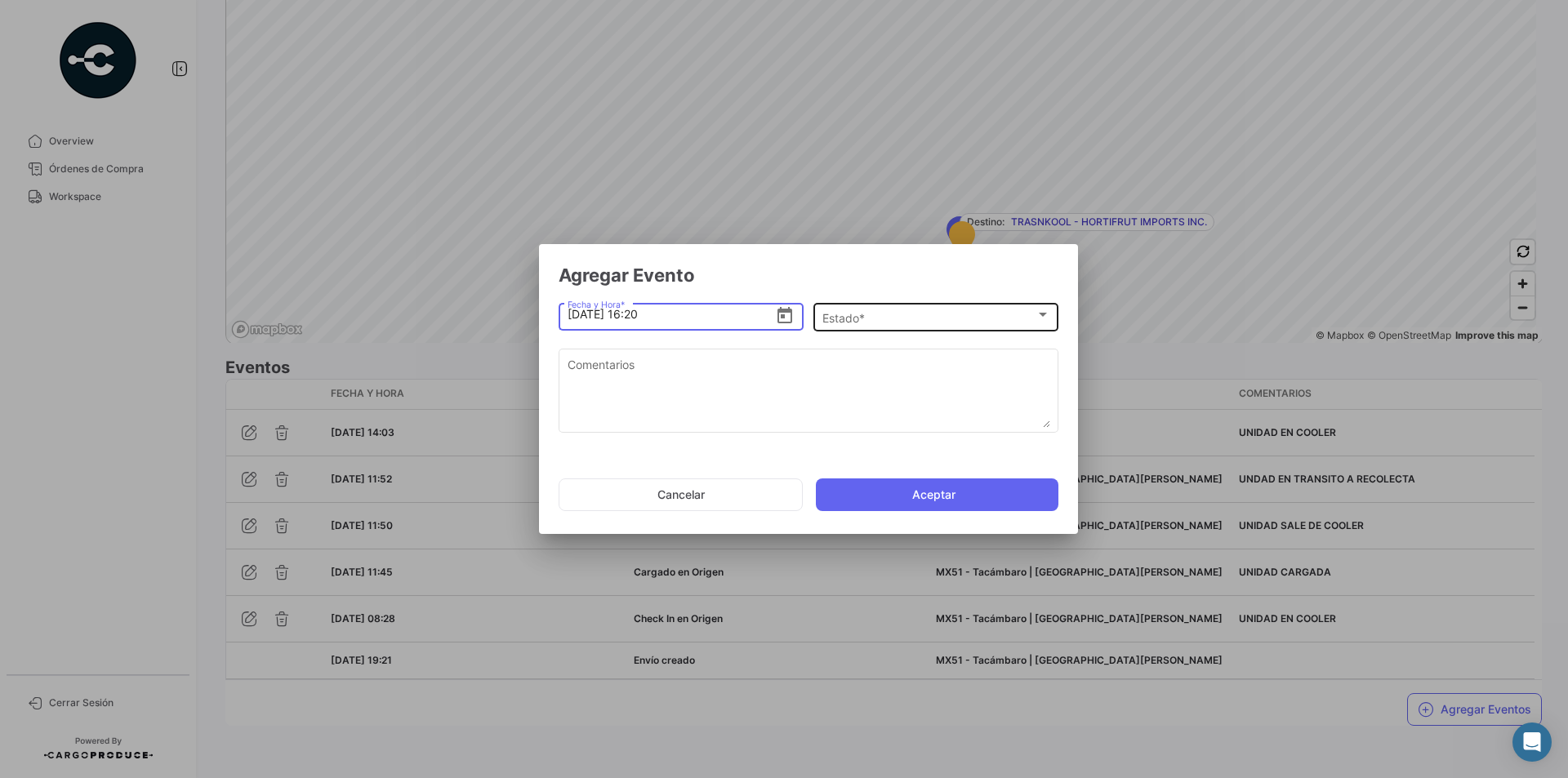
click at [1041, 323] on div "Estado *" at bounding box center [937, 318] width 228 height 14
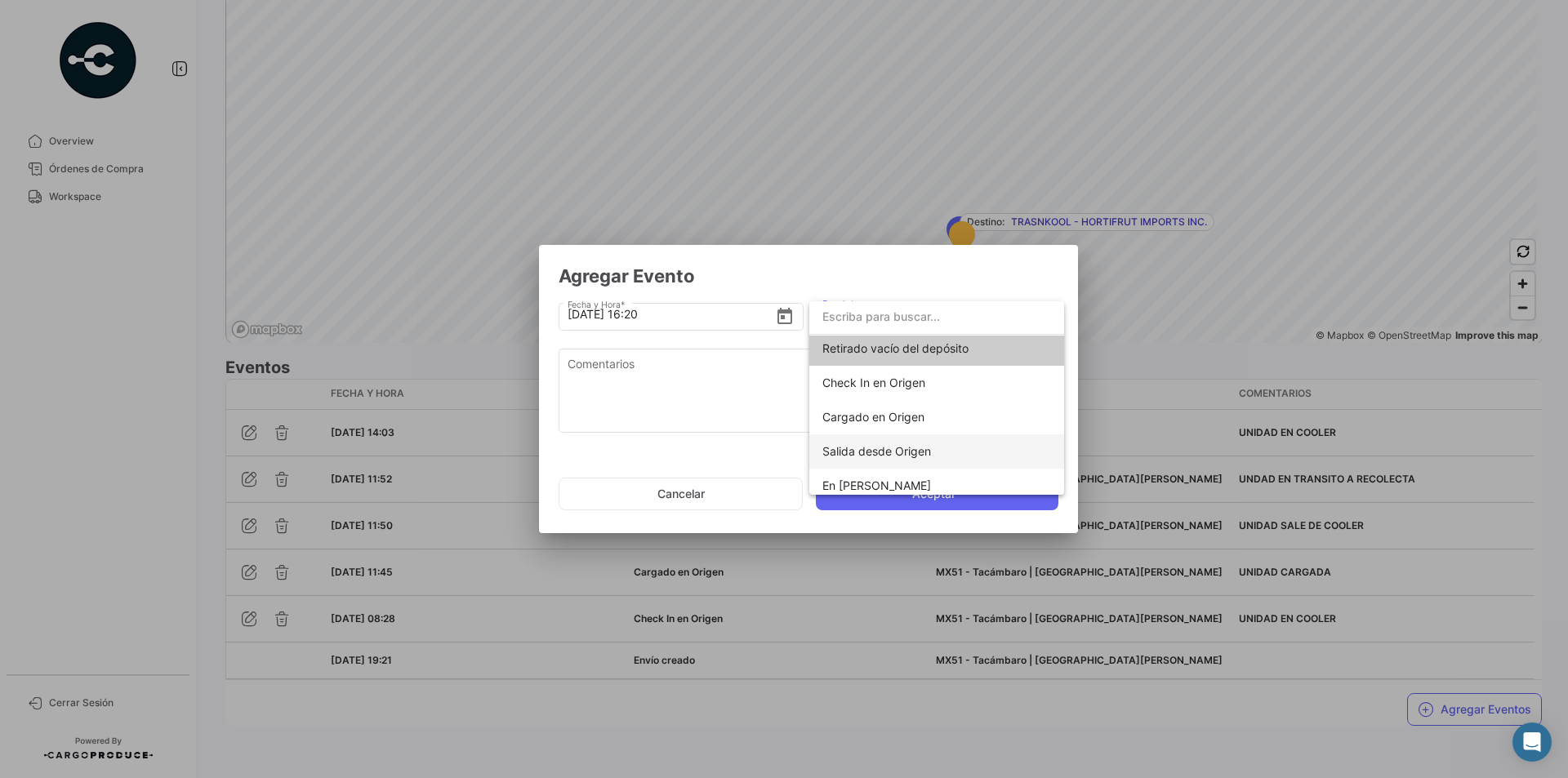
scroll to position [0, 0]
click at [917, 742] on div at bounding box center [784, 389] width 1568 height 778
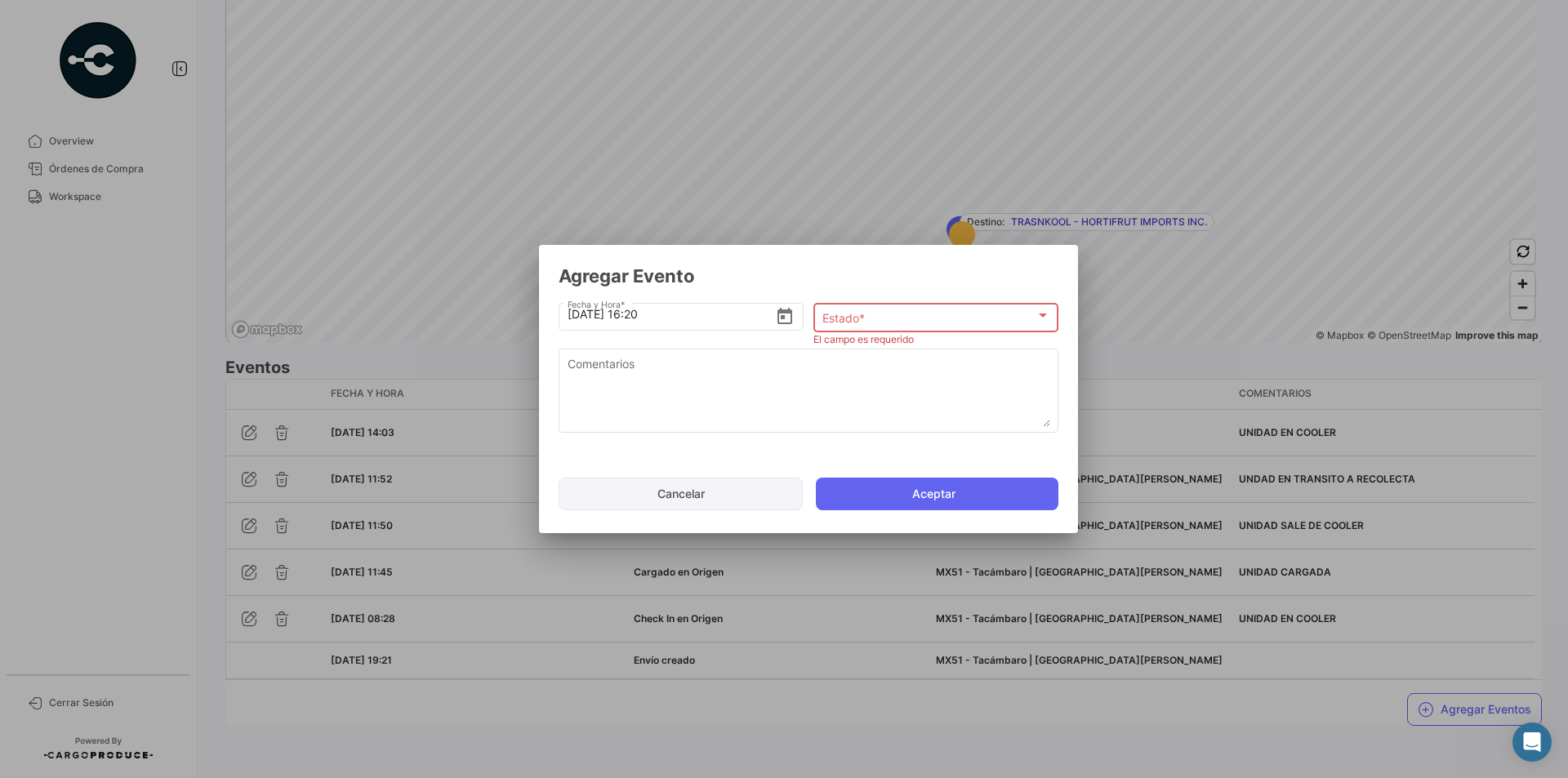
click at [681, 499] on button "Cancelar" at bounding box center [681, 494] width 244 height 33
